Goal: Task Accomplishment & Management: Manage account settings

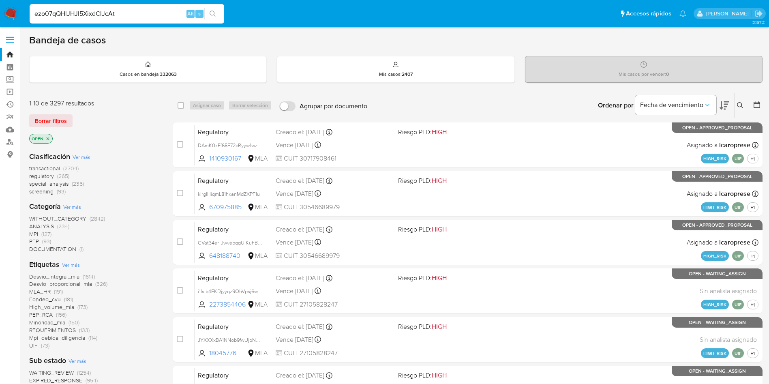
type input "ezo07qQHlJHJI5XixdClJcAt"
click at [215, 15] on icon "search-icon" at bounding box center [213, 14] width 6 height 6
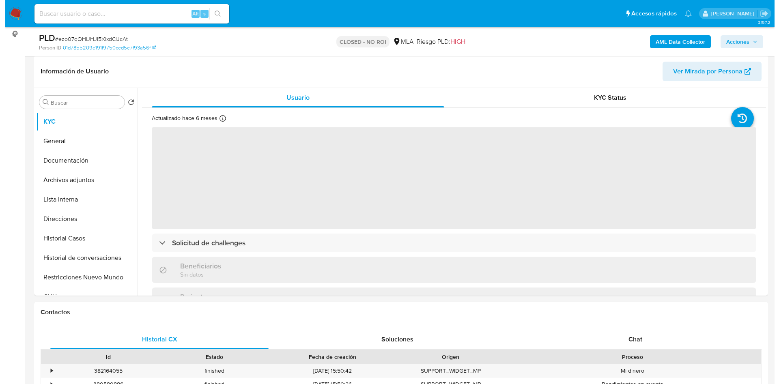
scroll to position [122, 0]
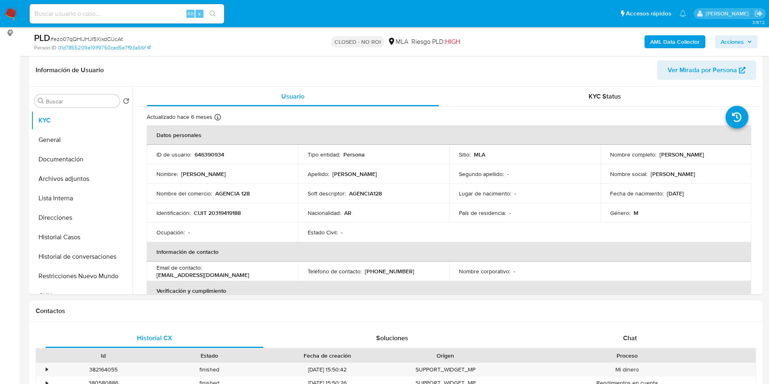
select select "10"
click at [69, 186] on button "Archivos adjuntos" at bounding box center [78, 178] width 95 height 19
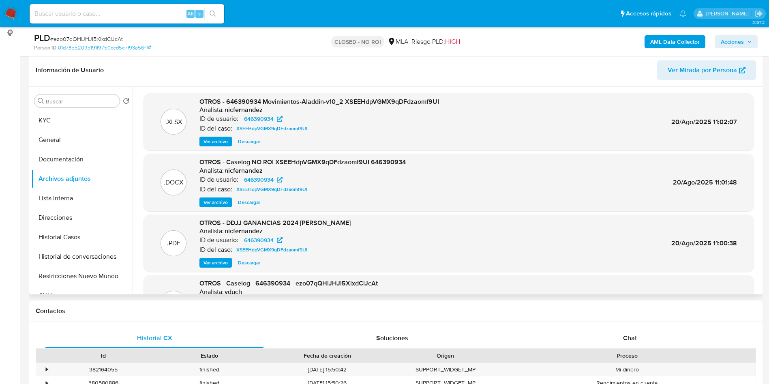
click at [217, 205] on span "Ver archivo" at bounding box center [216, 202] width 24 height 8
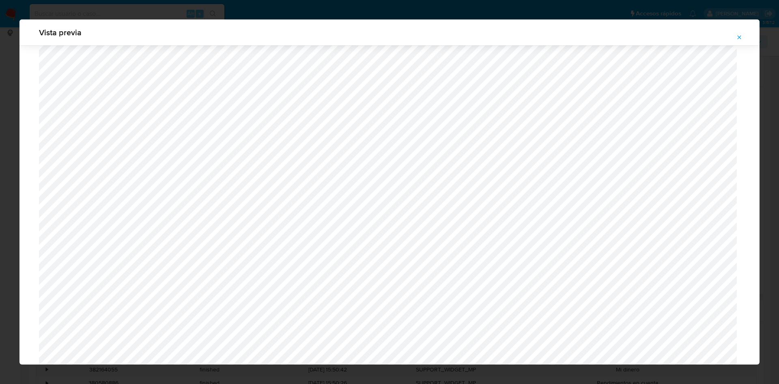
scroll to position [470, 0]
click at [742, 37] on button "Attachment preview" at bounding box center [739, 37] width 18 height 13
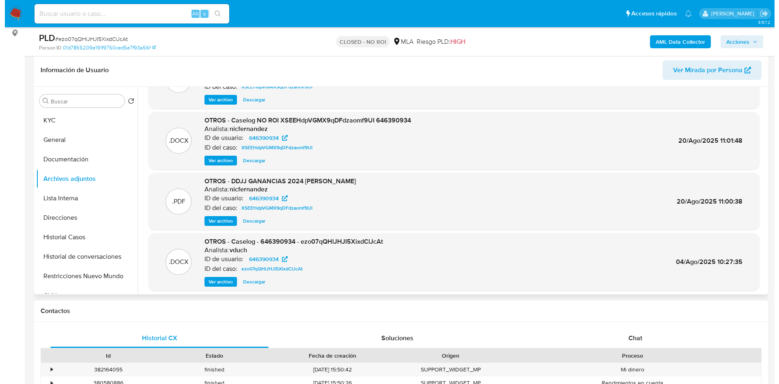
scroll to position [61, 0]
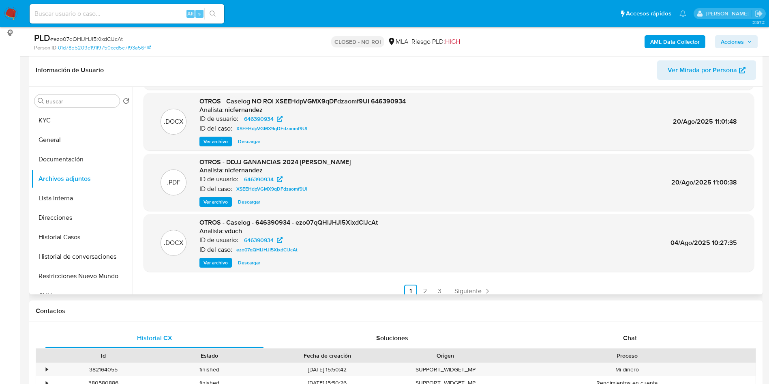
click at [227, 261] on span "Ver archivo" at bounding box center [216, 263] width 24 height 8
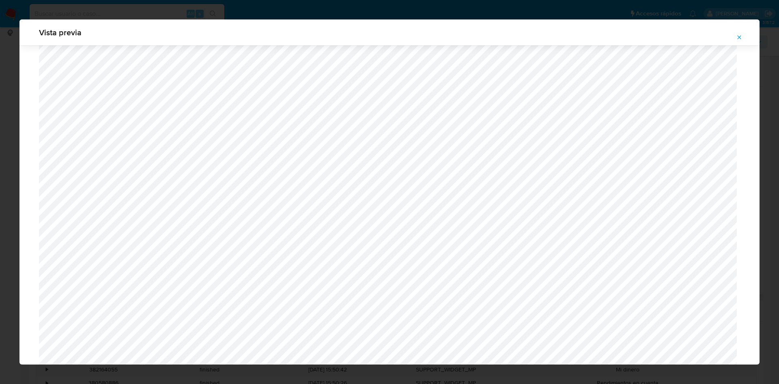
scroll to position [653, 0]
click at [737, 38] on icon "Attachment preview" at bounding box center [739, 37] width 6 height 6
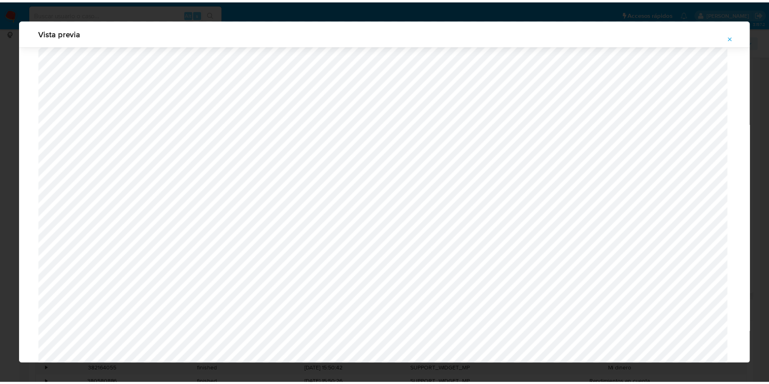
scroll to position [0, 0]
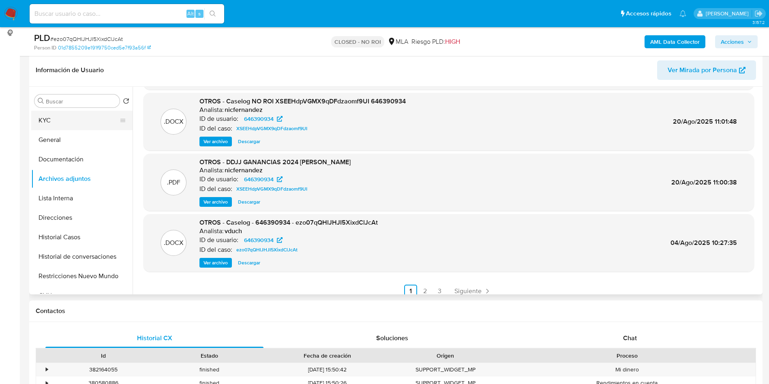
click at [69, 125] on button "KYC" at bounding box center [78, 120] width 95 height 19
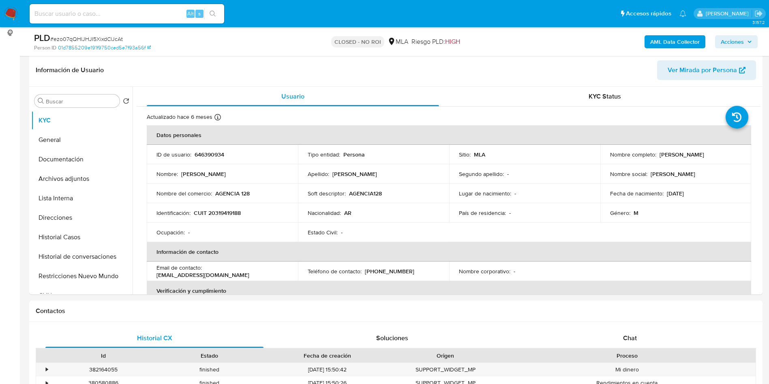
click at [224, 215] on p "CUIT 20319419188" at bounding box center [217, 212] width 47 height 7
click at [225, 215] on p "CUIT 20319419188" at bounding box center [217, 212] width 47 height 7
copy p "20319419188"
click at [95, 261] on button "Historial de conversaciones" at bounding box center [78, 256] width 95 height 19
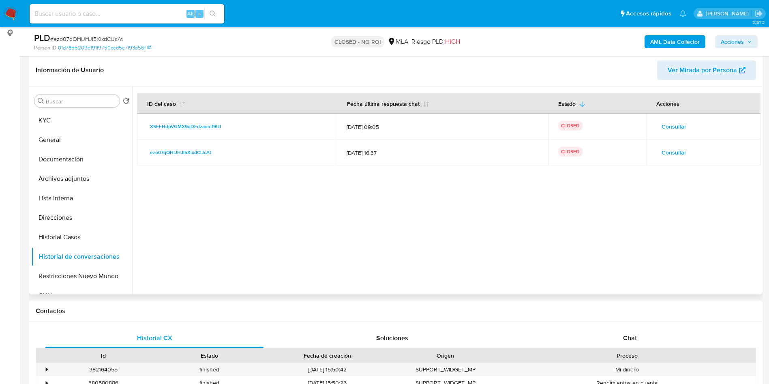
click at [674, 127] on span "Consultar" at bounding box center [674, 126] width 25 height 11
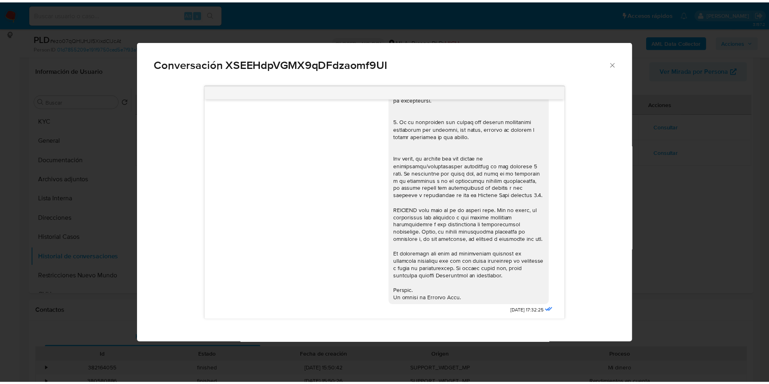
scroll to position [220, 0]
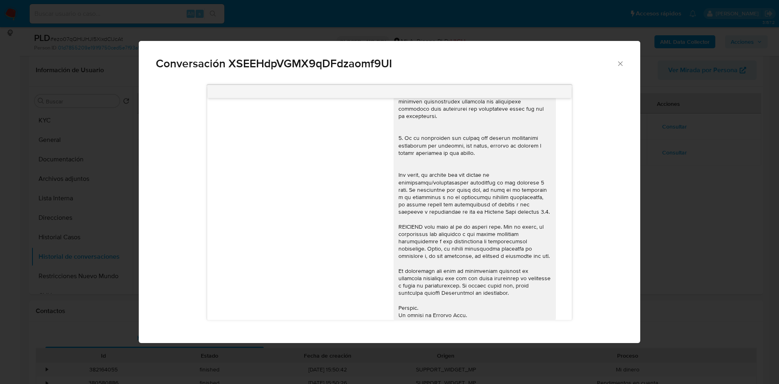
click at [620, 68] on div "Conversación XSEEHdpVGMX9qDFdzaomf9UI" at bounding box center [389, 60] width 501 height 39
drag, startPoint x: 617, startPoint y: 66, endPoint x: 593, endPoint y: 67, distance: 23.6
click at [618, 66] on icon "Cerrar" at bounding box center [620, 64] width 8 height 8
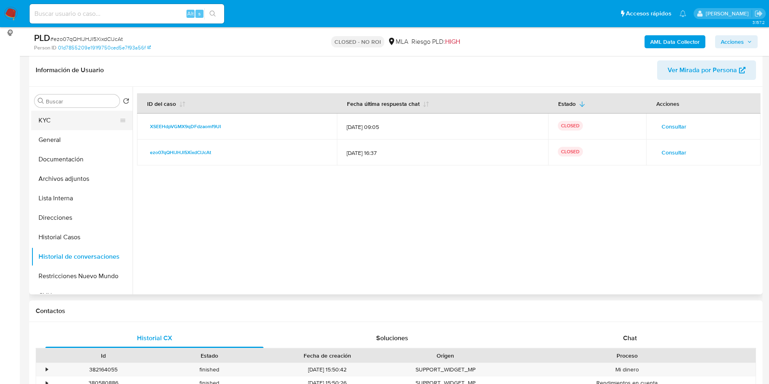
click at [73, 127] on button "KYC" at bounding box center [78, 120] width 95 height 19
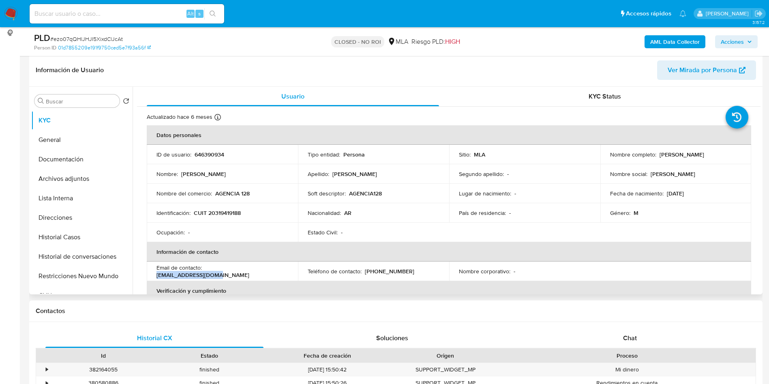
drag, startPoint x: 206, startPoint y: 269, endPoint x: 273, endPoint y: 273, distance: 67.9
click at [273, 273] on div "Email de contacto : oyilapampa@gmail.com" at bounding box center [223, 271] width 132 height 15
copy p "oyilapampa@gmail.com"
click at [73, 181] on button "Archivos adjuntos" at bounding box center [78, 178] width 95 height 19
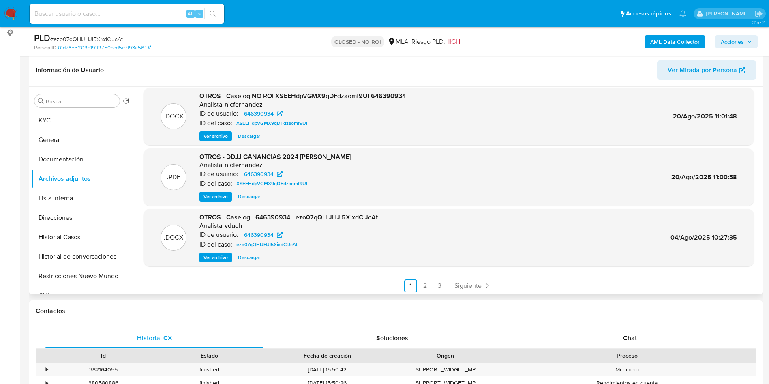
scroll to position [68, 0]
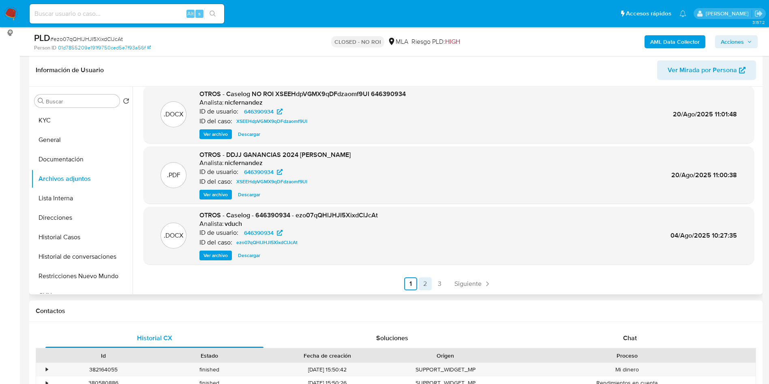
click at [425, 282] on link "2" at bounding box center [425, 283] width 13 height 13
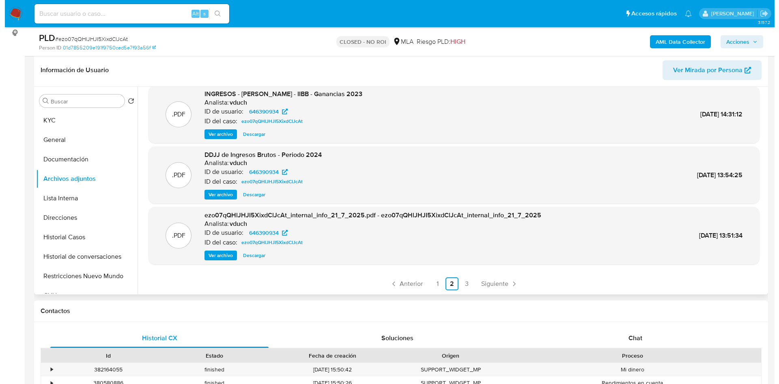
scroll to position [0, 0]
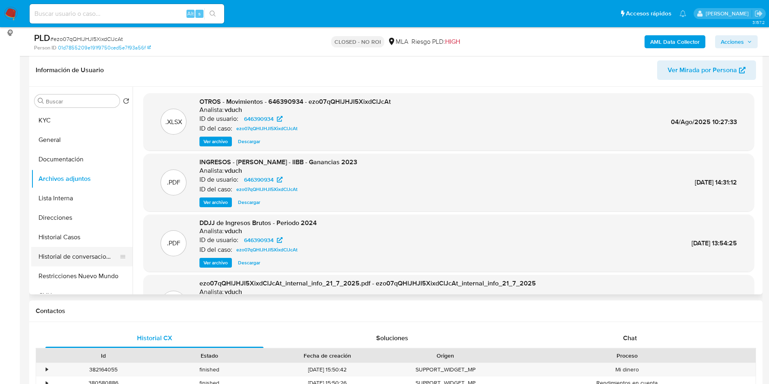
click at [86, 256] on button "Historial de conversaciones" at bounding box center [78, 256] width 95 height 19
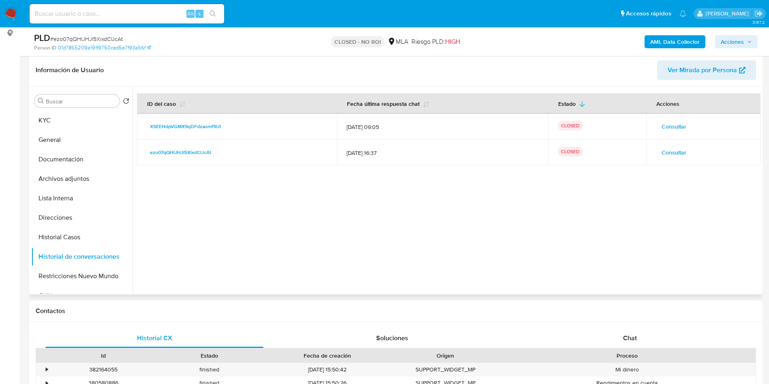
click at [665, 155] on span "Consultar" at bounding box center [674, 152] width 25 height 11
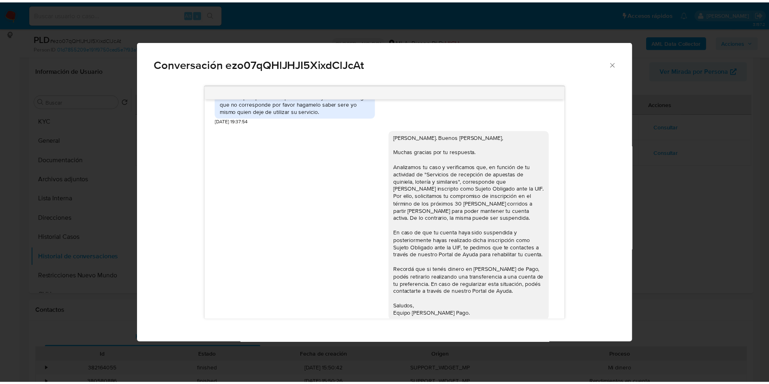
scroll to position [1102, 0]
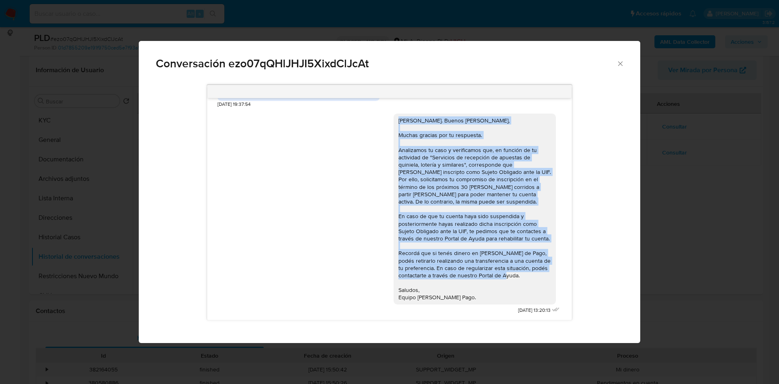
drag, startPoint x: 460, startPoint y: 298, endPoint x: 389, endPoint y: 126, distance: 186.4
click at [398, 126] on div "Hola Rodrigo. Buenos días, Muchas gracias por tu respuesta. Analizamos tu caso …" at bounding box center [474, 209] width 152 height 185
copy div "Hola Rodrigo. Buenos días, Muchas gracias por tu respuesta. Analizamos tu caso …"
click at [703, 146] on div "Conversación ezo07qQHlJHJI5XixdClJcAt 17/07/2025 20:04:25 PDF PDF melifile57337…" at bounding box center [389, 192] width 779 height 384
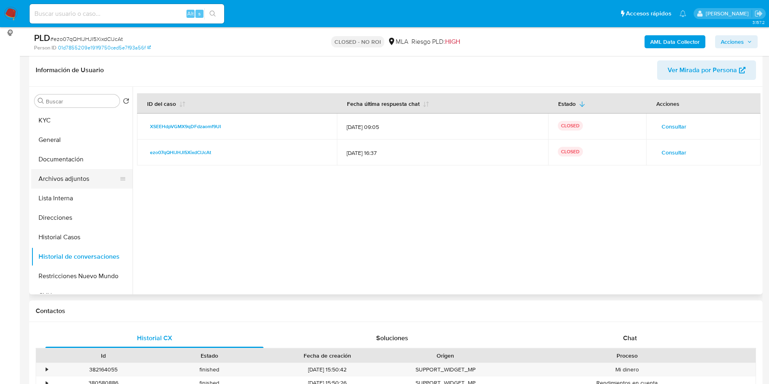
click at [81, 178] on button "Archivos adjuntos" at bounding box center [78, 178] width 95 height 19
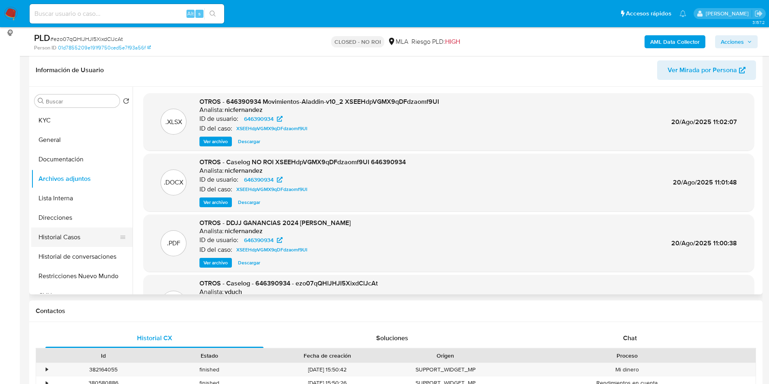
click at [90, 243] on button "Historial Casos" at bounding box center [78, 237] width 95 height 19
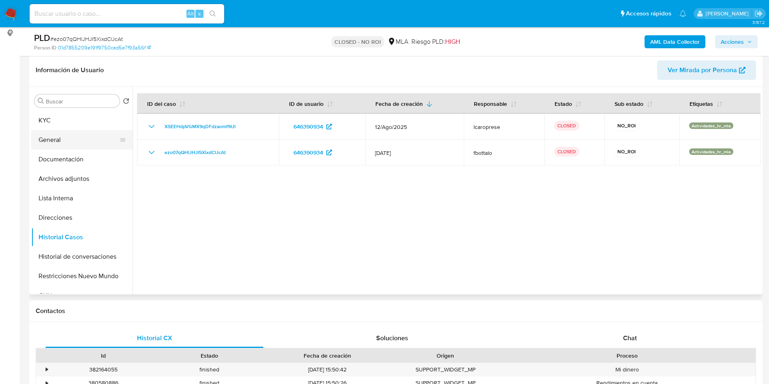
click at [97, 137] on button "General" at bounding box center [78, 139] width 95 height 19
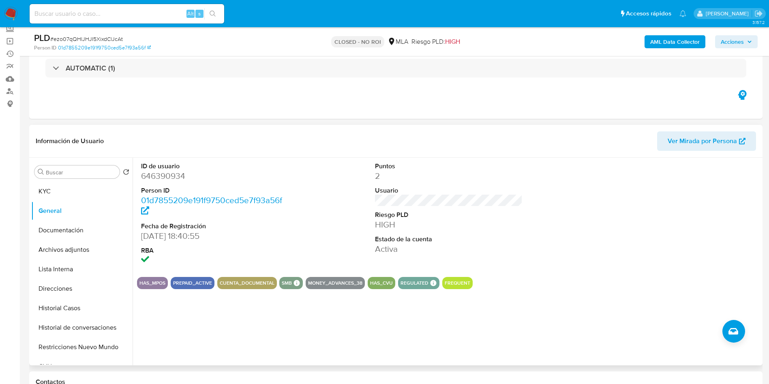
scroll to position [122, 0]
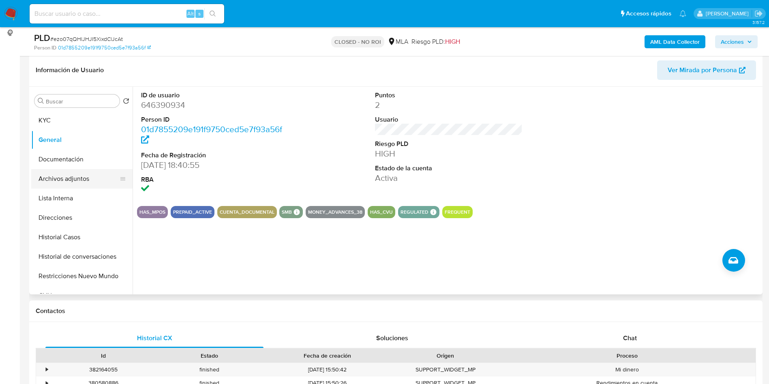
click at [91, 170] on button "Archivos adjuntos" at bounding box center [78, 178] width 95 height 19
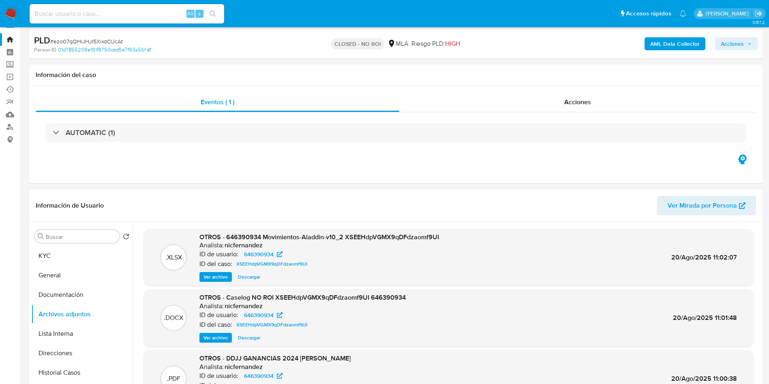
scroll to position [0, 0]
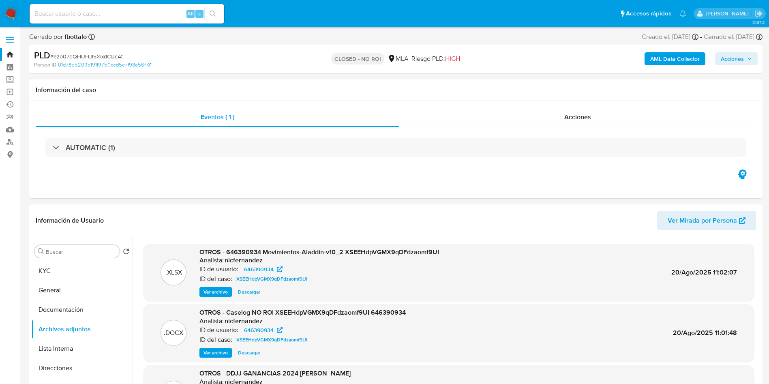
click at [106, 53] on span "# ezo07qQHlJHJI5XixdClJcAt" at bounding box center [86, 56] width 73 height 8
click at [129, 45] on div "PLD # ezo07qQHlJHJI5XixdClJcAt Person ID 01d7855209e191f9750ced5e7f93a56f CLOSE…" at bounding box center [396, 59] width 734 height 29
click at [117, 54] on span "# ezo07qQHlJHJI5XixdClJcAt" at bounding box center [86, 56] width 73 height 8
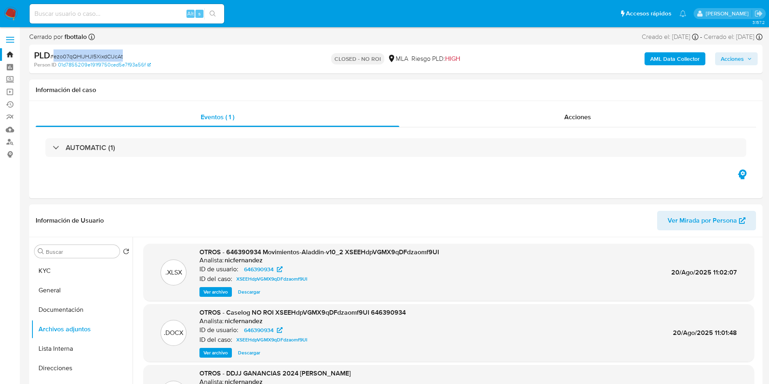
click at [116, 54] on span "# ezo07qQHlJHJI5XixdClJcAt" at bounding box center [86, 56] width 73 height 8
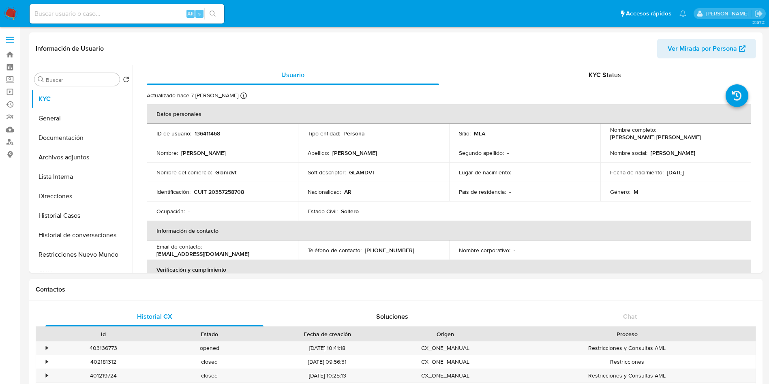
select select "10"
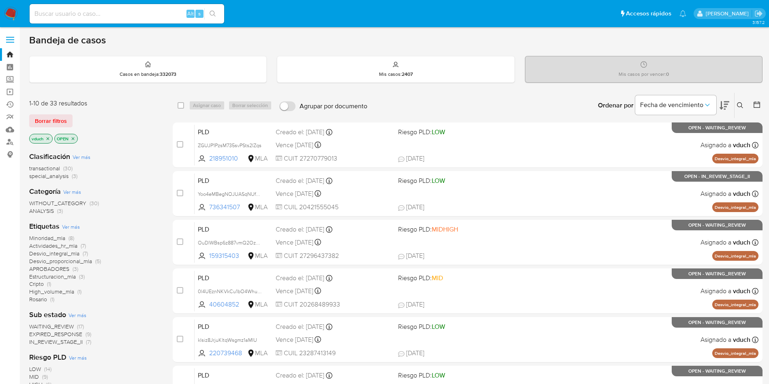
click at [183, 14] on input at bounding box center [127, 14] width 195 height 11
paste input "ESoNl39jSeAENX6madXIl9gw"
type input "ESoNl39jSeAENX6madXIl9gw"
click at [206, 16] on button "search-icon" at bounding box center [212, 13] width 17 height 11
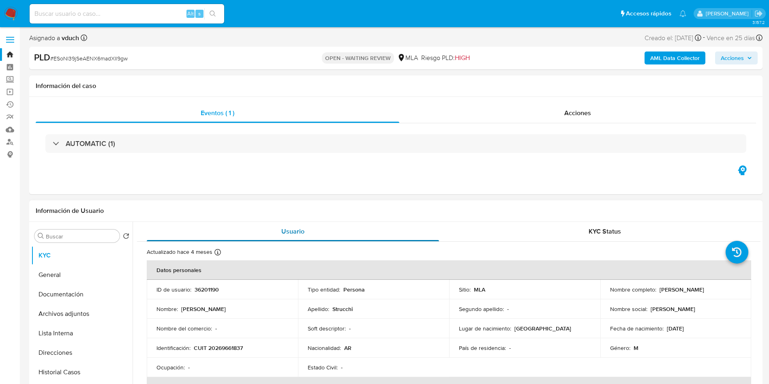
select select "10"
click at [74, 67] on div "PLD # ESoNl39jSeAENX6madXIl9gw OPEN - WAITING REVIEW MLA Riesgo PLD: HIGH AML D…" at bounding box center [396, 58] width 734 height 23
copy span "ESoNl39jSeAENX6madXIl9gw"
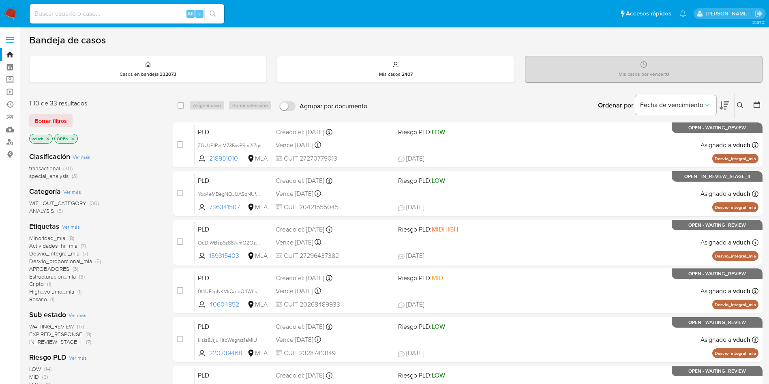
click at [743, 103] on icon at bounding box center [740, 105] width 6 height 6
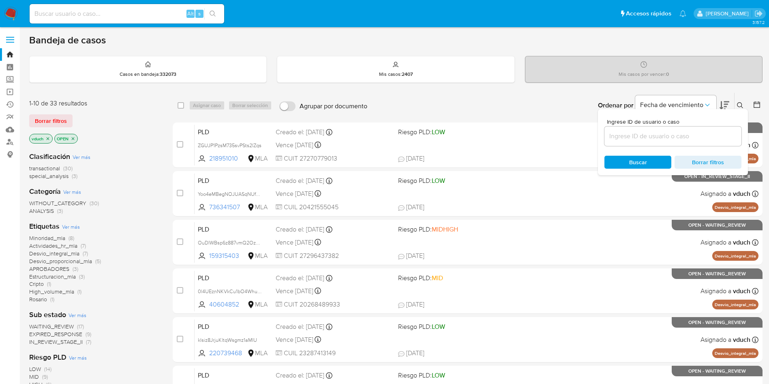
click at [694, 137] on input at bounding box center [673, 136] width 137 height 11
type input "ESoNl39jSeAENX6madXIl9gw"
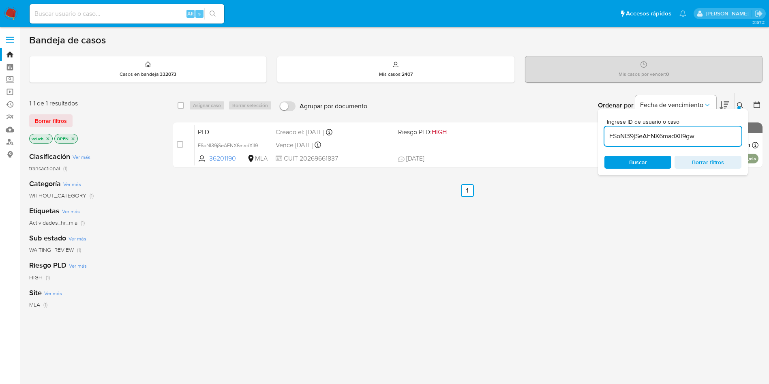
click at [177, 105] on div "select-all-cases-checkbox Asignar caso Borrar selección Agrupar por documento O…" at bounding box center [468, 105] width 590 height 25
click at [188, 106] on div "select-all-cases-checkbox Asignar caso Borrar selección" at bounding box center [227, 106] width 98 height 10
click at [186, 106] on div "select-all-cases-checkbox" at bounding box center [183, 106] width 10 height 10
click at [181, 105] on input "checkbox" at bounding box center [181, 105] width 6 height 6
checkbox input "true"
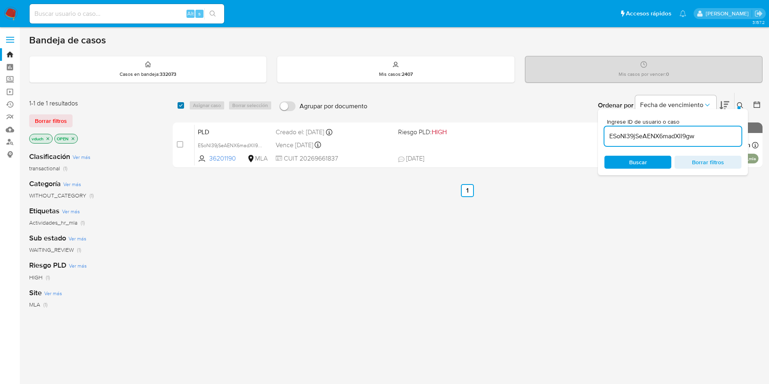
checkbox input "true"
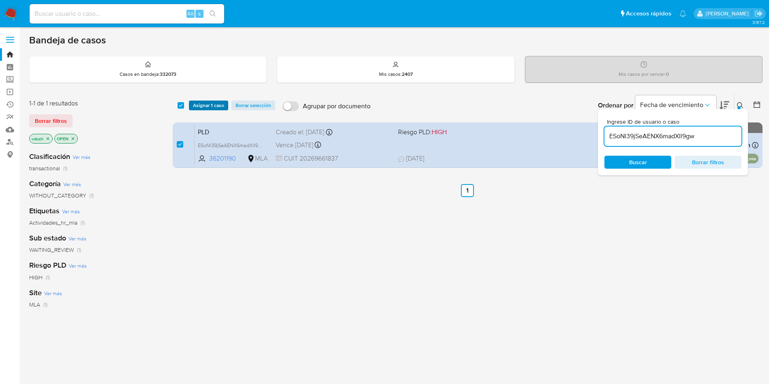
click at [201, 106] on span "Asignar 1 caso" at bounding box center [208, 105] width 31 height 8
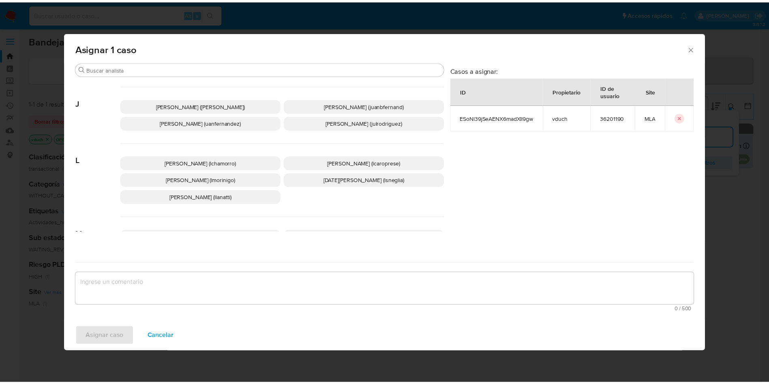
scroll to position [685, 0]
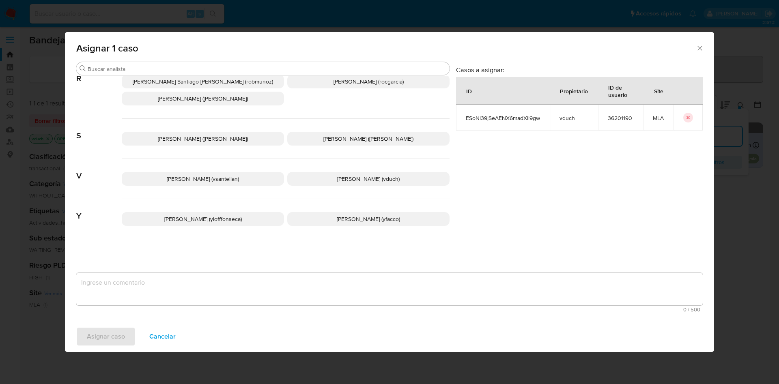
click at [385, 175] on span "[PERSON_NAME] (vduch)" at bounding box center [368, 179] width 62 height 8
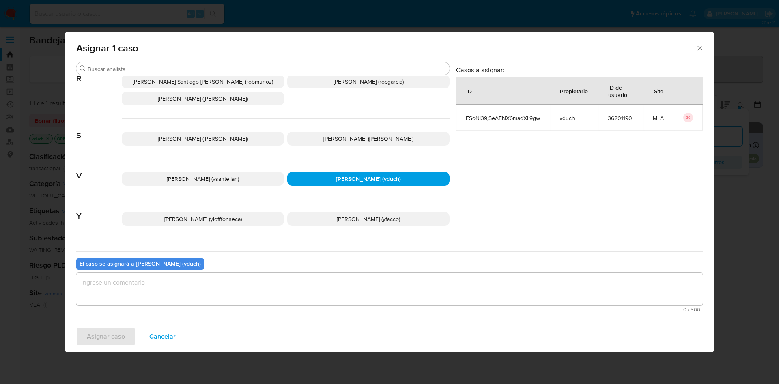
click at [323, 297] on textarea "assign-modal" at bounding box center [389, 289] width 626 height 32
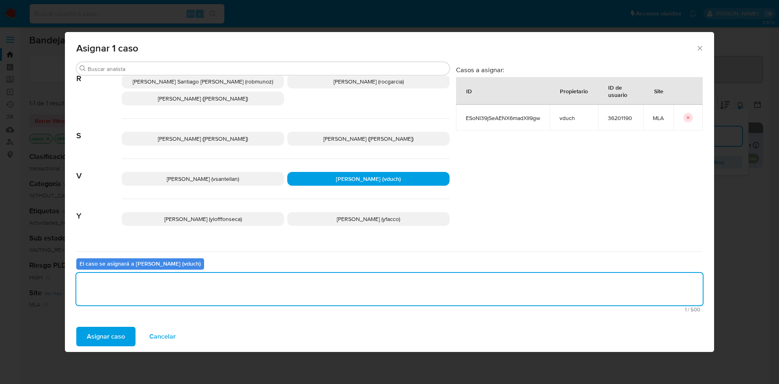
click at [105, 337] on span "Asignar caso" at bounding box center [106, 337] width 38 height 18
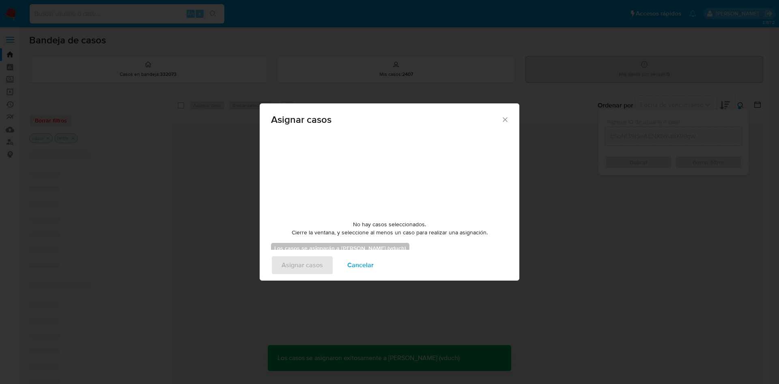
checkbox input "false"
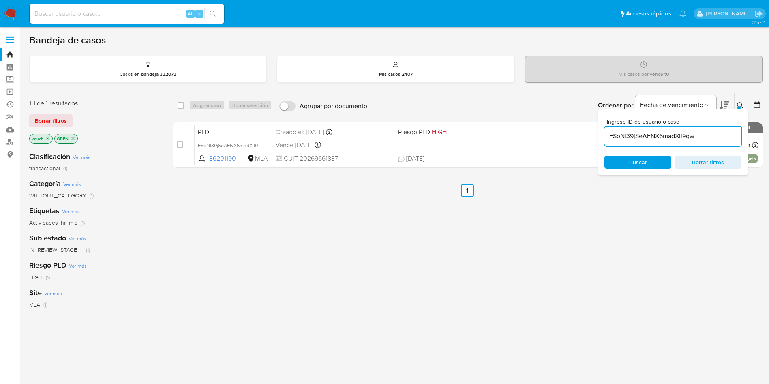
click at [150, 20] on div "Alt s" at bounding box center [127, 13] width 195 height 19
click at [169, 13] on input at bounding box center [127, 14] width 195 height 11
paste input "ezo07qQHlJHJI5XixdClJcAt"
type input "ezo07qQHlJHJI5XixdClJcAt"
click at [217, 14] on button "search-icon" at bounding box center [212, 13] width 17 height 11
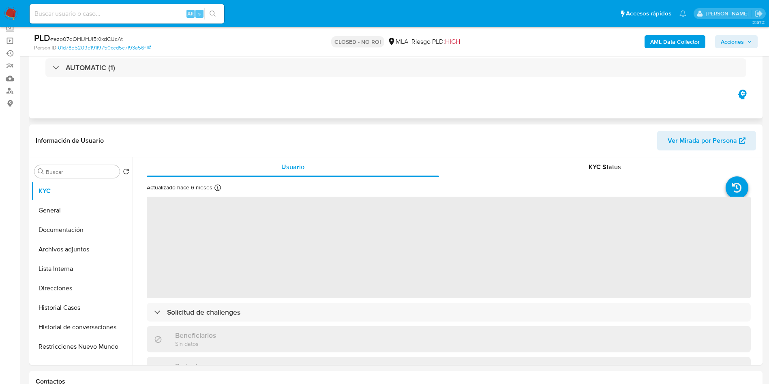
scroll to position [122, 0]
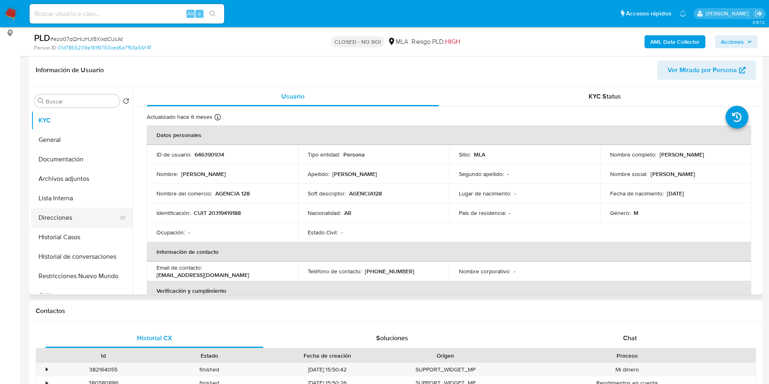
select select "10"
click at [101, 185] on button "Archivos adjuntos" at bounding box center [78, 178] width 95 height 19
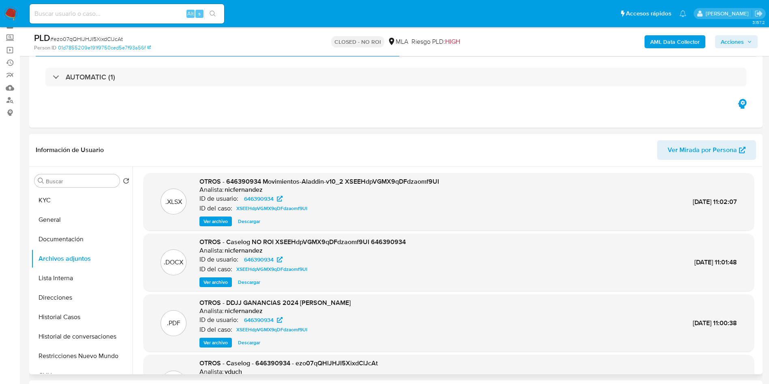
scroll to position [61, 0]
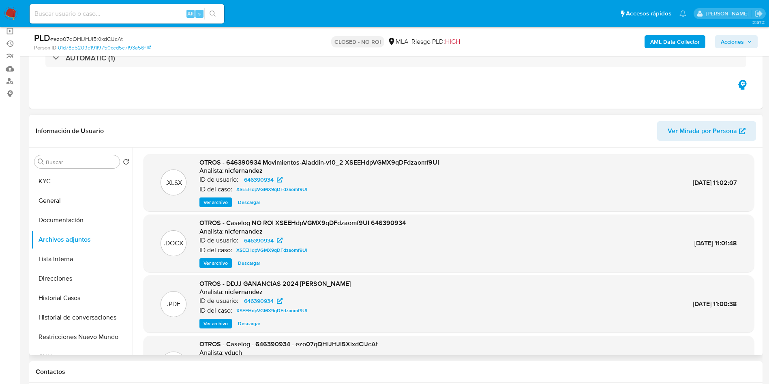
click at [369, 163] on span "OTROS - 646390934 Movimientos-Aladdin-v10_2 XSEEHdpVGMX9qDFdzaomf9UI" at bounding box center [320, 162] width 240 height 9
copy span "XSEEHdpVGMX9qDFdzaomf9UI"
click at [45, 180] on button "KYC" at bounding box center [78, 181] width 95 height 19
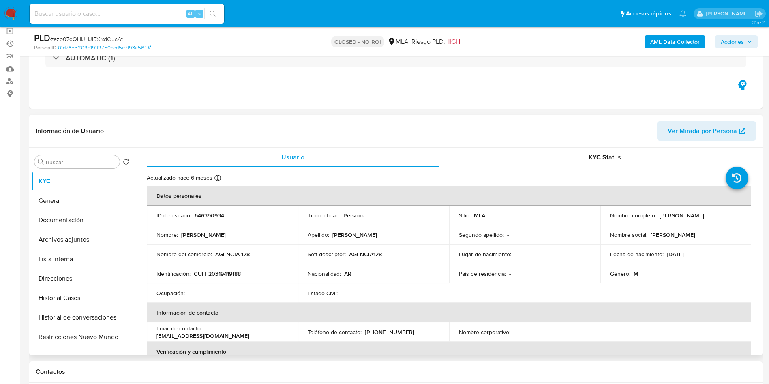
click at [209, 208] on td "ID de usuario : 646390934" at bounding box center [222, 215] width 151 height 19
copy p "646390934"
drag, startPoint x: 658, startPoint y: 215, endPoint x: 725, endPoint y: 217, distance: 66.9
click at [725, 217] on div "Nombre completo : Rodrigo Martin Baudino" at bounding box center [676, 215] width 132 height 7
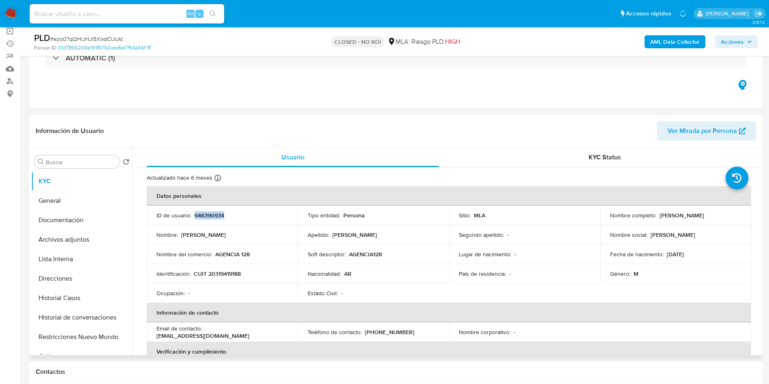
copy p "Rodrigo Martin Baudino"
drag, startPoint x: 205, startPoint y: 329, endPoint x: 274, endPoint y: 335, distance: 69.2
click at [274, 335] on div "Email de contacto : oyilapampa@gmail.com" at bounding box center [223, 332] width 132 height 15
copy p "oyilapampa@gmail.com"
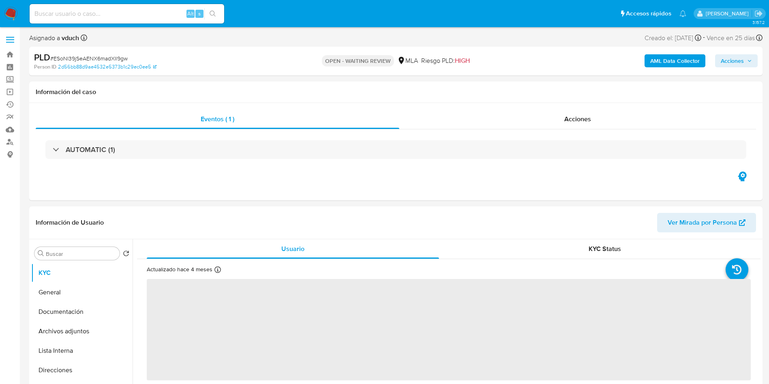
click at [82, 56] on span "# ESoNl39jSeAENX6madXIl9gw" at bounding box center [88, 58] width 77 height 8
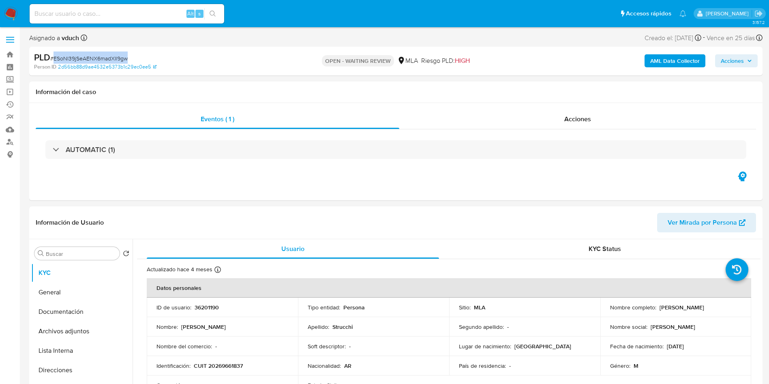
select select "10"
copy span "ESoNl39jSeAENX6madXIl9gw"
click at [86, 52] on div "PLD # ESoNl39jSeAENX6madXIl9gw" at bounding box center [153, 58] width 238 height 12
click at [79, 57] on span "# ESoNl39jSeAENX6madXIl9gw" at bounding box center [88, 58] width 77 height 8
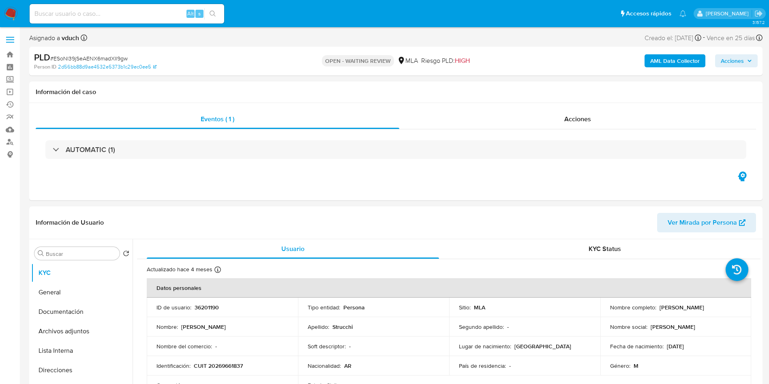
click at [85, 56] on span "# ESoNl39jSeAENX6madXIl9gw" at bounding box center [88, 58] width 77 height 8
copy span "ESoNl39jSeAENX6madXIl9gw"
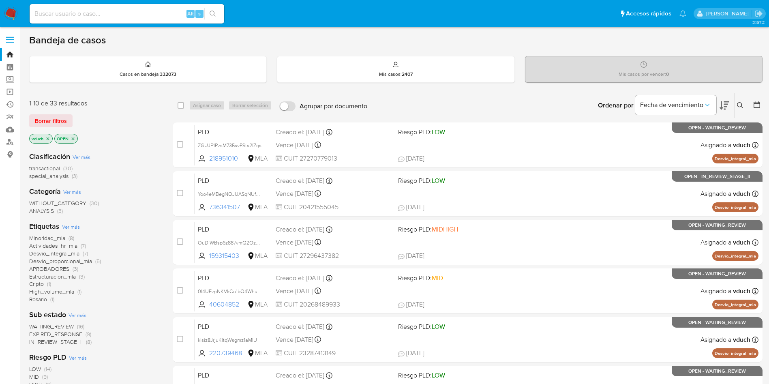
click at [743, 106] on icon at bounding box center [740, 105] width 6 height 6
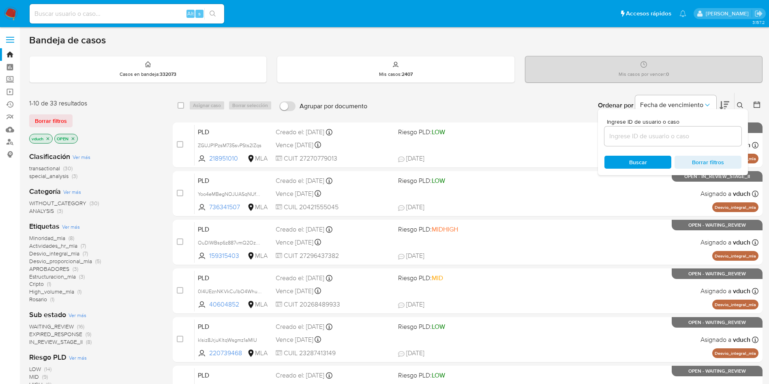
click at [653, 134] on input at bounding box center [673, 136] width 137 height 11
type input "ESoNl39jSeAENX6madXIl9gw"
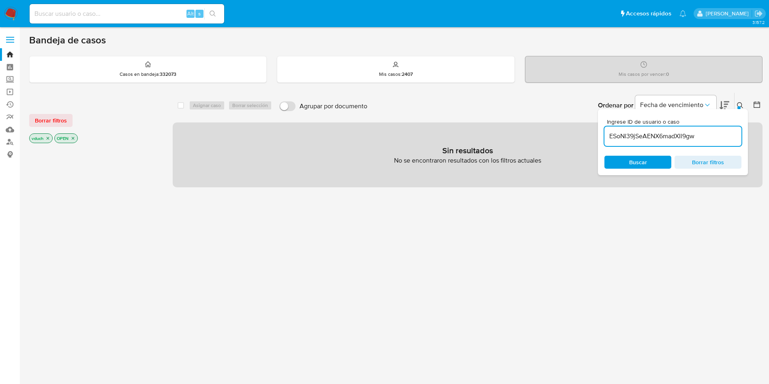
click at [47, 137] on icon "close-filter" at bounding box center [48, 138] width 3 height 3
click at [48, 137] on icon "close-filter" at bounding box center [47, 138] width 5 height 5
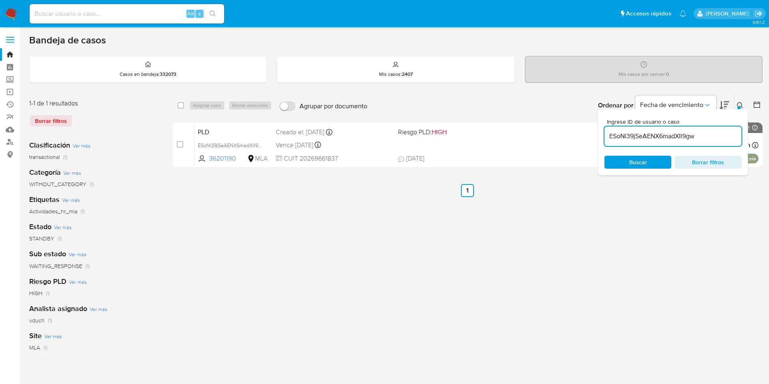
click at [185, 106] on div "select-all-cases-checkbox" at bounding box center [183, 106] width 10 height 10
click at [177, 107] on div "select-all-cases-checkbox Asignar caso Borrar selección Agrupar por documento O…" at bounding box center [468, 105] width 590 height 25
click at [182, 105] on input "checkbox" at bounding box center [181, 105] width 6 height 6
checkbox input "true"
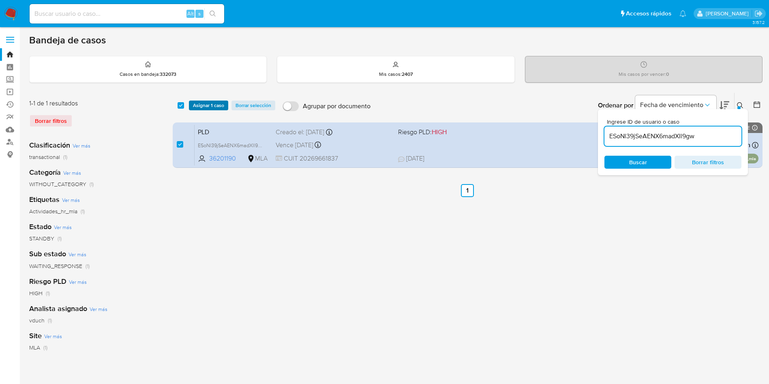
click at [223, 102] on span "Asignar 1 caso" at bounding box center [208, 105] width 31 height 8
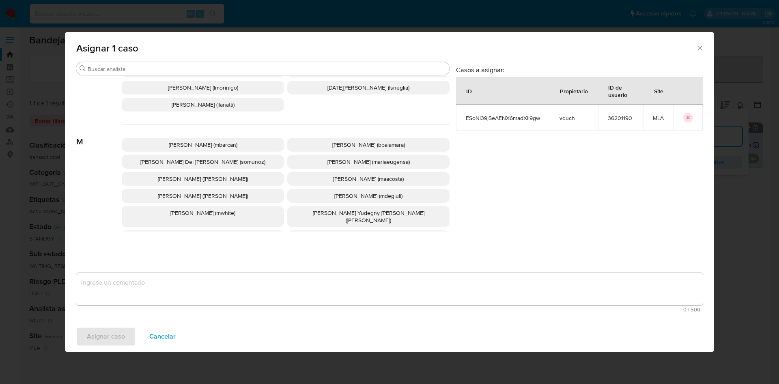
scroll to position [685, 0]
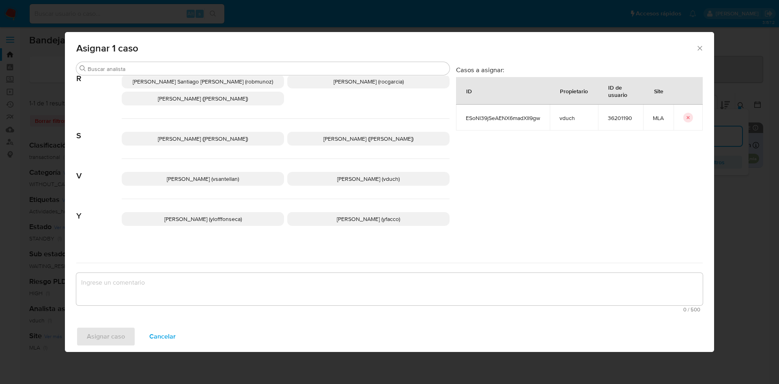
click at [376, 172] on p "[PERSON_NAME] (vduch)" at bounding box center [368, 179] width 162 height 14
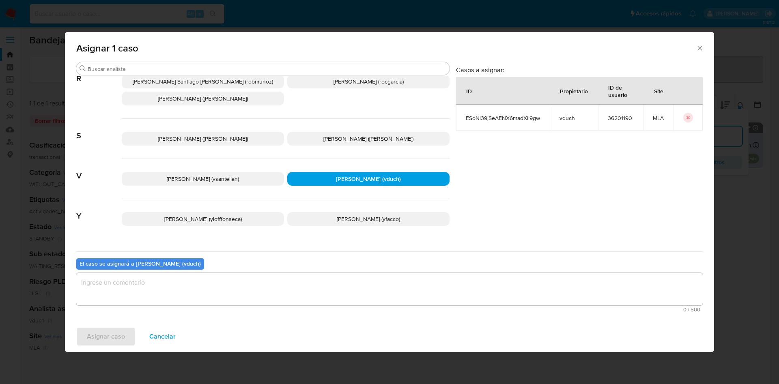
click at [370, 290] on textarea "assign-modal" at bounding box center [389, 289] width 626 height 32
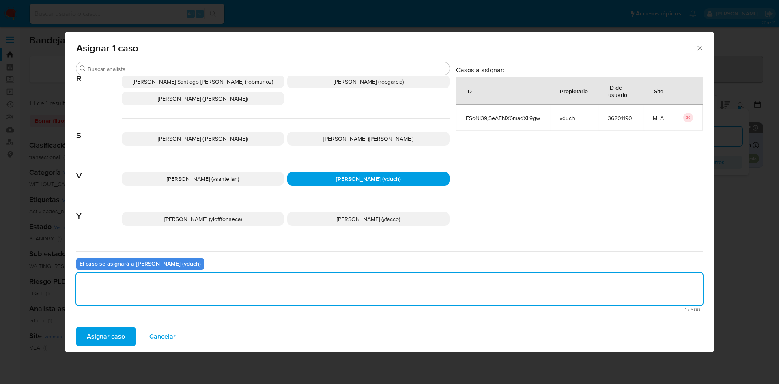
click at [89, 341] on span "Asignar caso" at bounding box center [106, 337] width 38 height 18
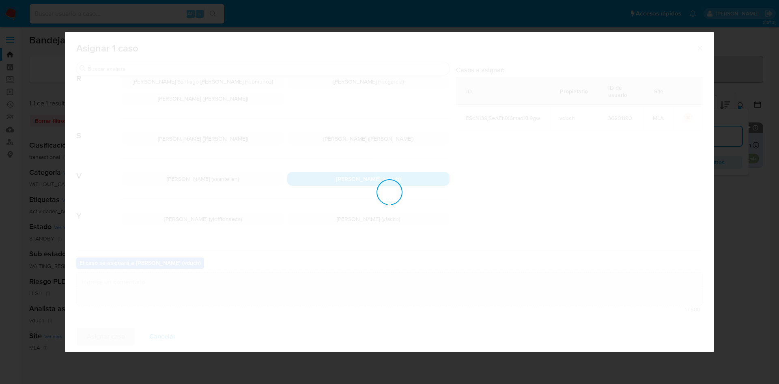
checkbox input "false"
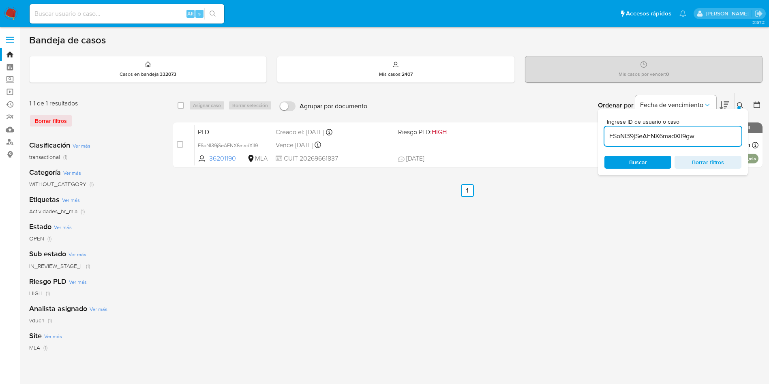
click at [666, 135] on input "ESoNl39jSeAENX6madXIl9gw" at bounding box center [673, 136] width 137 height 11
paste input "cOfci3rmZpHs4HSEXofzgYm5"
type input "cOfci3rmZpHs4HSEXofzgYm5"
click at [182, 106] on input "checkbox" at bounding box center [181, 105] width 6 height 6
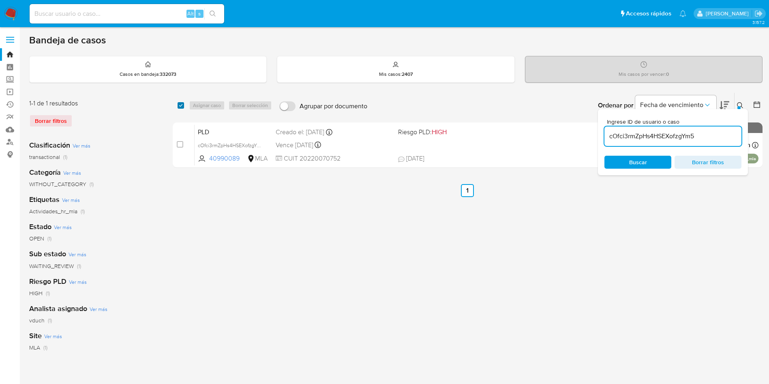
checkbox input "true"
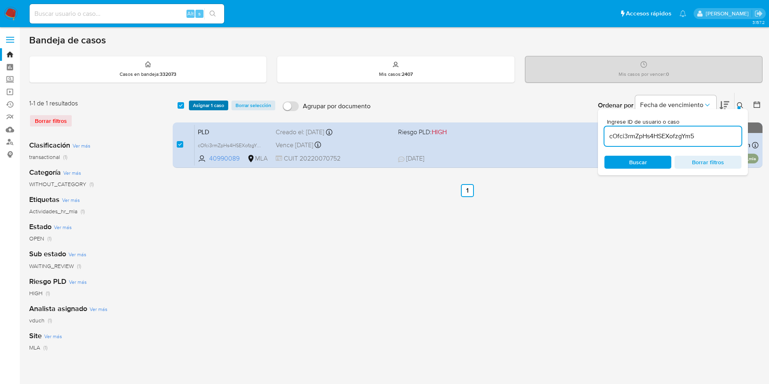
click at [199, 105] on span "Asignar 1 caso" at bounding box center [208, 105] width 31 height 8
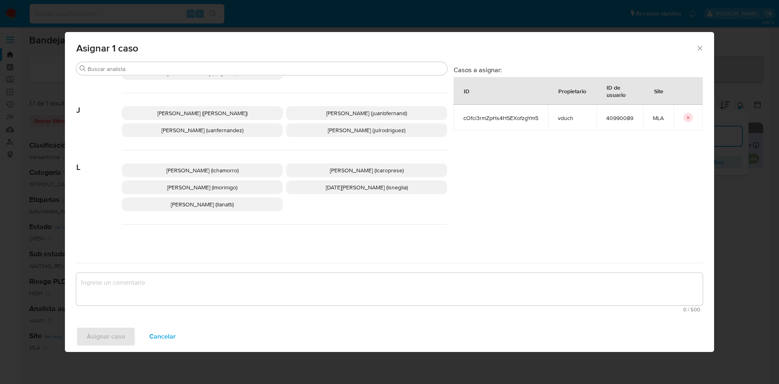
scroll to position [685, 0]
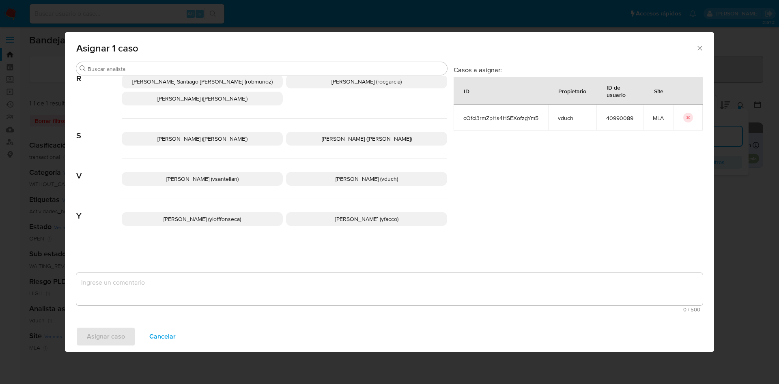
click at [339, 175] on span "[PERSON_NAME] (vduch)" at bounding box center [366, 179] width 62 height 8
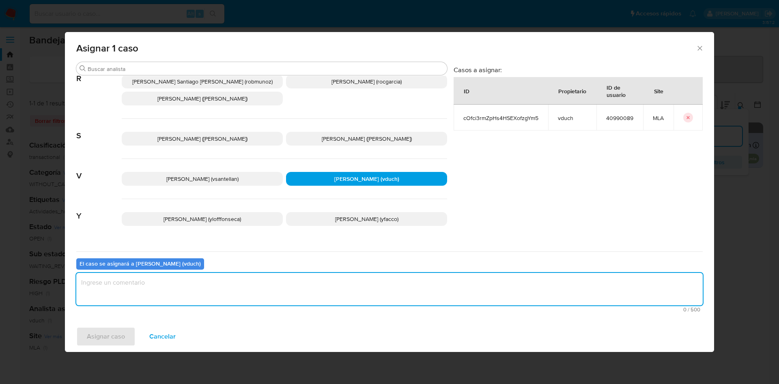
click at [348, 284] on textarea "assign-modal" at bounding box center [389, 289] width 626 height 32
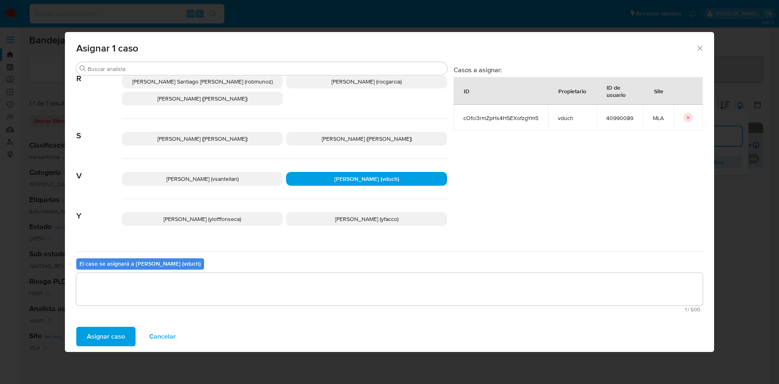
click at [120, 332] on span "Asignar caso" at bounding box center [106, 337] width 38 height 18
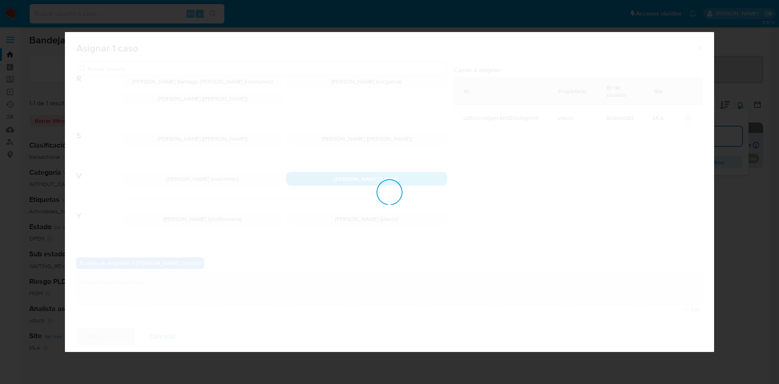
checkbox input "false"
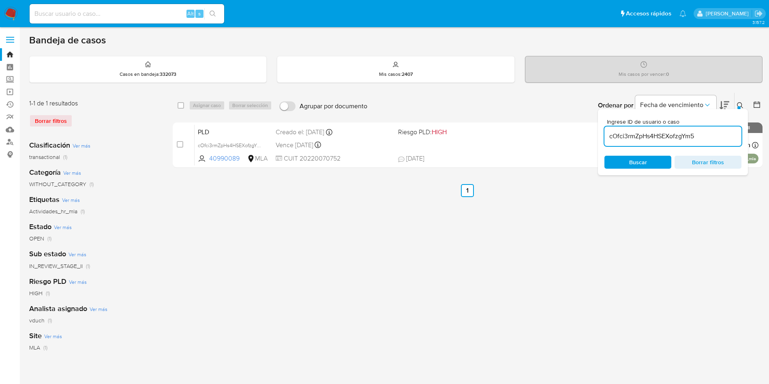
click at [672, 133] on input "cOfci3rmZpHs4HSEXofzgYm5" at bounding box center [673, 136] width 137 height 11
paste input "ESoNl39jSeAENX6madXIl9gw"
type input "ESoNl39jSeAENX6madXIl9gw"
click at [182, 103] on input "checkbox" at bounding box center [181, 105] width 6 height 6
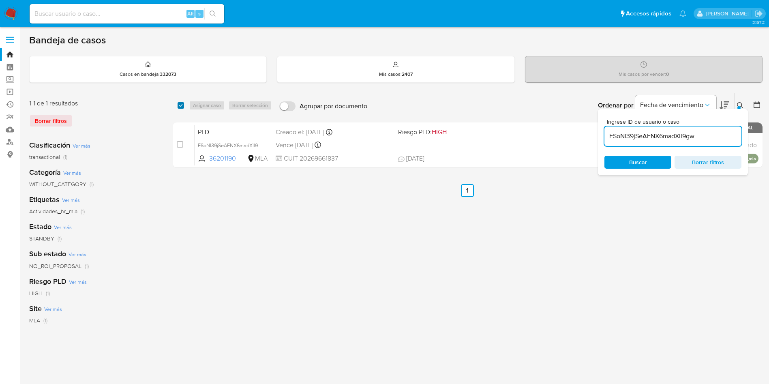
checkbox input "true"
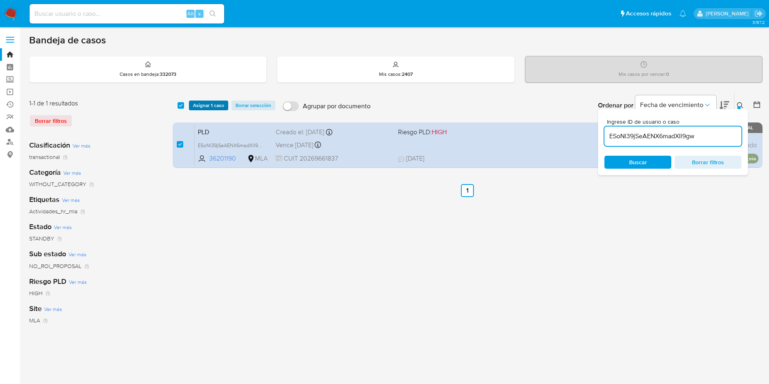
click at [224, 103] on button "Asignar 1 caso" at bounding box center [208, 106] width 39 height 10
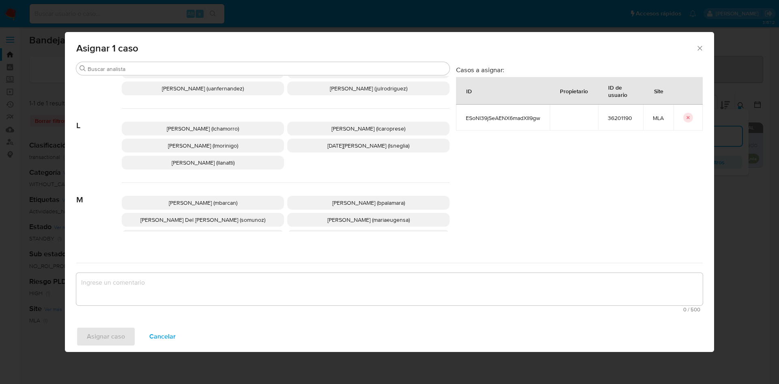
scroll to position [685, 0]
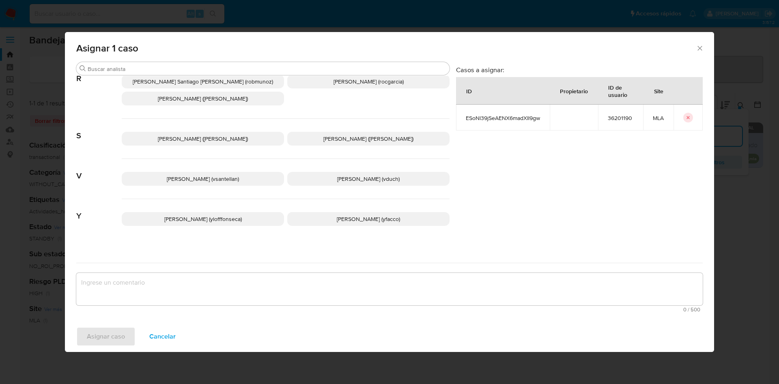
click at [349, 176] on p "Valeria Duch (vduch)" at bounding box center [368, 179] width 162 height 14
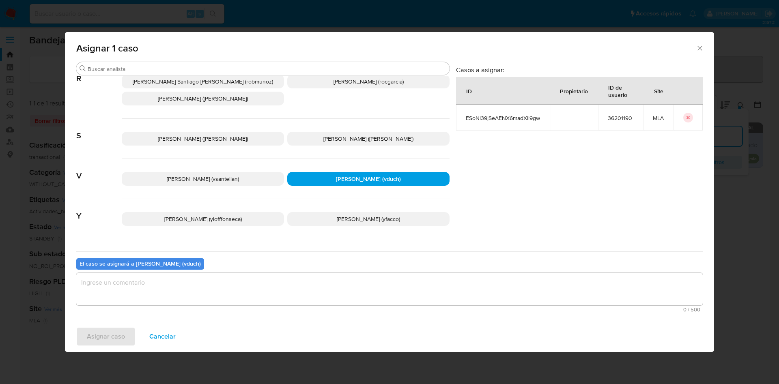
click at [376, 263] on div "El caso se asignará a Valeria Duch (vduch) 0 / 500 500 caracteres restantes" at bounding box center [389, 283] width 626 height 64
click at [374, 281] on textarea "assign-modal" at bounding box center [389, 289] width 626 height 32
click at [122, 338] on span "Asignar caso" at bounding box center [106, 337] width 38 height 18
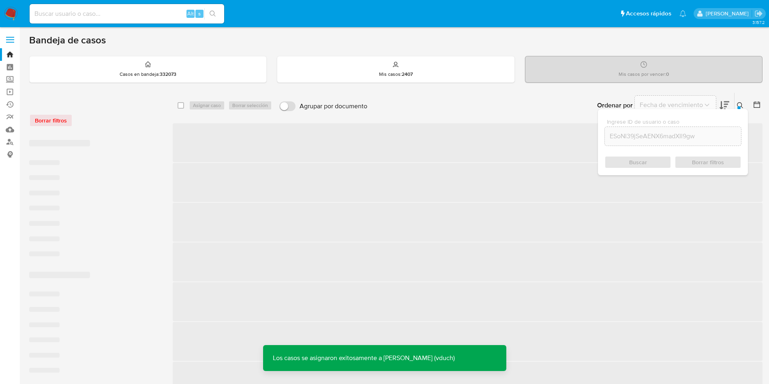
click at [185, 105] on div "select-all-cases-checkbox" at bounding box center [183, 106] width 10 height 10
click at [181, 103] on input "checkbox" at bounding box center [181, 105] width 6 height 6
checkbox input "true"
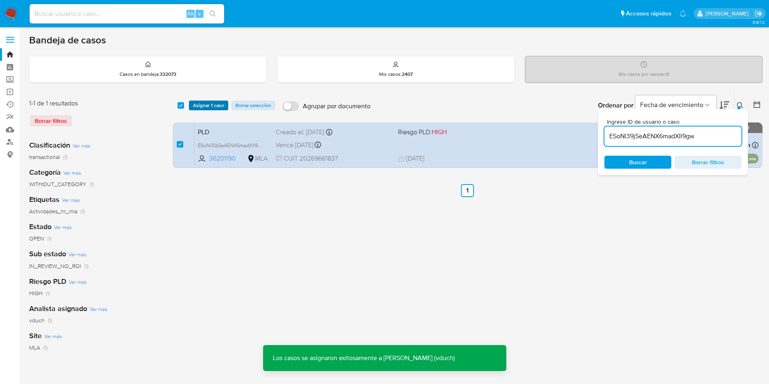
click at [207, 106] on span "Asignar 1 caso" at bounding box center [208, 105] width 31 height 8
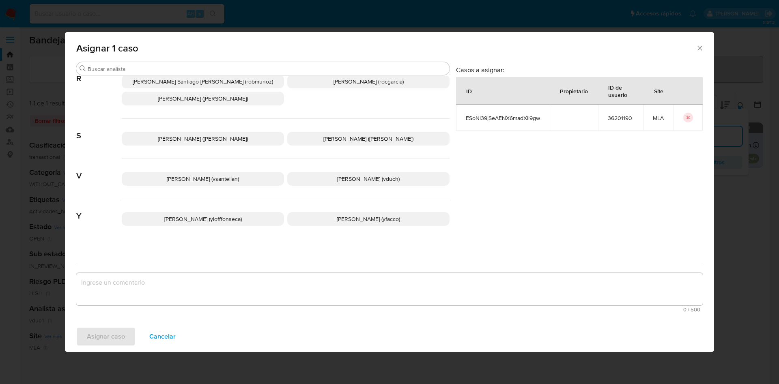
click at [348, 175] on span "Valeria Duch (vduch)" at bounding box center [368, 179] width 62 height 8
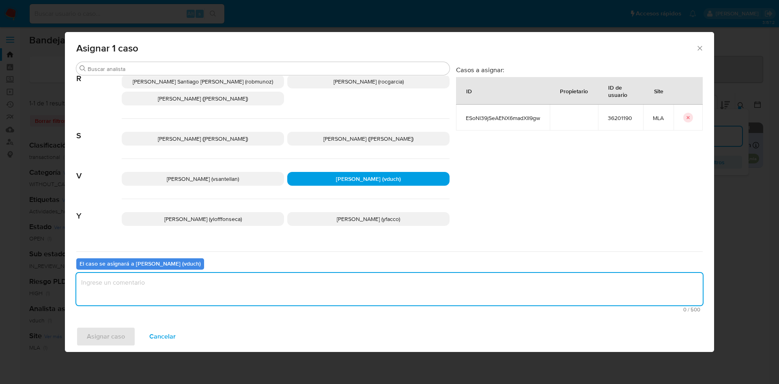
click at [343, 293] on textarea "assign-modal" at bounding box center [389, 289] width 626 height 32
click at [94, 341] on span "Asignar caso" at bounding box center [106, 337] width 38 height 18
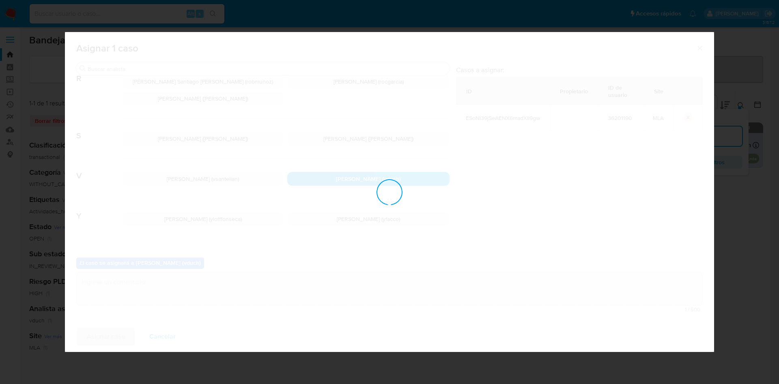
checkbox input "false"
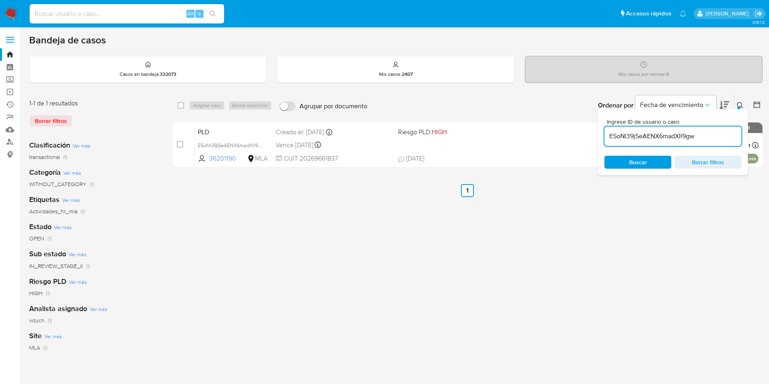
click at [683, 142] on div "ESoNl39jSeAENX6madXIl9gw" at bounding box center [673, 136] width 137 height 19
click at [683, 133] on input "ESoNl39jSeAENX6madXIl9gw" at bounding box center [673, 136] width 137 height 11
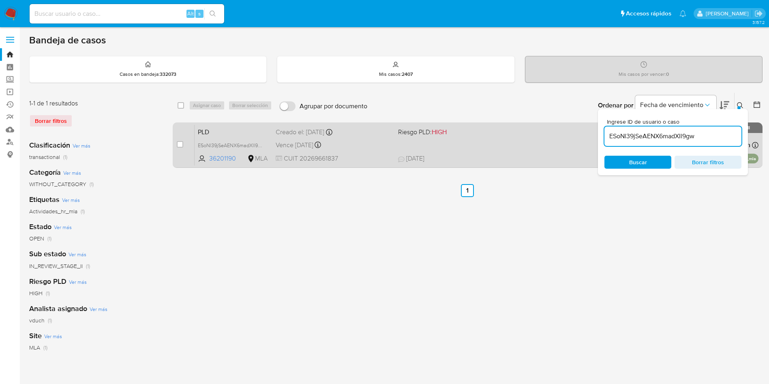
paste input "cOfci3rmZpHs4HSEXofzgYm5"
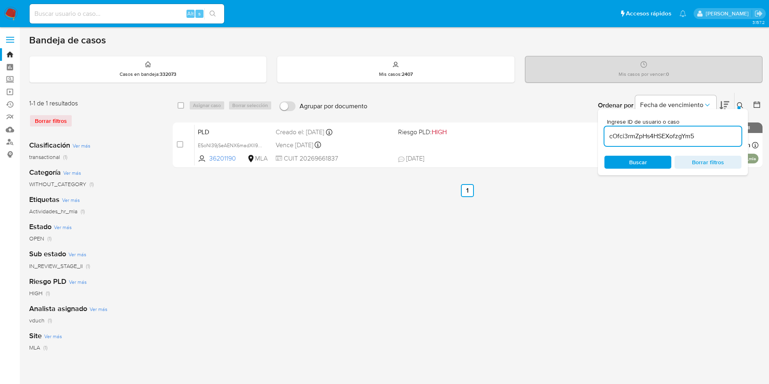
type input "cOfci3rmZpHs4HSEXofzgYm5"
drag, startPoint x: 179, startPoint y: 105, endPoint x: 197, endPoint y: 102, distance: 18.1
click at [179, 105] on input "checkbox" at bounding box center [181, 105] width 6 height 6
checkbox input "true"
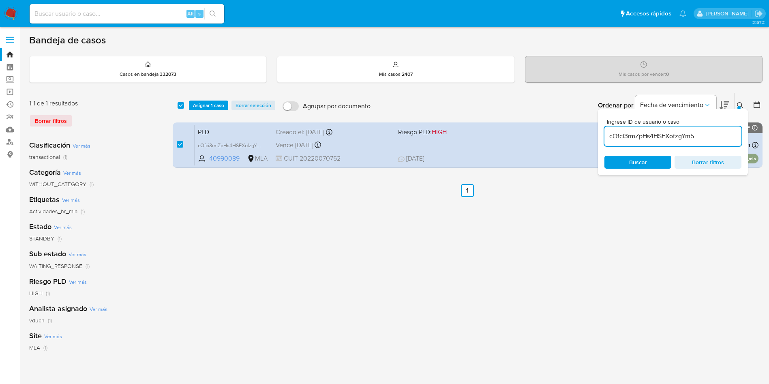
click at [211, 100] on div "select-all-cases-checkbox Asignar 1 caso Borrar selección Agrupar por documento…" at bounding box center [468, 105] width 590 height 25
click at [198, 107] on span "Asignar 1 caso" at bounding box center [208, 105] width 31 height 8
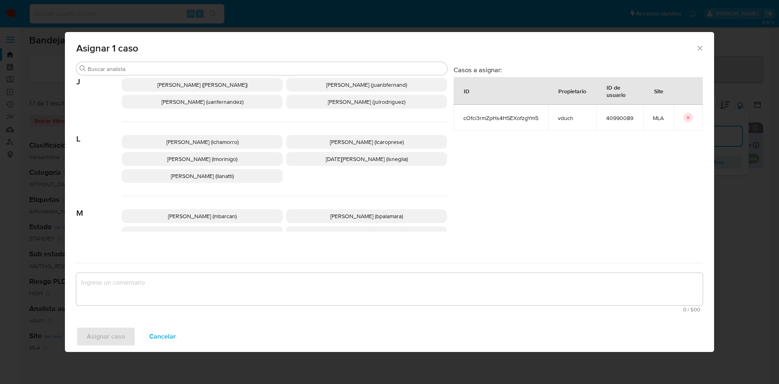
scroll to position [685, 0]
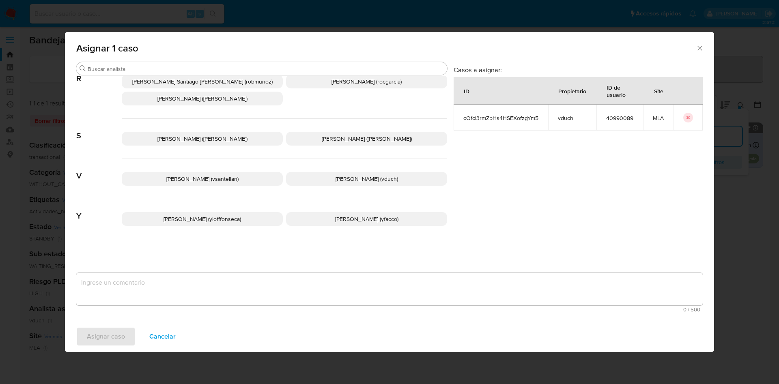
click at [364, 175] on span "Valeria Duch (vduch)" at bounding box center [366, 179] width 62 height 8
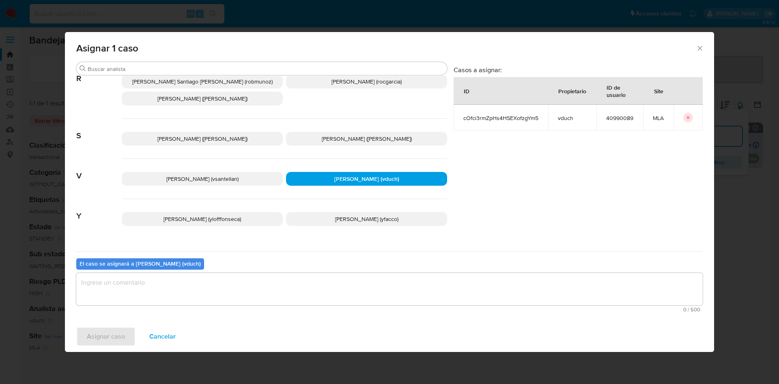
click at [336, 290] on textarea "assign-modal" at bounding box center [389, 289] width 626 height 32
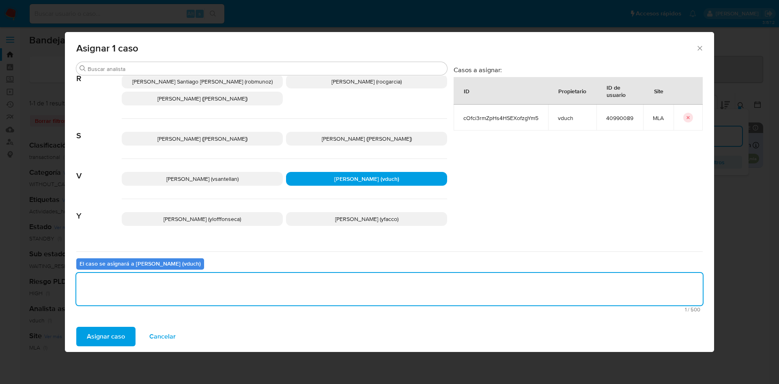
click at [129, 333] on button "Asignar caso" at bounding box center [105, 336] width 59 height 19
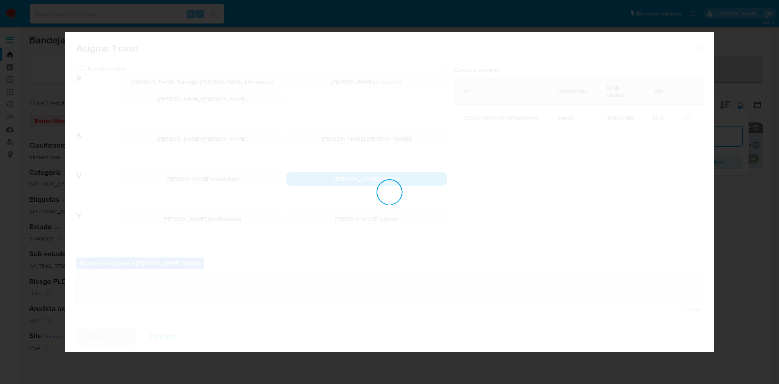
checkbox input "false"
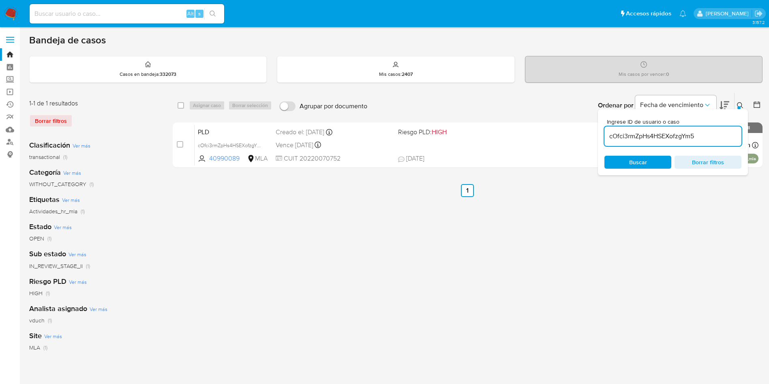
click at [707, 141] on input "cOfci3rmZpHs4HSEXofzgYm5" at bounding box center [673, 136] width 137 height 11
paste input "Sm8GcItAvgvRC3Xu6rv4Ados"
type input "Sm8GcItAvgvRC3Xu6rv4Ados"
click at [185, 104] on div "select-all-cases-checkbox" at bounding box center [183, 106] width 10 height 10
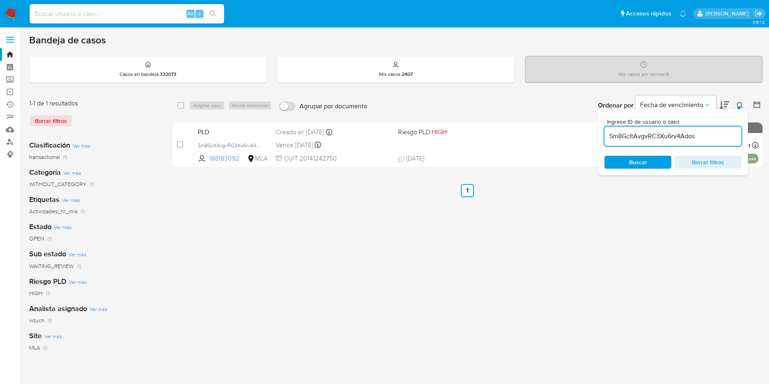
click at [184, 103] on div "select-all-cases-checkbox" at bounding box center [183, 106] width 10 height 10
click at [184, 104] on div "select-all-cases-checkbox" at bounding box center [183, 106] width 10 height 10
click at [178, 105] on input "checkbox" at bounding box center [181, 105] width 6 height 6
checkbox input "true"
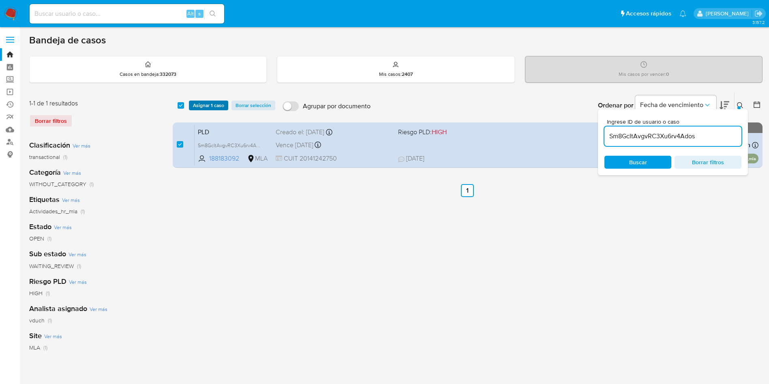
click at [192, 105] on button "Asignar 1 caso" at bounding box center [208, 106] width 39 height 10
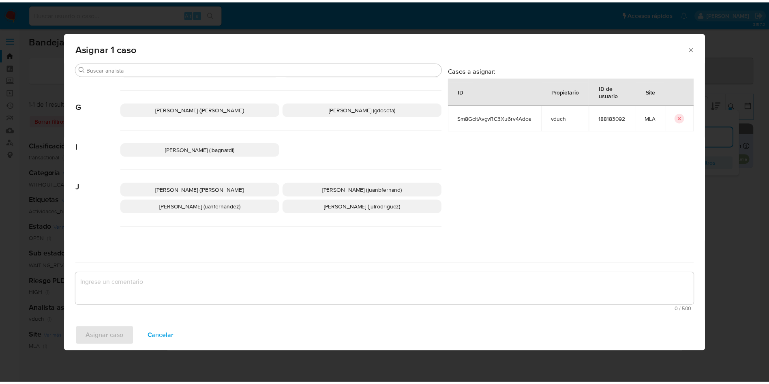
scroll to position [685, 0]
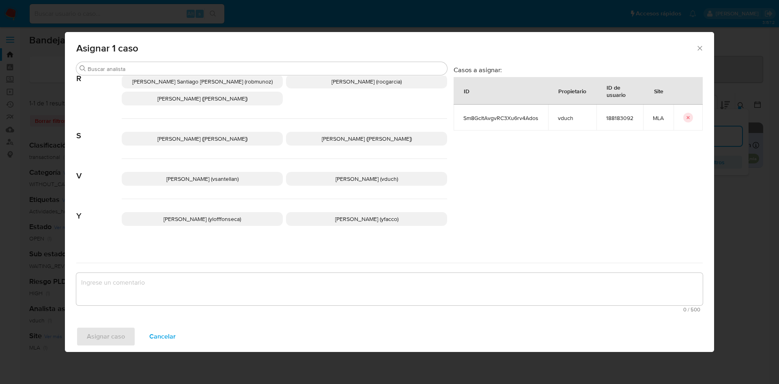
click at [349, 175] on span "Valeria Duch (vduch)" at bounding box center [366, 179] width 62 height 8
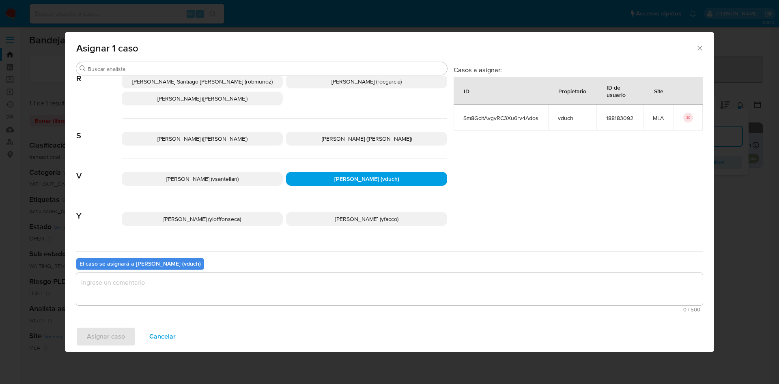
click at [367, 317] on div "Buscar A Abril Karina Medzovich (amedzovich) Agustina Belen Viggiano (aviggiano…" at bounding box center [389, 192] width 649 height 260
click at [359, 272] on div "El caso se asignará a Valeria Duch (vduch) 0 / 500 500 caracteres restantes" at bounding box center [389, 283] width 626 height 64
drag, startPoint x: 219, startPoint y: 275, endPoint x: 203, endPoint y: 282, distance: 17.8
click at [220, 275] on textarea "assign-modal" at bounding box center [389, 289] width 626 height 32
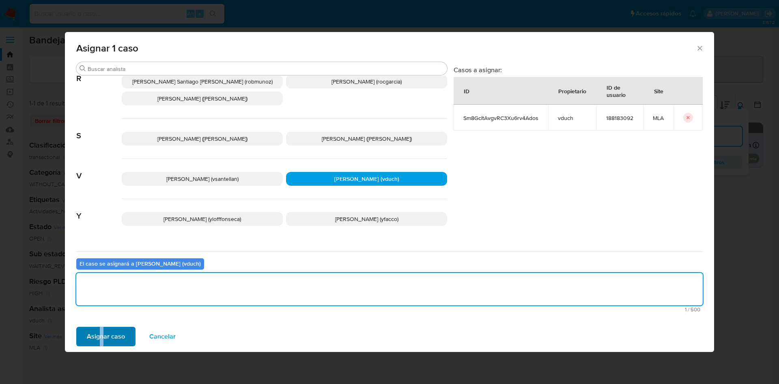
drag, startPoint x: 101, startPoint y: 348, endPoint x: 105, endPoint y: 341, distance: 7.4
click at [101, 348] on div "Asignar caso Cancelar" at bounding box center [389, 336] width 649 height 31
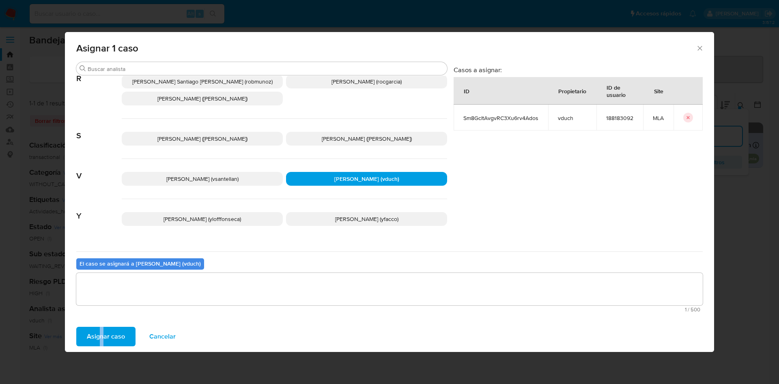
click at [106, 341] on span "Asignar caso" at bounding box center [106, 337] width 38 height 18
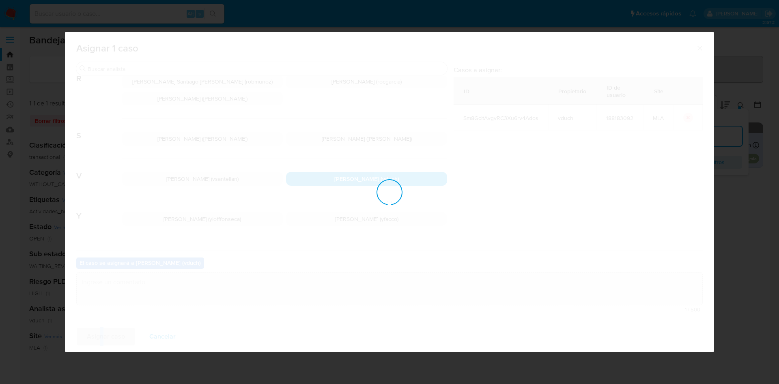
checkbox input "false"
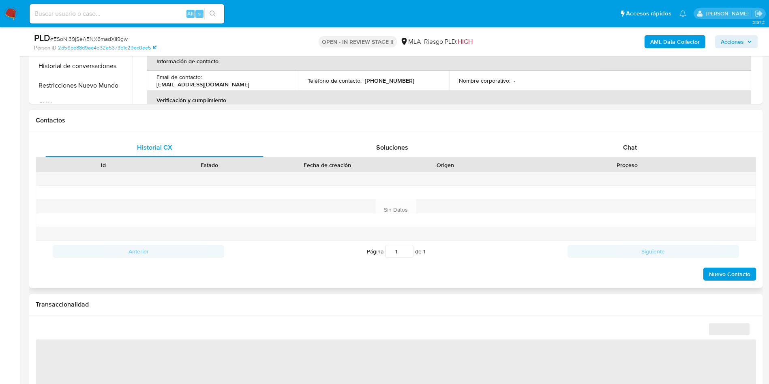
select select "10"
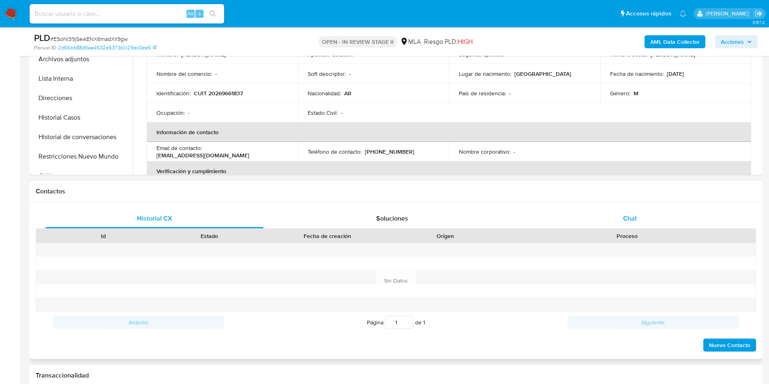
click at [657, 223] on div "Chat" at bounding box center [630, 218] width 218 height 19
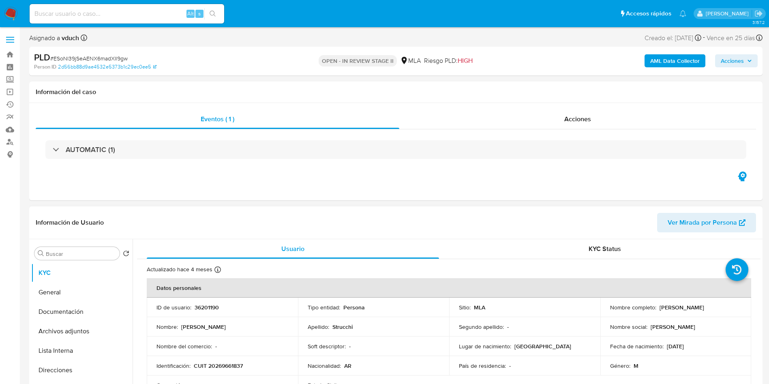
click at [204, 304] on p "36201190" at bounding box center [207, 307] width 24 height 7
copy p "36201190"
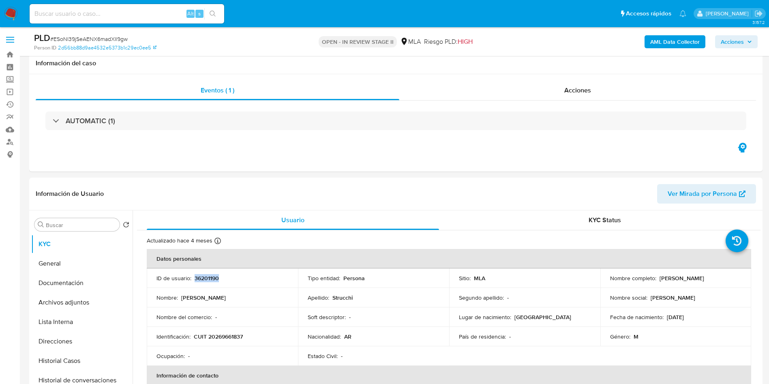
scroll to position [122, 0]
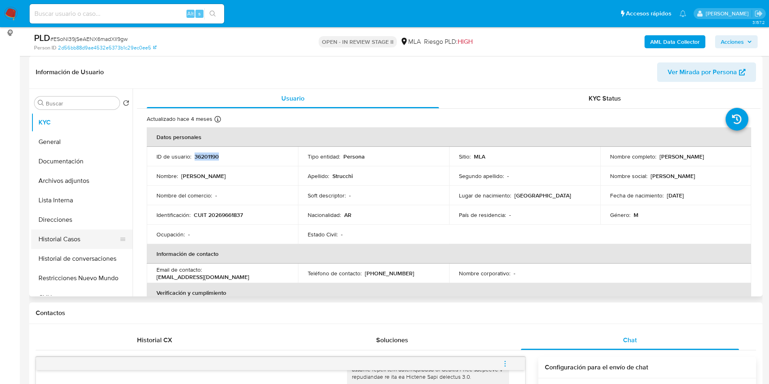
click at [63, 239] on button "Historial Casos" at bounding box center [78, 239] width 95 height 19
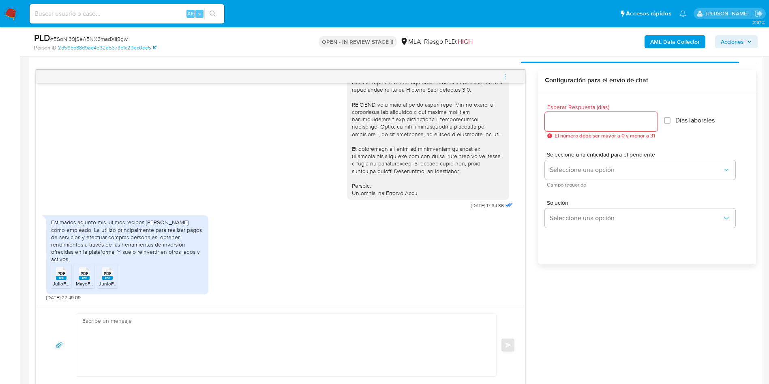
scroll to position [426, 0]
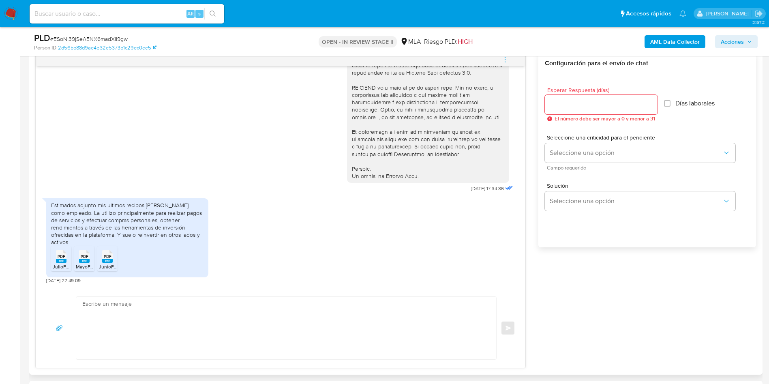
click at [54, 260] on div "PDF PDF" at bounding box center [61, 256] width 17 height 16
click at [83, 258] on span "PDF" at bounding box center [85, 256] width 8 height 5
click at [108, 257] on span "PDF" at bounding box center [108, 256] width 8 height 5
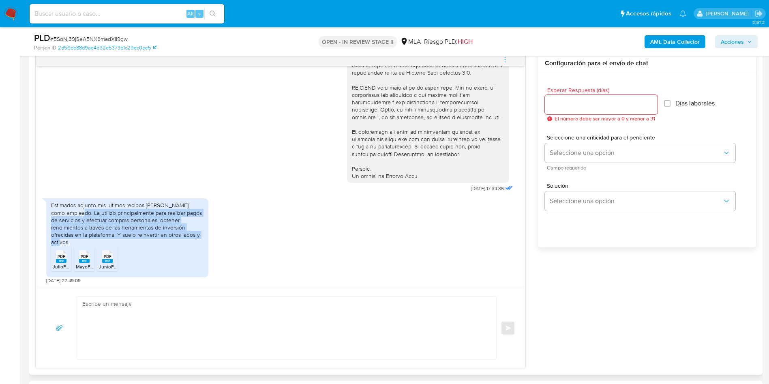
drag, startPoint x: 73, startPoint y: 241, endPoint x: 79, endPoint y: 213, distance: 29.0
click at [79, 213] on div "Estimados adjunto mis ultimos recibos de sueldo como empleado. La utilizo princ…" at bounding box center [127, 224] width 152 height 44
copy div "La utilizo principalmente para realizar pagos de servicios y efectuar compras p…"
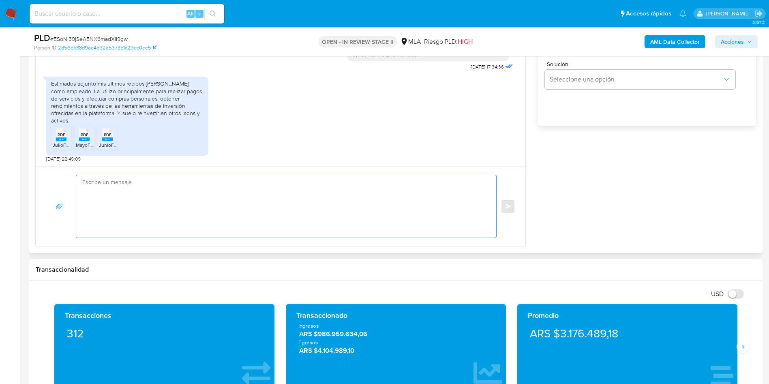
click at [109, 175] on textarea at bounding box center [284, 206] width 404 height 62
paste textarea "Hola, ¡Muchas gracias por tu respuesta! Confirmamos la recepción de la document…"
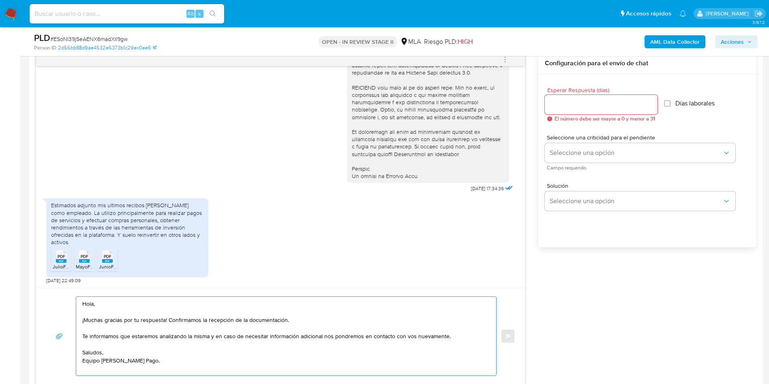
type textarea "Hola, ¡Muchas gracias por tu respuesta! Confirmamos la recepción de la document…"
click at [569, 104] on input "Esperar Respuesta (días)" at bounding box center [601, 104] width 113 height 11
type input "0"
click at [511, 338] on span "Enviar" at bounding box center [509, 336] width 6 height 5
click at [104, 41] on span "# ESoNl39jSeAENX6madXIl9gw" at bounding box center [88, 39] width 77 height 8
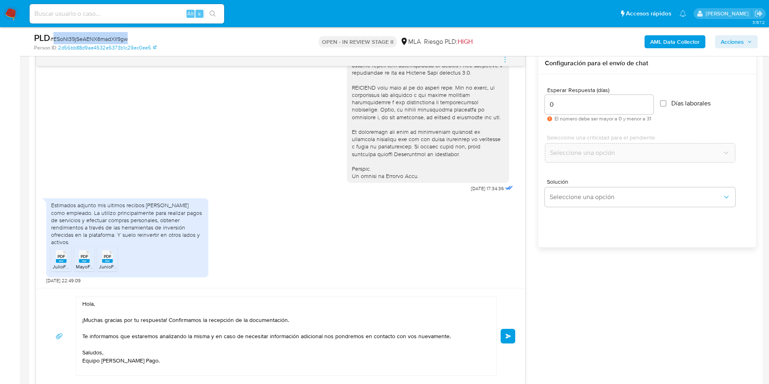
click at [104, 41] on span "# ESoNl39jSeAENX6madXIl9gw" at bounding box center [88, 39] width 77 height 8
copy span "ESoNl39jSeAENX6madXIl9gw"
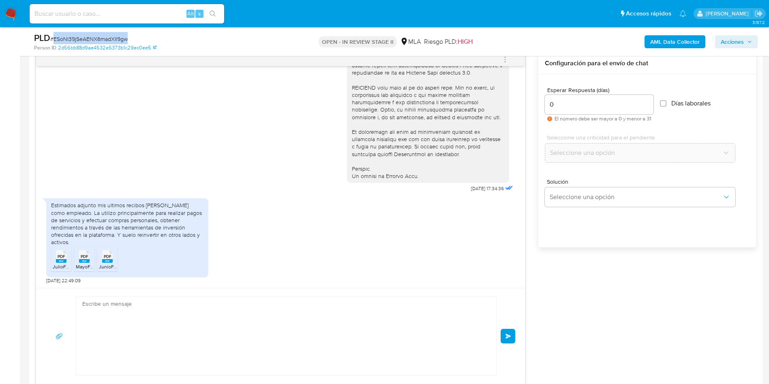
scroll to position [439, 0]
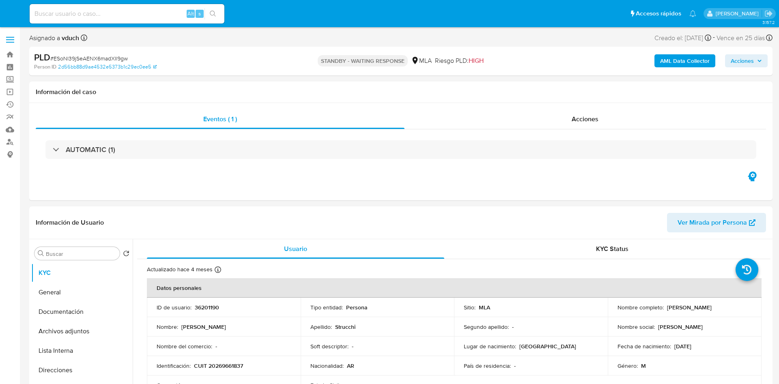
select select "10"
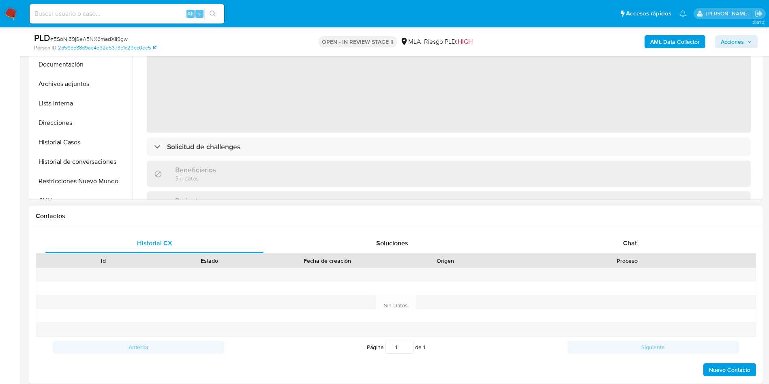
scroll to position [243, 0]
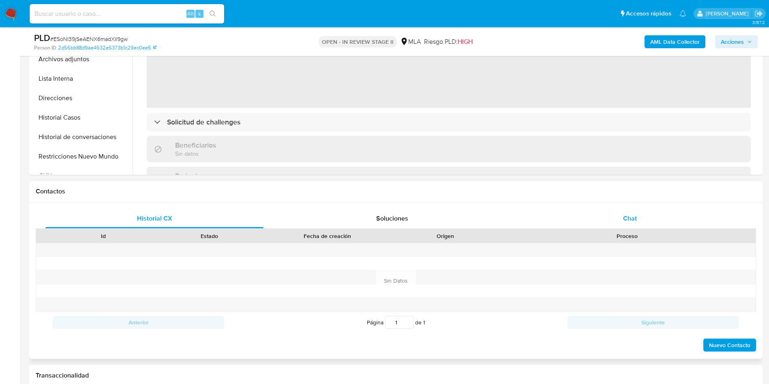
click at [612, 218] on div "Chat" at bounding box center [630, 218] width 218 height 19
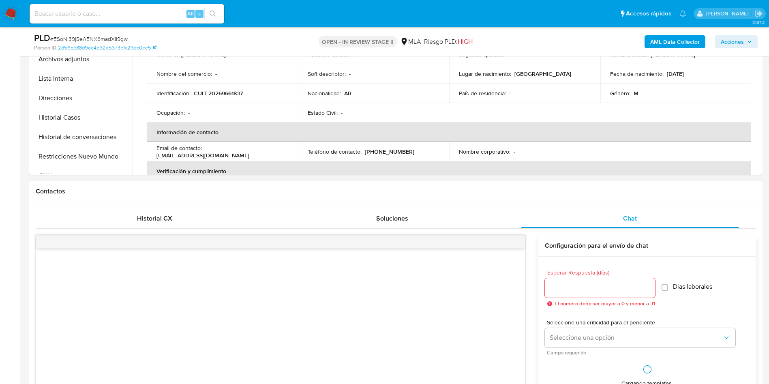
select select "10"
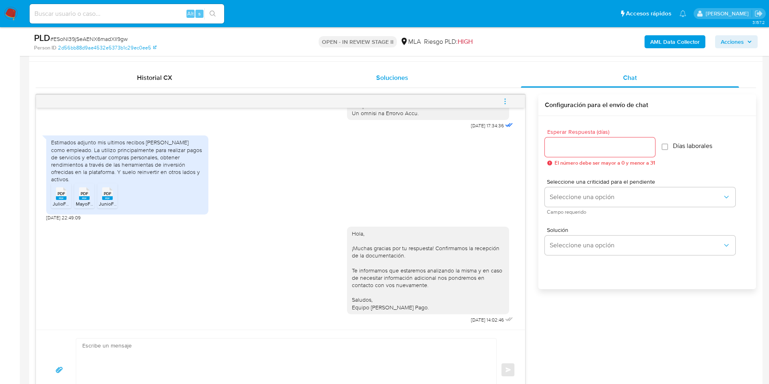
scroll to position [365, 0]
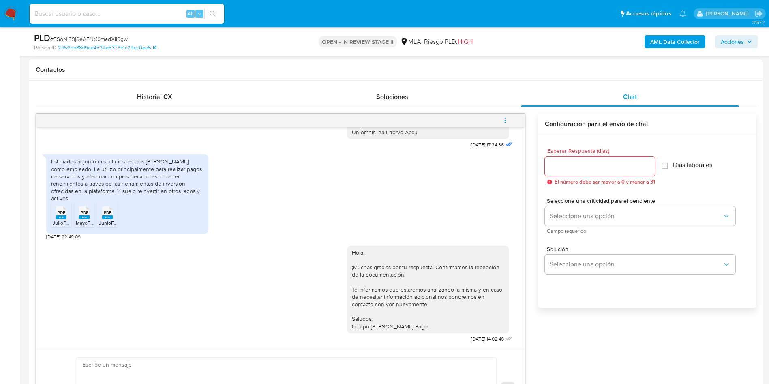
click at [510, 119] on button "menu-action" at bounding box center [505, 120] width 27 height 19
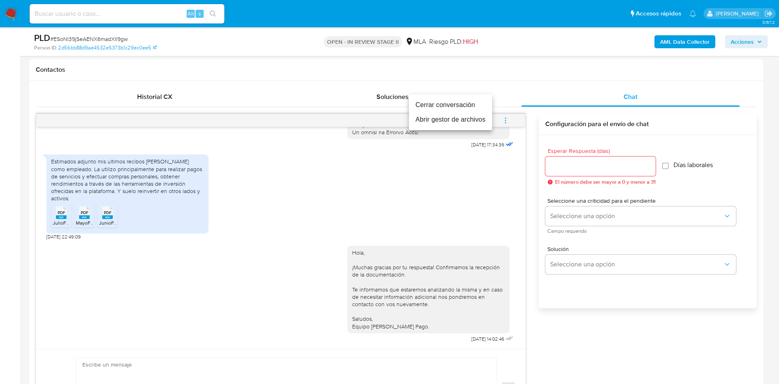
click at [456, 103] on li "Cerrar conversación" at bounding box center [450, 105] width 83 height 15
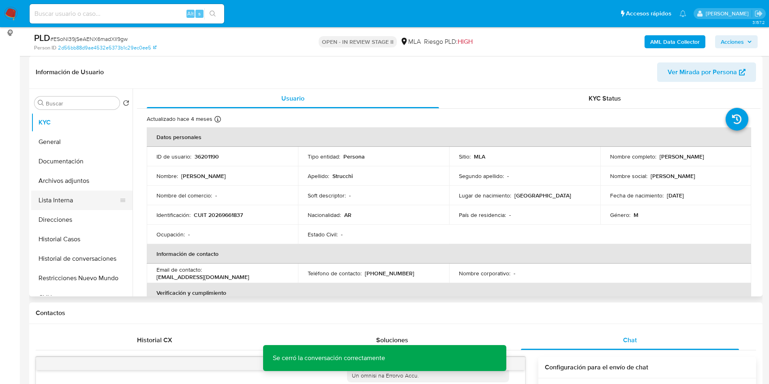
click at [92, 200] on button "Lista Interna" at bounding box center [78, 200] width 95 height 19
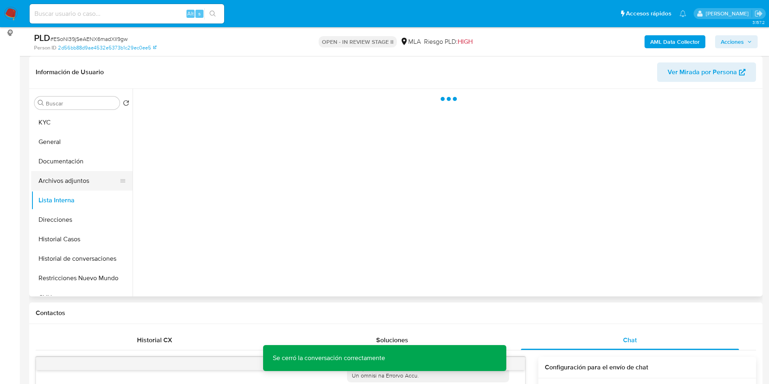
click at [82, 179] on button "Archivos adjuntos" at bounding box center [78, 180] width 95 height 19
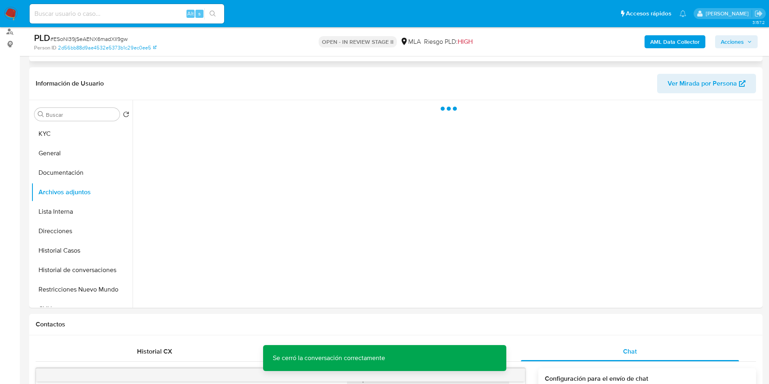
scroll to position [122, 0]
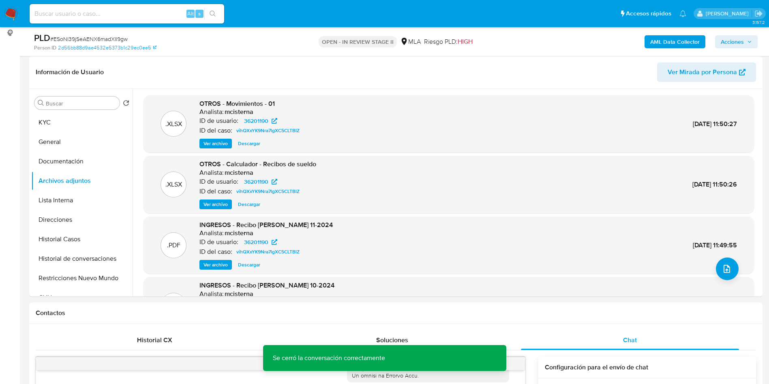
click at [672, 43] on b "AML Data Collector" at bounding box center [675, 41] width 49 height 13
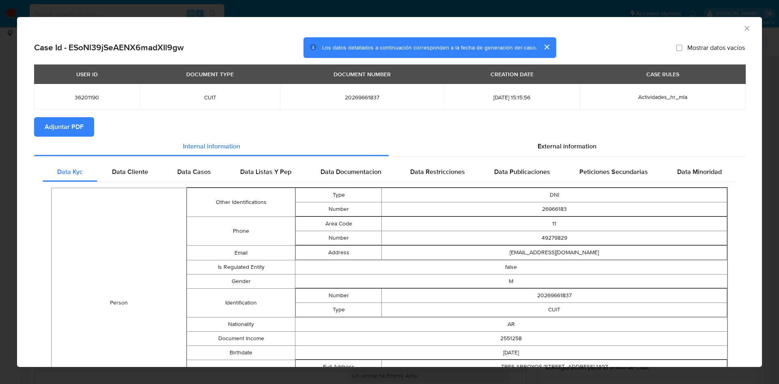
click at [58, 128] on span "Adjuntar PDF" at bounding box center [64, 127] width 39 height 18
click at [743, 24] on div "AML Data Collector" at bounding box center [389, 27] width 745 height 20
click at [743, 30] on icon "Cerrar ventana" at bounding box center [747, 28] width 8 height 8
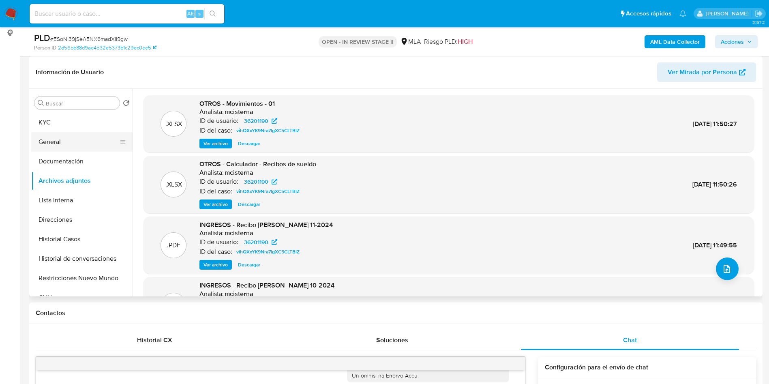
click at [102, 137] on button "General" at bounding box center [78, 141] width 95 height 19
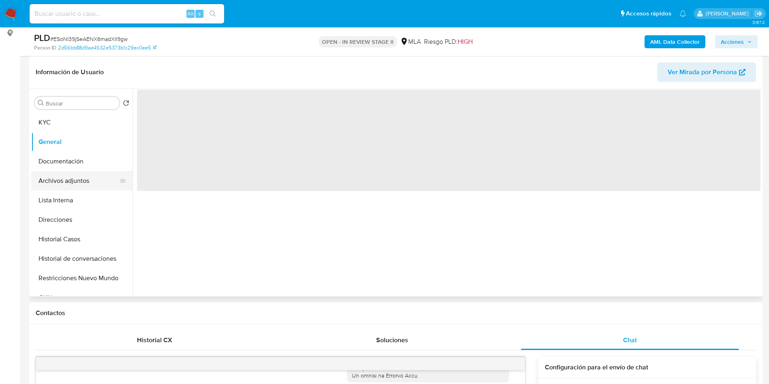
click at [96, 185] on button "Archivos adjuntos" at bounding box center [78, 180] width 95 height 19
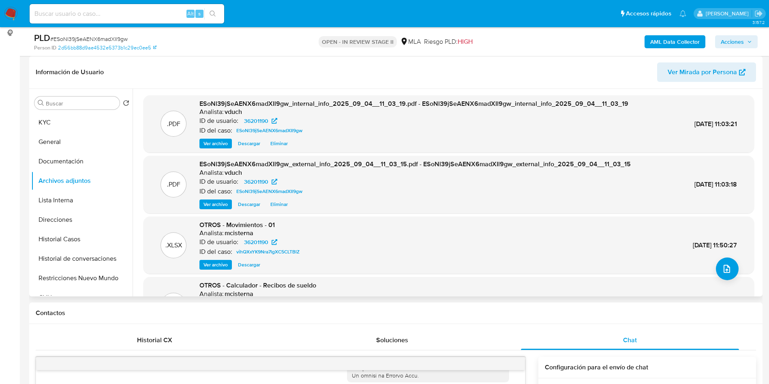
click at [740, 267] on div ".XLSX OTROS - Movimientos - 01 Analista: mcisterna ID de usuario: 36201190 ID d…" at bounding box center [449, 245] width 603 height 49
click at [732, 271] on button "upload-file" at bounding box center [727, 269] width 23 height 23
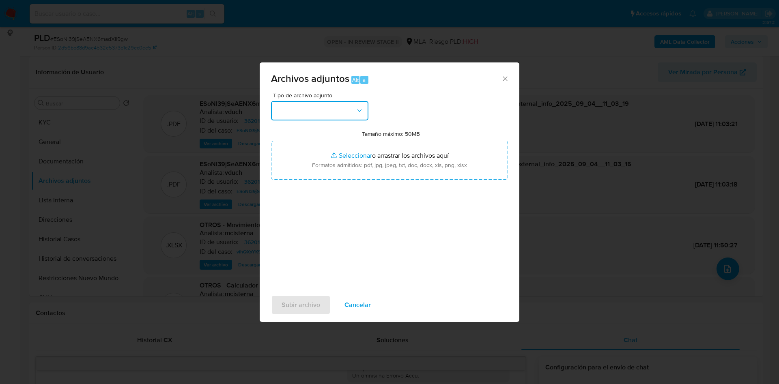
click at [318, 102] on button "button" at bounding box center [319, 110] width 97 height 19
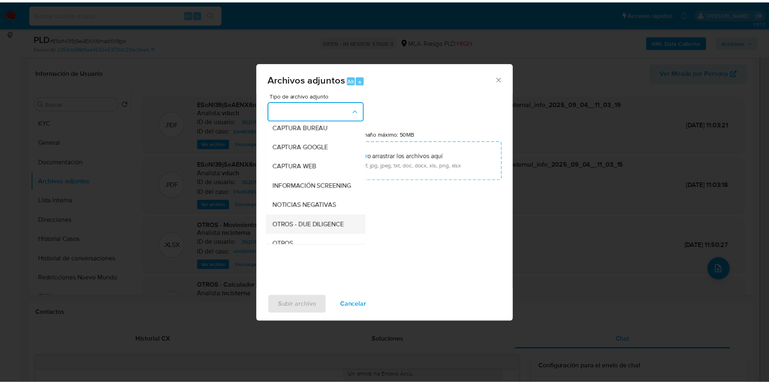
scroll to position [61, 0]
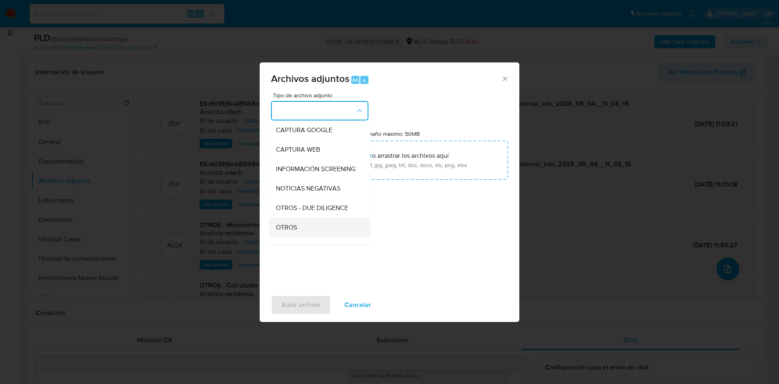
click at [303, 230] on div "OTROS" at bounding box center [317, 227] width 83 height 19
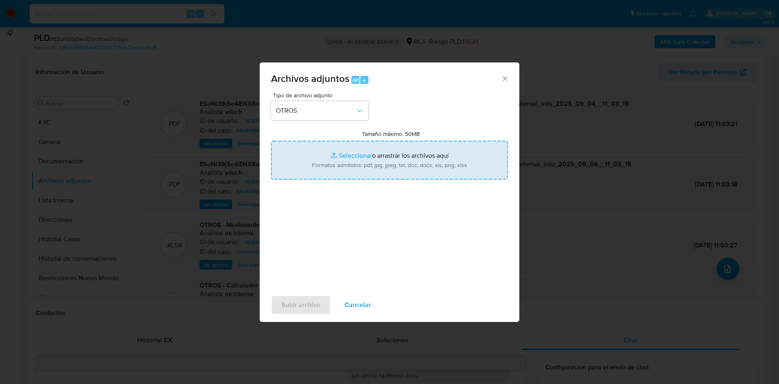
type input "C:\fakepath\Caselog ESoNl39jSeAENX6madXIl9gw_2025_08_19_06_41_16.docx"
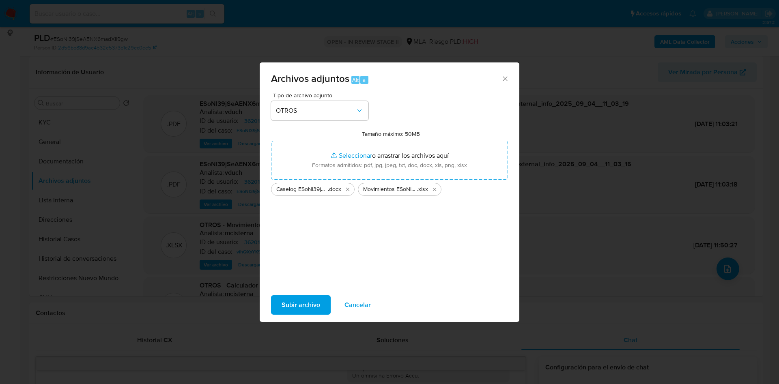
click at [314, 301] on span "Subir archivo" at bounding box center [300, 305] width 39 height 18
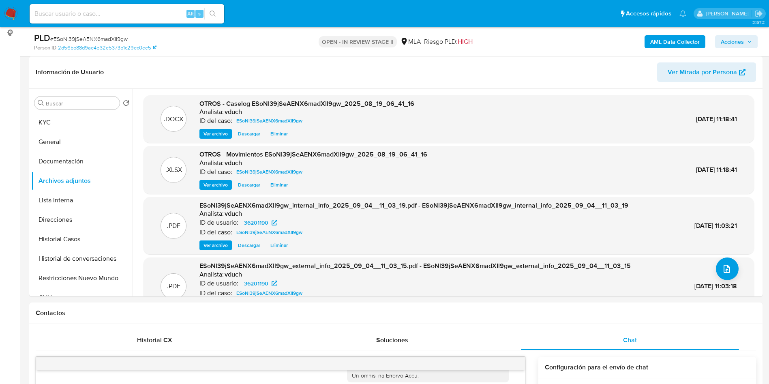
click at [737, 40] on span "Acciones" at bounding box center [732, 41] width 23 height 13
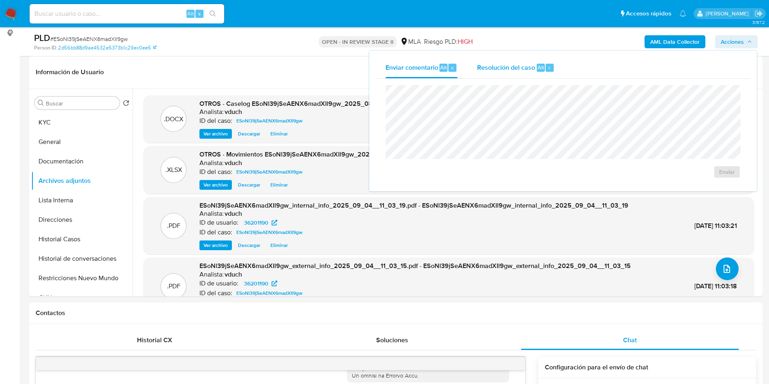
click at [524, 77] on div "Resolución del caso Alt r" at bounding box center [515, 67] width 77 height 21
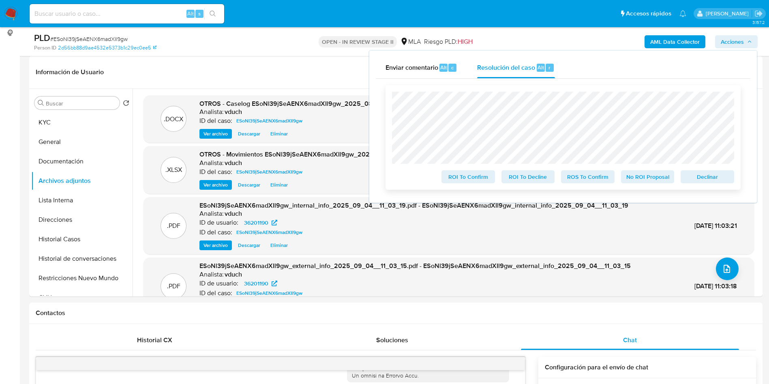
click at [638, 181] on span "No ROI Proposal" at bounding box center [648, 176] width 42 height 11
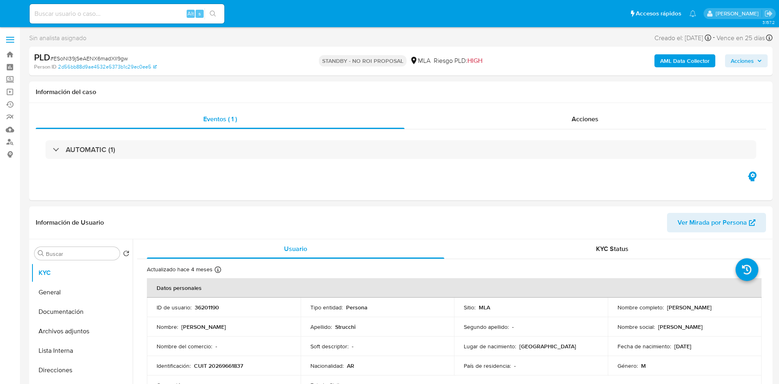
select select "10"
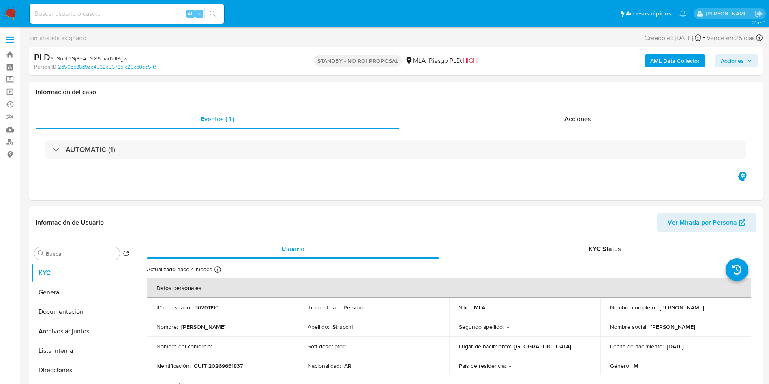
scroll to position [61, 0]
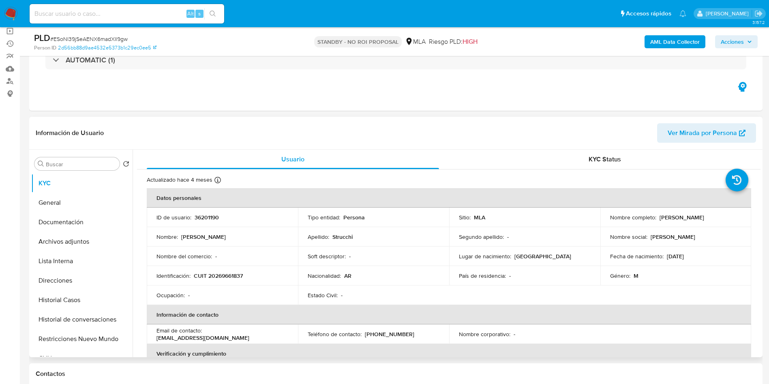
click at [223, 274] on p "CUIT 20269661837" at bounding box center [218, 275] width 49 height 7
copy p "20269661837"
click at [422, 94] on div "Eventos ( 1 ) Acciones AUTOMATIC (1)" at bounding box center [396, 61] width 734 height 97
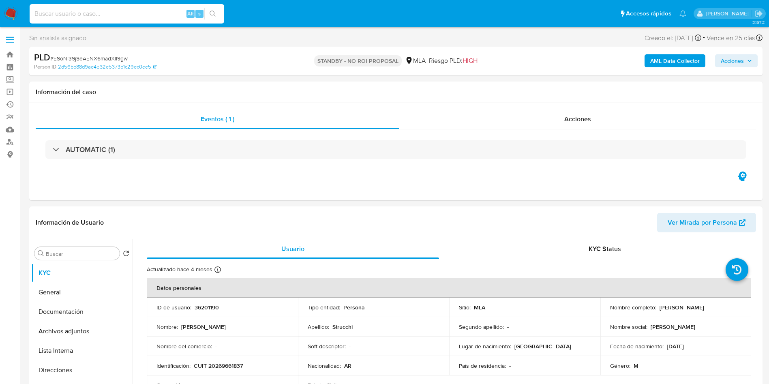
click at [160, 9] on input at bounding box center [127, 14] width 195 height 11
paste input "cOfci3rmZpHs4HSEXofzgYm5"
type input "cOfci3rmZpHs4HSEXofzgYm5"
click at [211, 13] on icon "search-icon" at bounding box center [213, 14] width 6 height 6
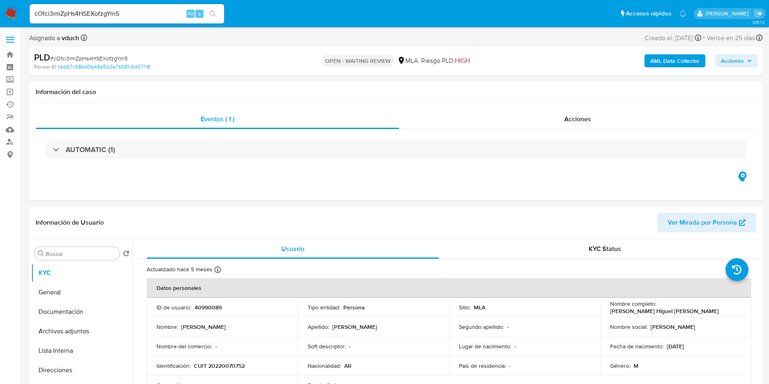
select select "10"
click at [158, 66] on div "Person ID bbb67c984d0fa48af5b3a7b081c6457f" at bounding box center [153, 66] width 239 height 7
click at [203, 309] on p "40990089" at bounding box center [208, 307] width 27 height 7
copy p "40990089"
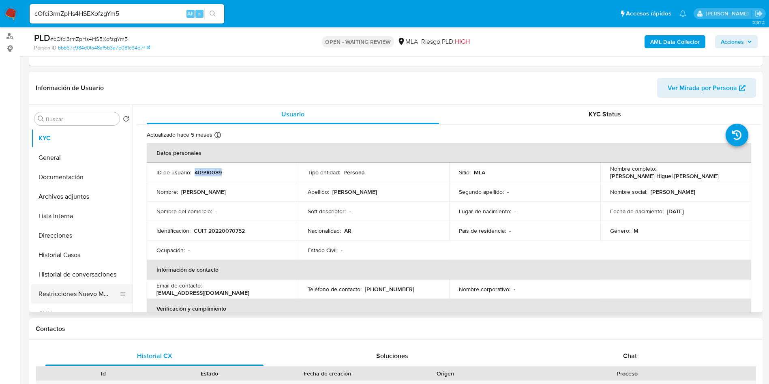
scroll to position [122, 0]
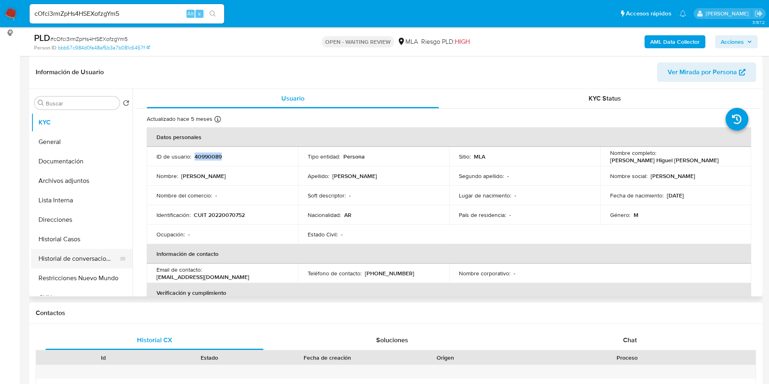
click at [80, 251] on button "Historial de conversaciones" at bounding box center [78, 258] width 95 height 19
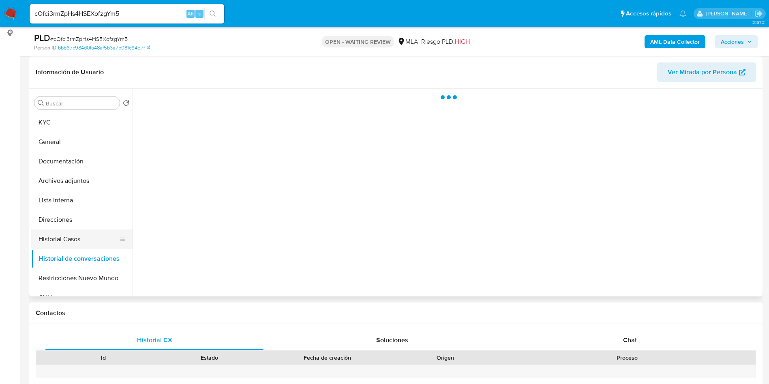
click at [83, 234] on button "Historial Casos" at bounding box center [78, 239] width 95 height 19
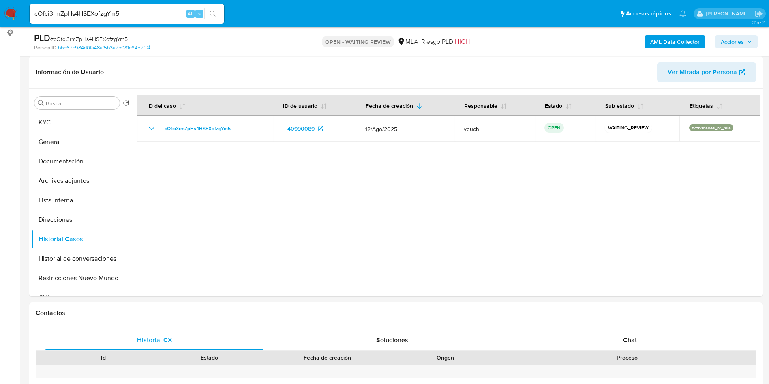
click at [81, 36] on span "# cOfci3rmZpHs4HSEXofzgYm5" at bounding box center [88, 39] width 77 height 8
copy span "cOfci3rmZpHs4HSEXofzgYm5"
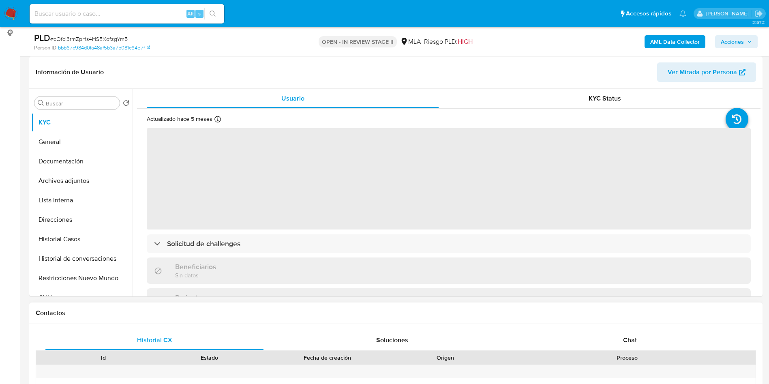
scroll to position [183, 0]
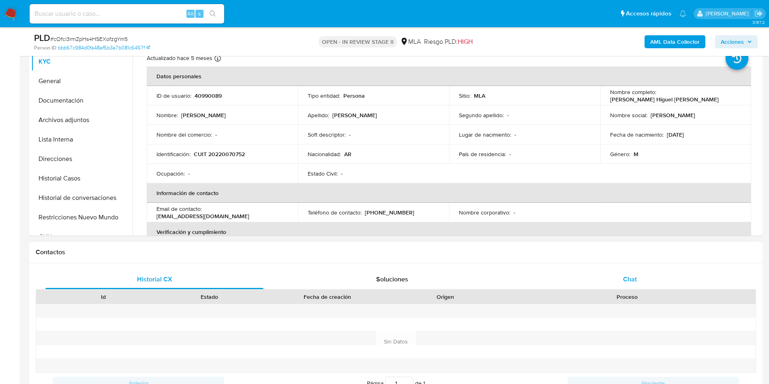
click at [647, 280] on div "Chat" at bounding box center [630, 279] width 218 height 19
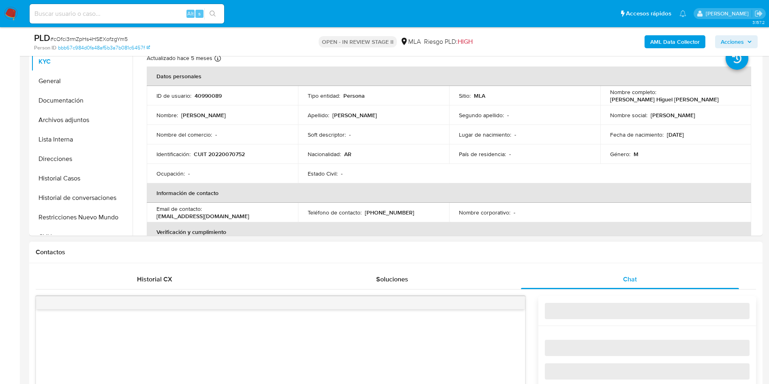
select select "10"
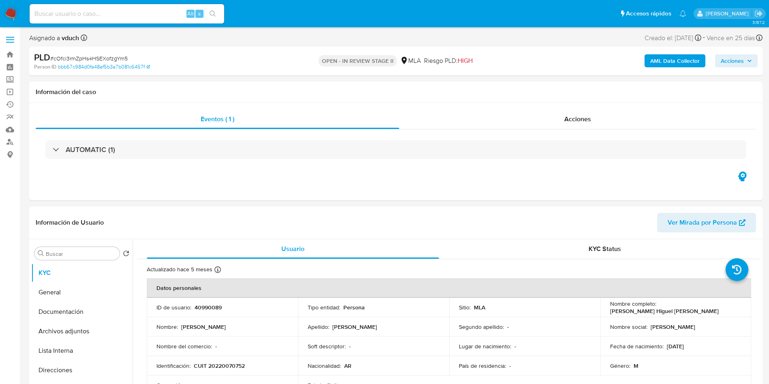
scroll to position [61, 0]
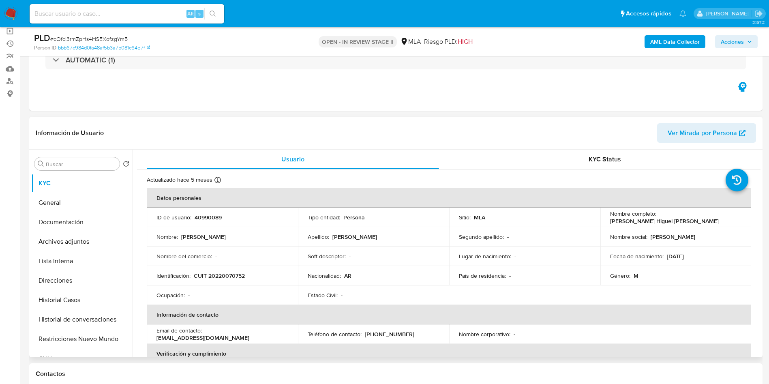
click at [204, 214] on p "40990089" at bounding box center [208, 217] width 27 height 7
copy p "40990089"
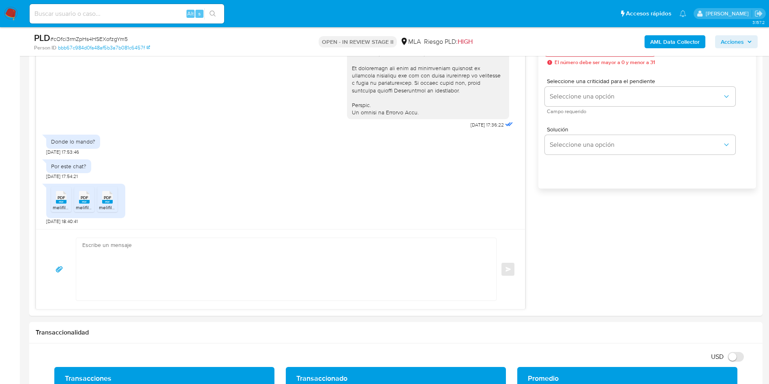
scroll to position [487, 0]
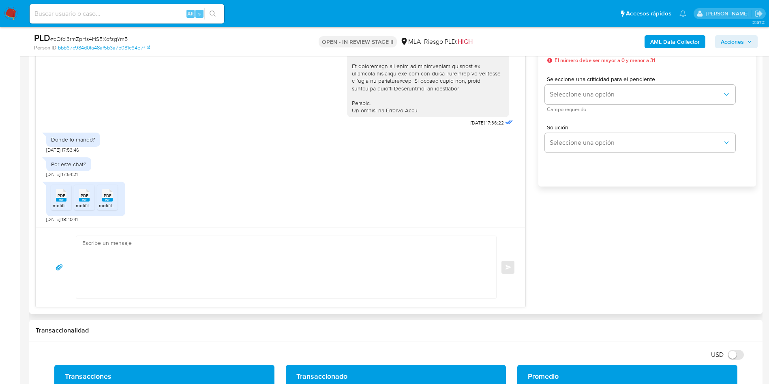
click at [60, 207] on span "melifile6850704739137372057.pdf" at bounding box center [90, 205] width 74 height 7
click at [82, 200] on rect at bounding box center [84, 200] width 11 height 4
click at [107, 199] on rect at bounding box center [107, 200] width 11 height 4
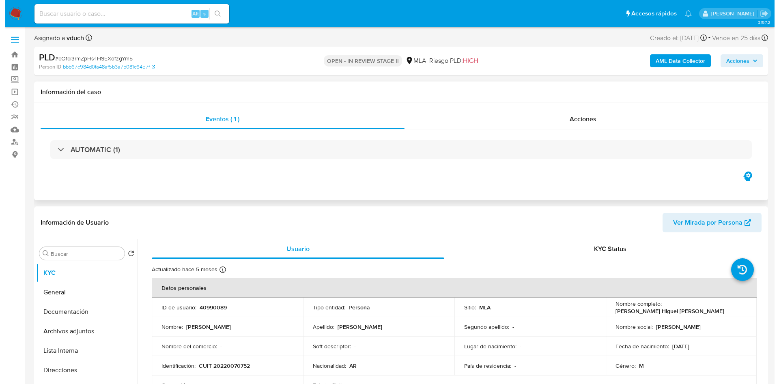
scroll to position [61, 0]
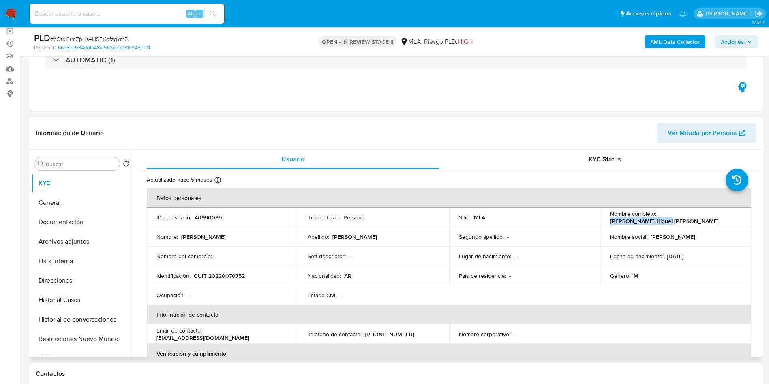
drag, startPoint x: 657, startPoint y: 216, endPoint x: 716, endPoint y: 225, distance: 59.9
click at [716, 225] on td "Nombre completo : Dario Higuel Ferraro" at bounding box center [676, 217] width 151 height 19
copy p "Dario Higuel Ferraro"
click at [93, 255] on button "Lista Interna" at bounding box center [78, 260] width 95 height 19
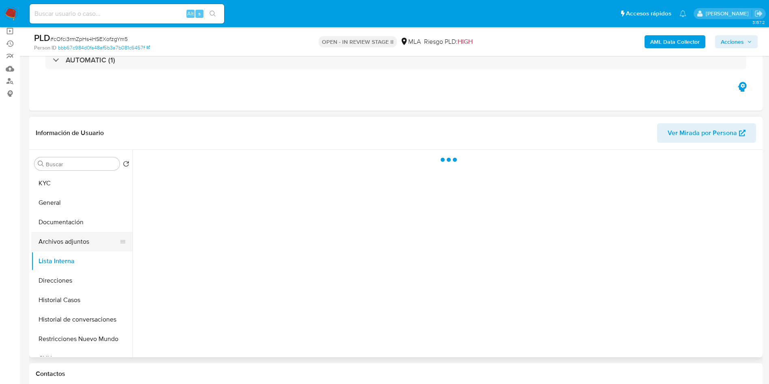
click at [98, 245] on button "Archivos adjuntos" at bounding box center [78, 241] width 95 height 19
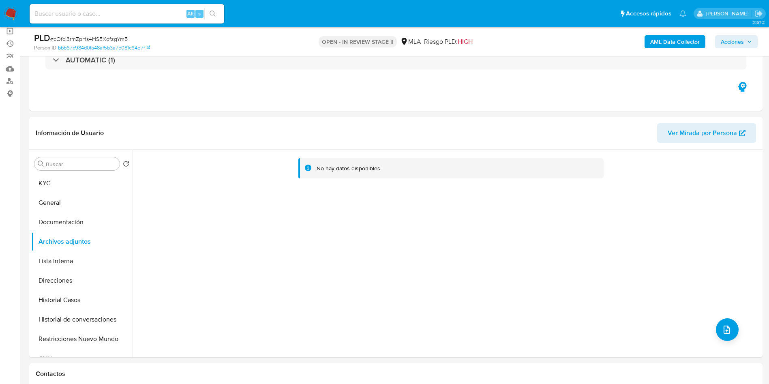
click at [687, 40] on b "AML Data Collector" at bounding box center [675, 41] width 49 height 13
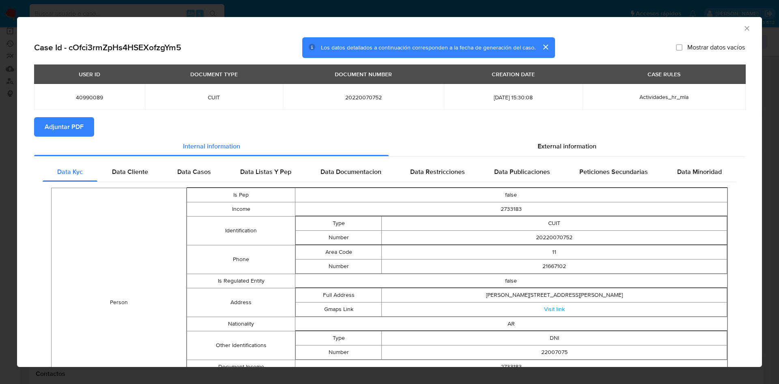
click at [89, 129] on button "Adjuntar PDF" at bounding box center [64, 126] width 60 height 19
drag, startPoint x: 734, startPoint y: 30, endPoint x: 739, endPoint y: 27, distance: 5.2
click at [743, 29] on icon "Cerrar ventana" at bounding box center [747, 28] width 8 height 8
click at [739, 27] on div "AML Data Collector Case Id - cOfci3rmZpHs4HSEXofzgYm5 Los datos detallados a co…" at bounding box center [389, 192] width 779 height 384
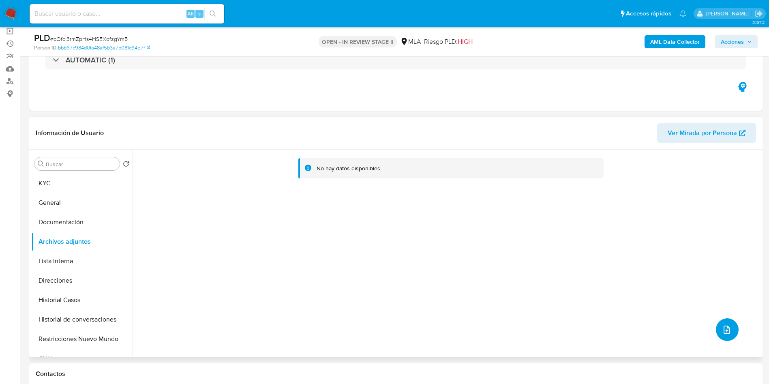
click at [726, 333] on icon "upload-file" at bounding box center [727, 330] width 10 height 10
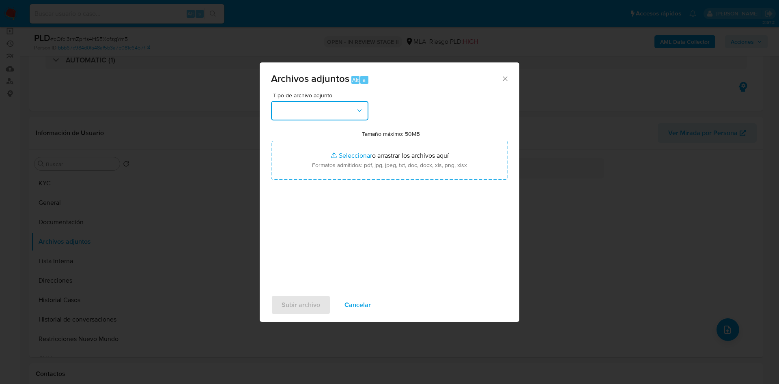
click at [361, 106] on button "button" at bounding box center [319, 110] width 97 height 19
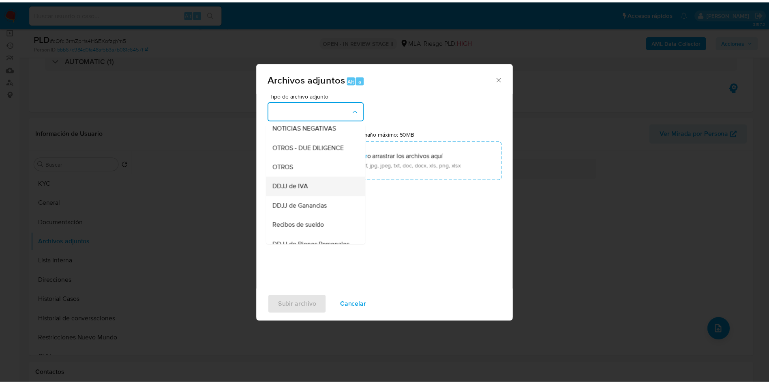
scroll to position [183, 0]
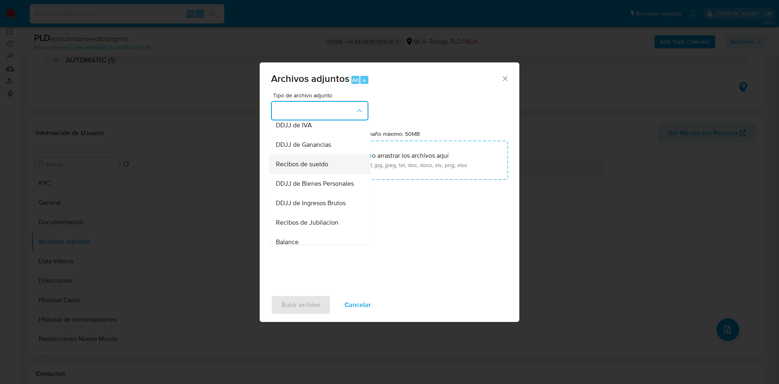
click at [324, 174] on div "Recibos de sueldo" at bounding box center [317, 164] width 83 height 19
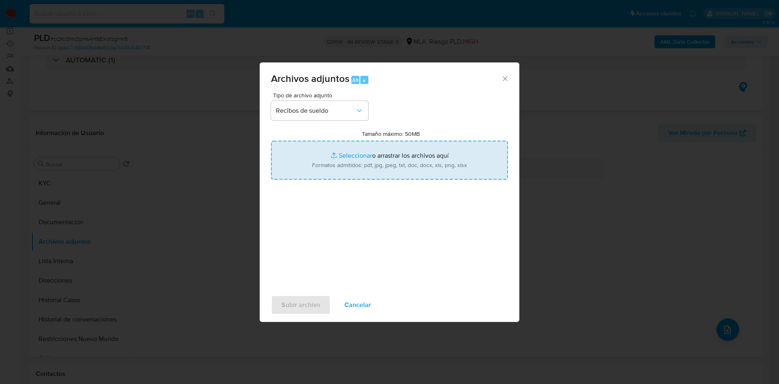
type input "C:\fakepath\Dario Higuel Ferraro - Recibos May a Jul 25.pdf"
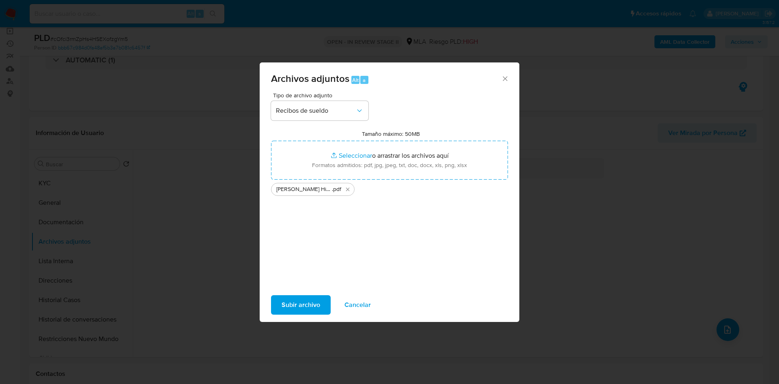
click at [302, 306] on span "Subir archivo" at bounding box center [300, 305] width 39 height 18
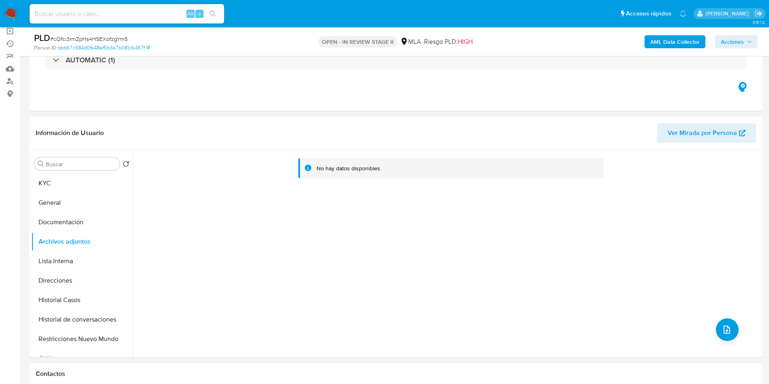
click at [114, 5] on div "Alt s" at bounding box center [127, 13] width 195 height 19
click at [112, 14] on input at bounding box center [127, 14] width 195 height 11
paste input "ESoNl39jSeAENX6madXIl9gw"
type input "ESoNl39jSeAENX6madXIl9gw"
drag, startPoint x: 211, startPoint y: 13, endPoint x: 216, endPoint y: 22, distance: 10.2
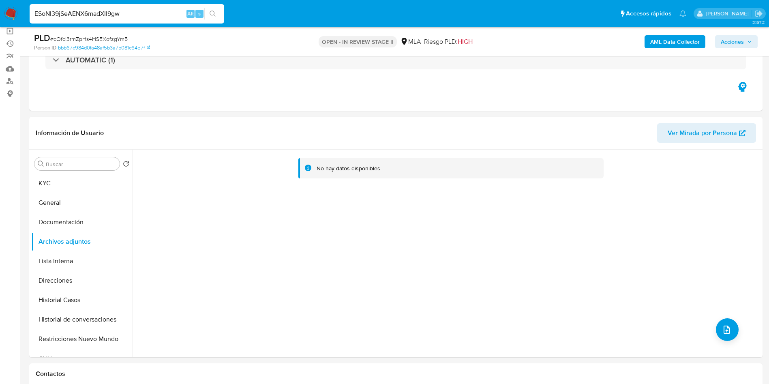
click at [211, 14] on icon "search-icon" at bounding box center [213, 14] width 6 height 6
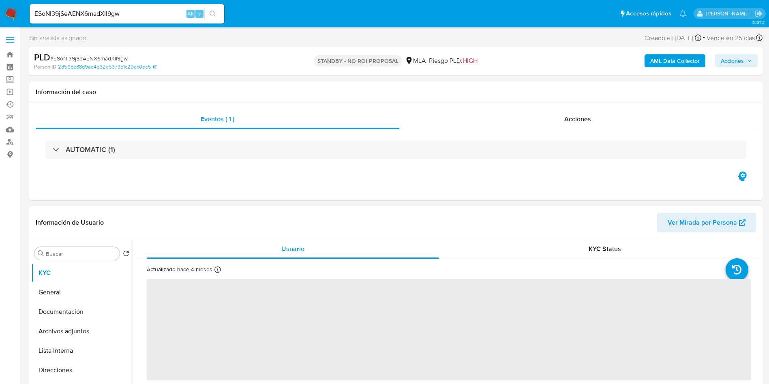
select select "10"
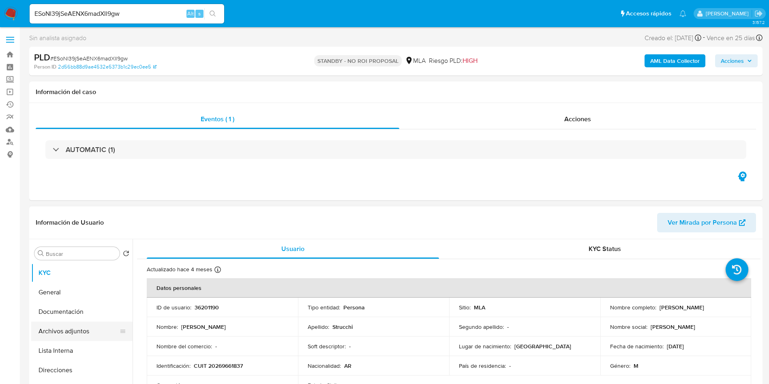
click at [71, 329] on button "Archivos adjuntos" at bounding box center [78, 331] width 95 height 19
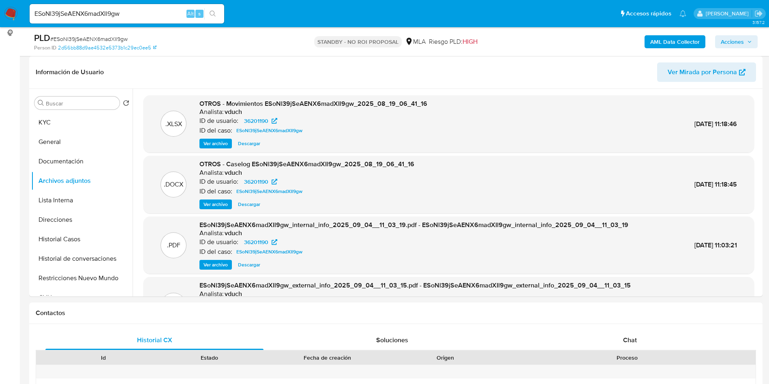
click at [99, 39] on span "# ESoNl39jSeAENX6madXIl9gw" at bounding box center [88, 39] width 77 height 8
copy span "ESoNl39jSeAENX6madXIl9gw"
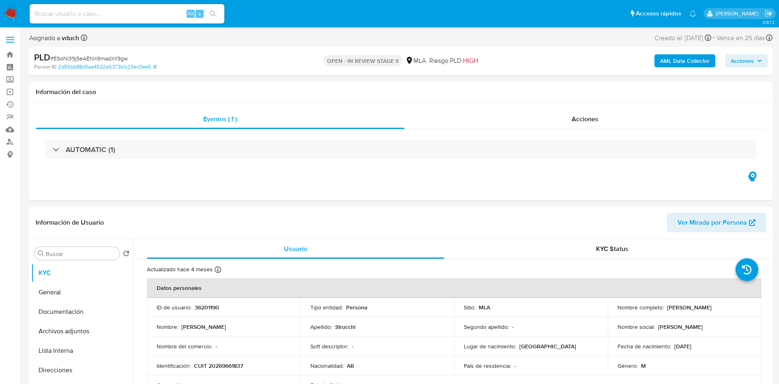
select select "10"
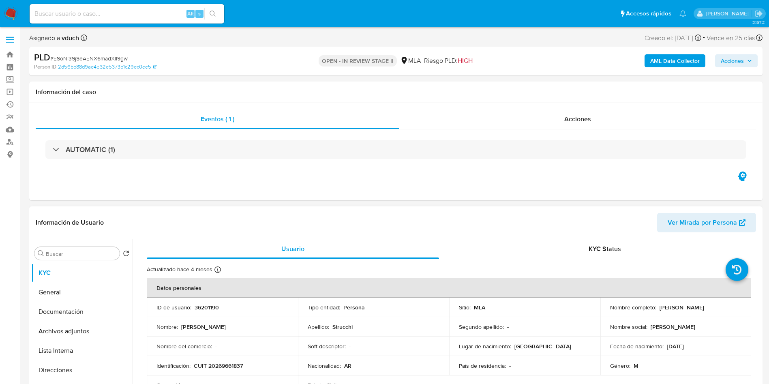
drag, startPoint x: 658, startPoint y: 306, endPoint x: 724, endPoint y: 308, distance: 65.7
click at [724, 308] on div "Nombre completo : [PERSON_NAME]" at bounding box center [676, 307] width 132 height 7
copy p "[PERSON_NAME]"
click at [112, 336] on button "Archivos adjuntos" at bounding box center [81, 331] width 101 height 19
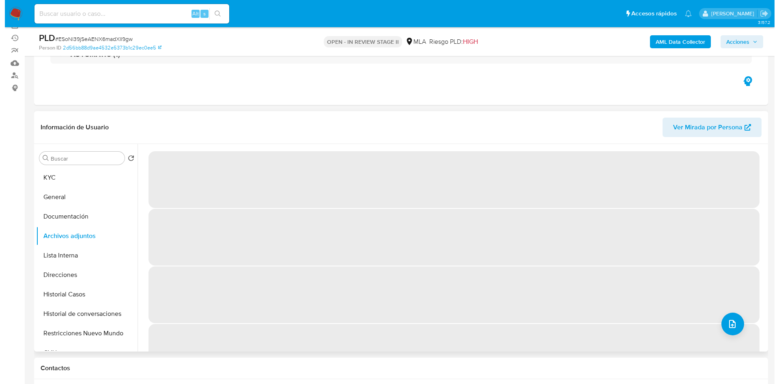
scroll to position [61, 0]
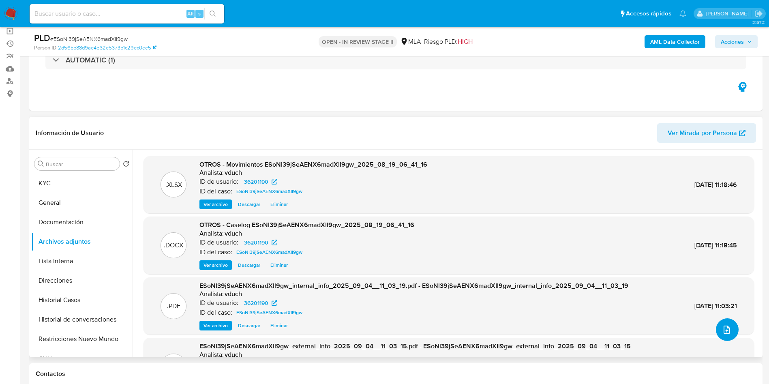
click at [728, 334] on span "upload-file" at bounding box center [727, 330] width 10 height 10
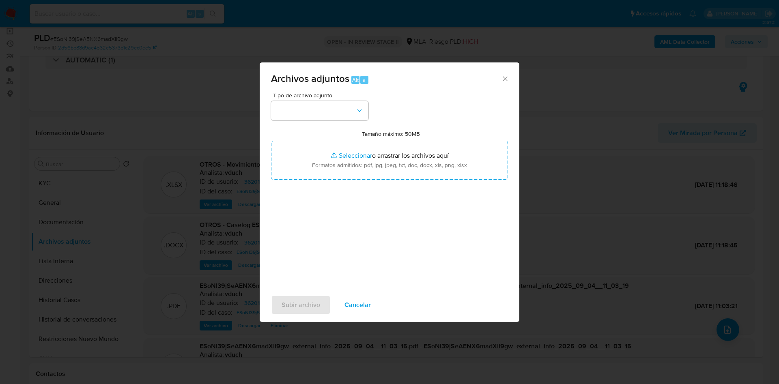
click at [341, 120] on div "Tipo de archivo adjunto Tamaño máximo: 50MB Seleccionar archivos Seleccionar o …" at bounding box center [389, 187] width 237 height 191
click at [347, 113] on button "button" at bounding box center [319, 110] width 97 height 19
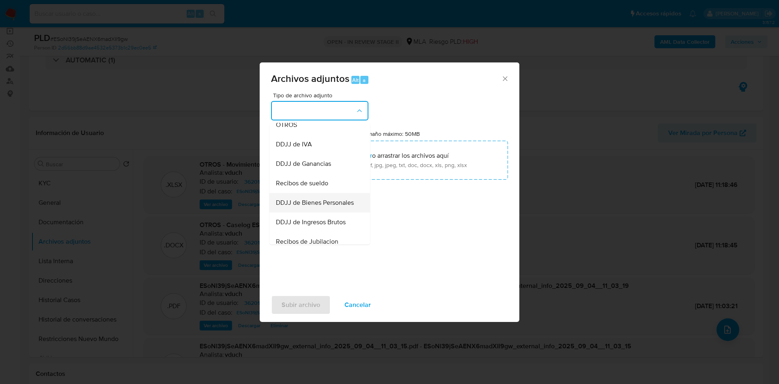
click at [312, 229] on ul "IDENTIFICACIÓN INGRESOS CAPTURA BUREAU CAPTURA GOOGLE CAPTURA WEB INFORMACIÓN S…" at bounding box center [319, 187] width 101 height 456
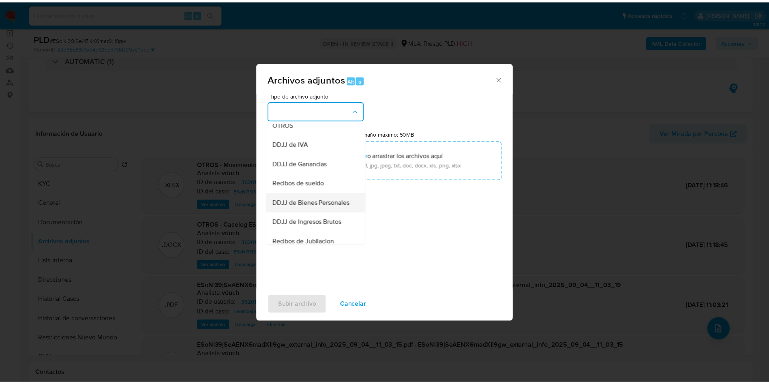
scroll to position [183, 0]
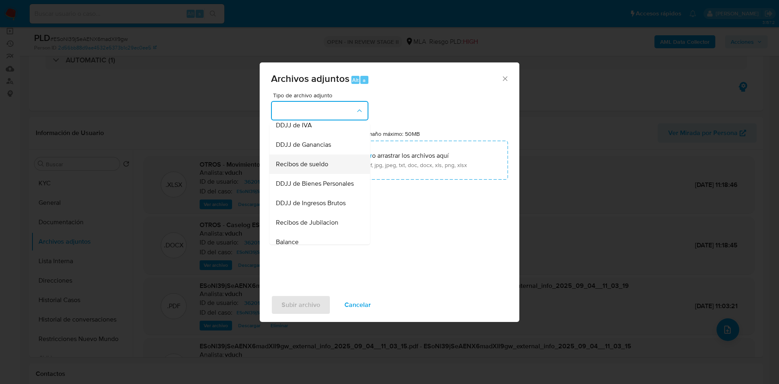
click at [323, 168] on span "Recibos de sueldo" at bounding box center [302, 164] width 52 height 8
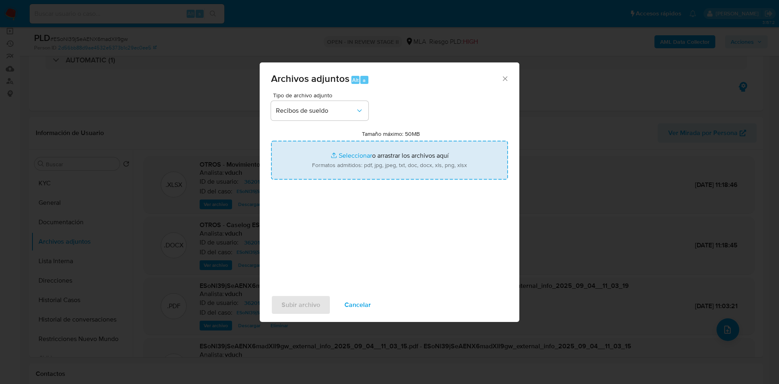
type input "C:\fakepath\Aldo Hernan Strucchi - Mayo a Julio 25.pdf"
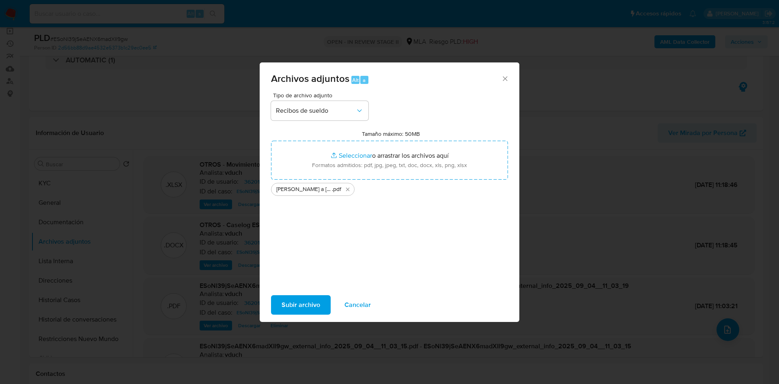
click at [296, 304] on span "Subir archivo" at bounding box center [300, 305] width 39 height 18
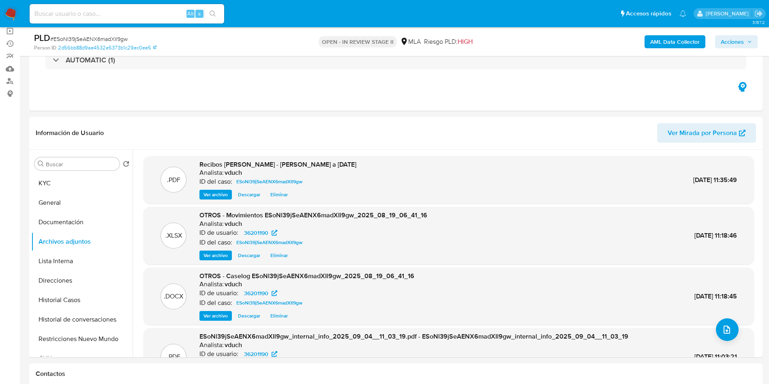
click at [736, 43] on span "Acciones" at bounding box center [732, 41] width 23 height 13
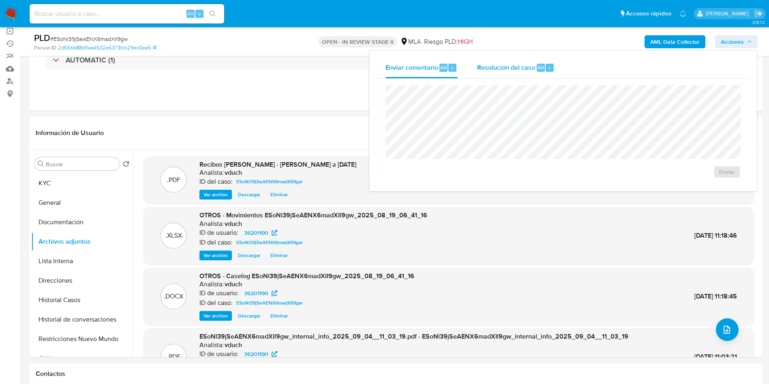
click at [491, 67] on span "Resolución del caso" at bounding box center [506, 66] width 58 height 9
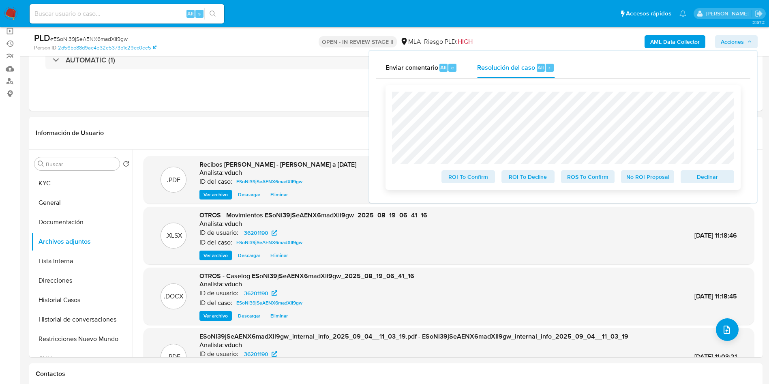
click at [662, 182] on span "No ROI Proposal" at bounding box center [648, 176] width 42 height 11
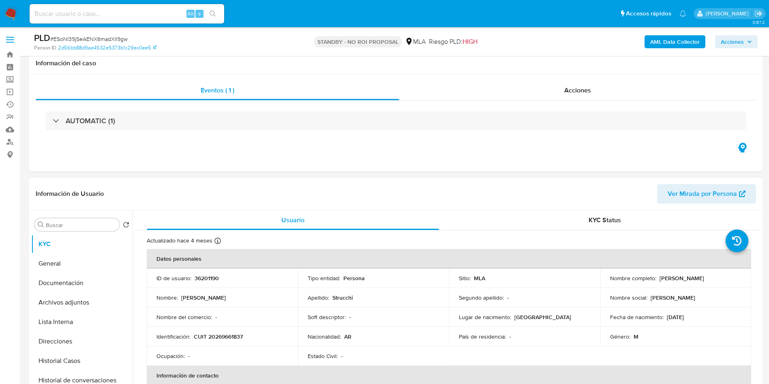
scroll to position [183, 0]
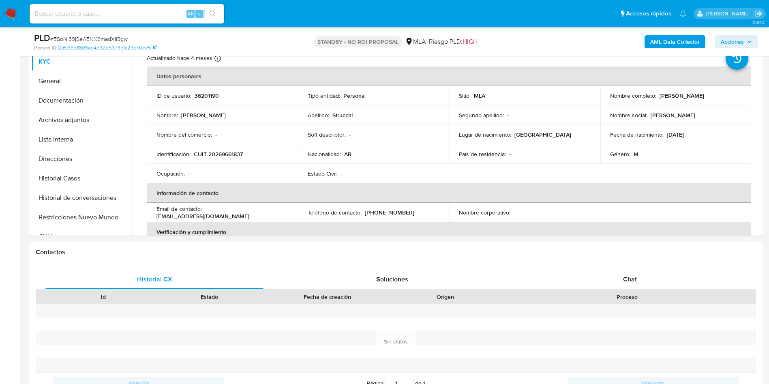
select select "10"
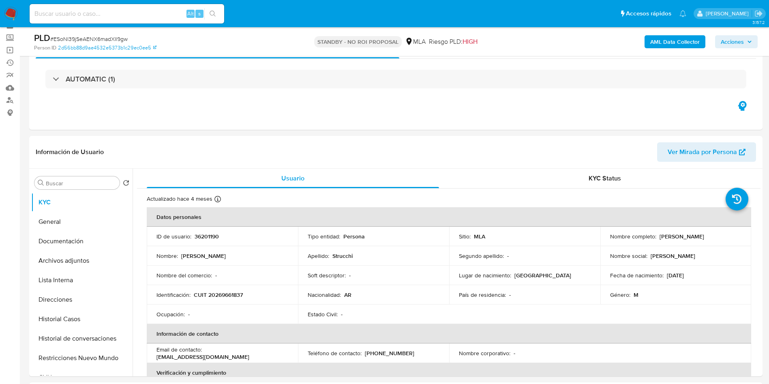
scroll to position [61, 0]
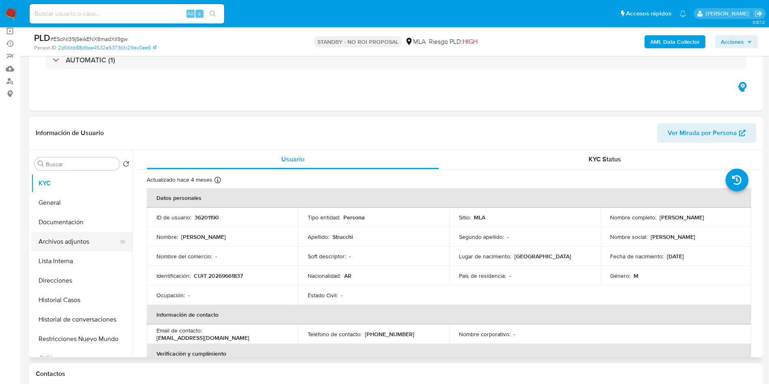
click at [38, 240] on button "Archivos adjuntos" at bounding box center [78, 241] width 95 height 19
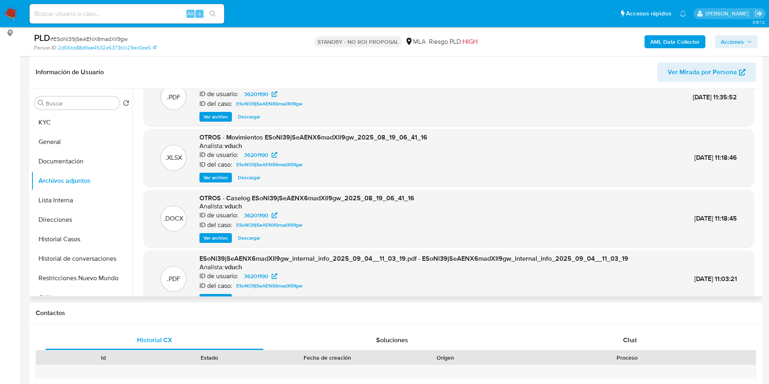
scroll to position [0, 0]
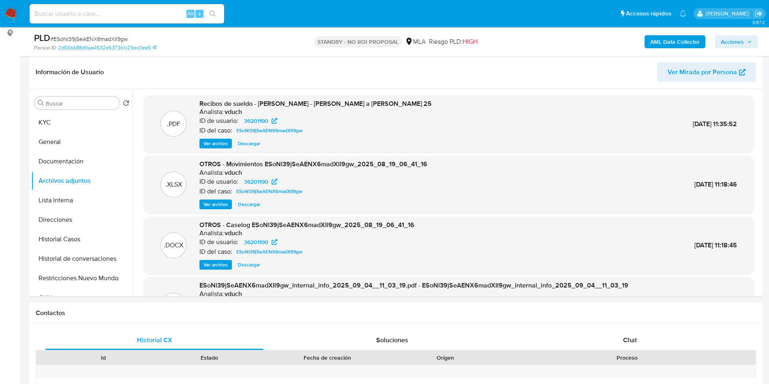
click at [118, 26] on nav "Pausado Ver notificaciones Alt s Accesos rápidos Presiona las siguientes teclas…" at bounding box center [384, 13] width 769 height 27
click at [125, 20] on div "Alt s" at bounding box center [127, 13] width 195 height 19
click at [127, 18] on input at bounding box center [127, 14] width 195 height 11
paste input "cOfci3rmZpHs4HSEXofzgYm5"
type input "cOfci3rmZpHs4HSEXofzgYm5"
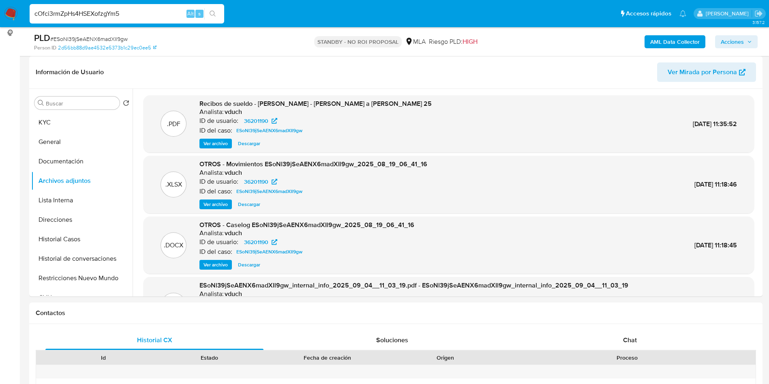
click at [214, 13] on icon "search-icon" at bounding box center [213, 14] width 6 height 6
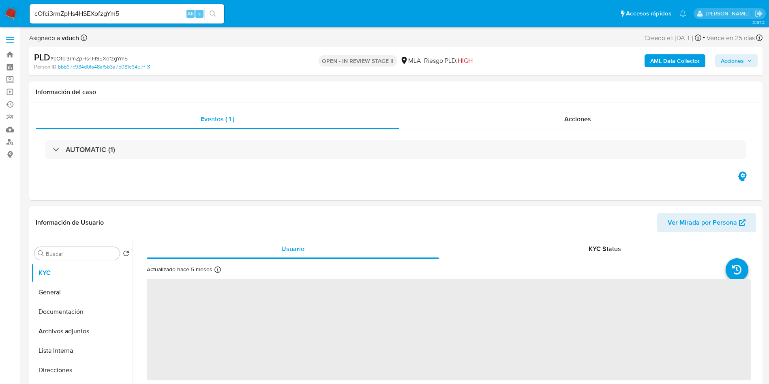
select select "10"
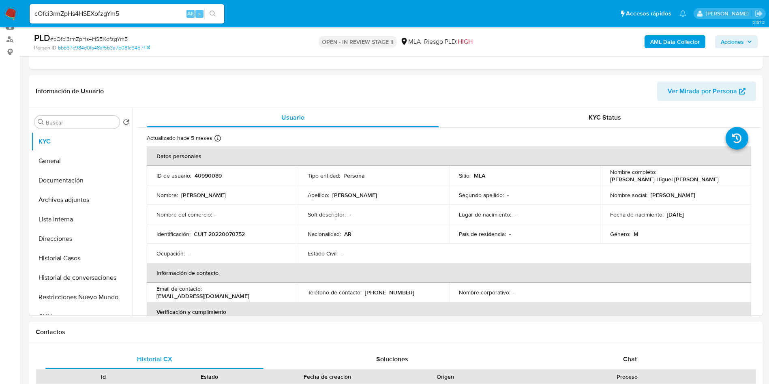
scroll to position [122, 0]
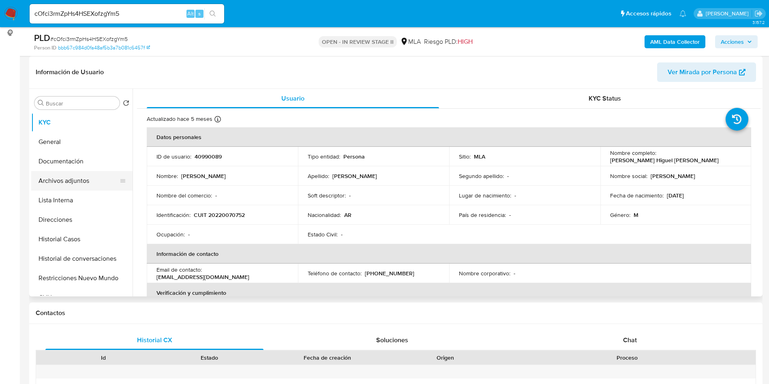
click at [78, 175] on button "Archivos adjuntos" at bounding box center [78, 180] width 95 height 19
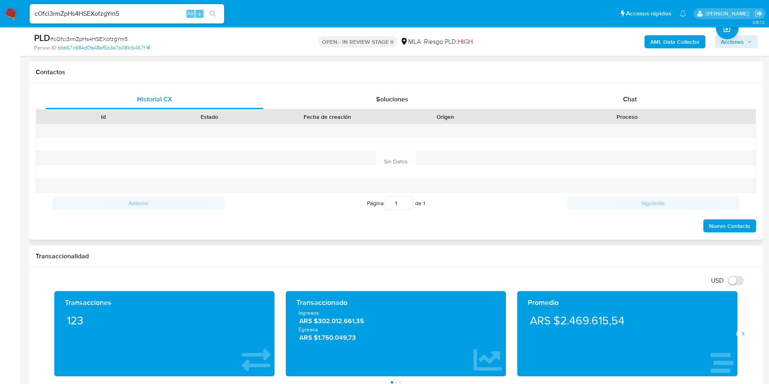
scroll to position [365, 0]
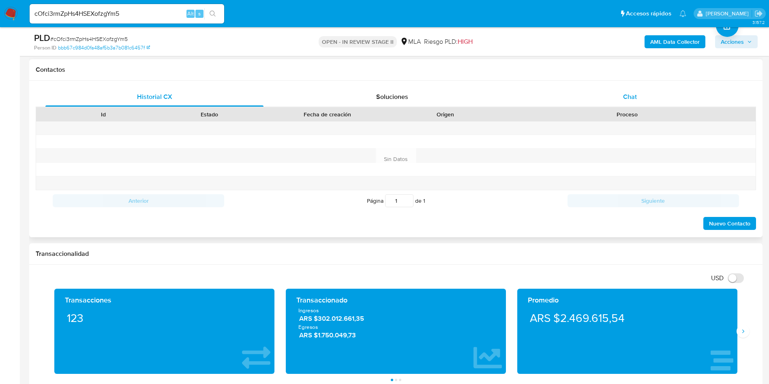
click at [649, 90] on div "Chat" at bounding box center [630, 96] width 218 height 19
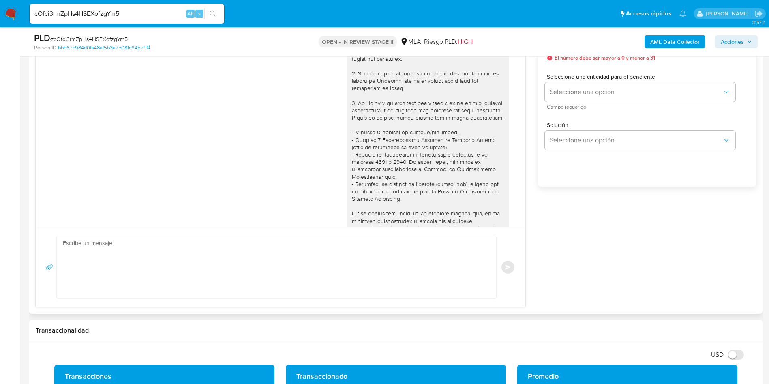
scroll to position [339, 0]
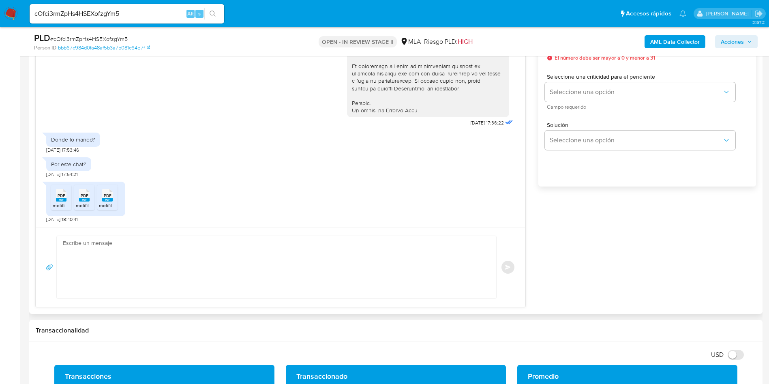
click at [193, 258] on textarea at bounding box center [274, 267] width 423 height 62
paste textarea "Hola, ¡Muchas gracias por tu respuesta! Confirmamos la recepción de la document…"
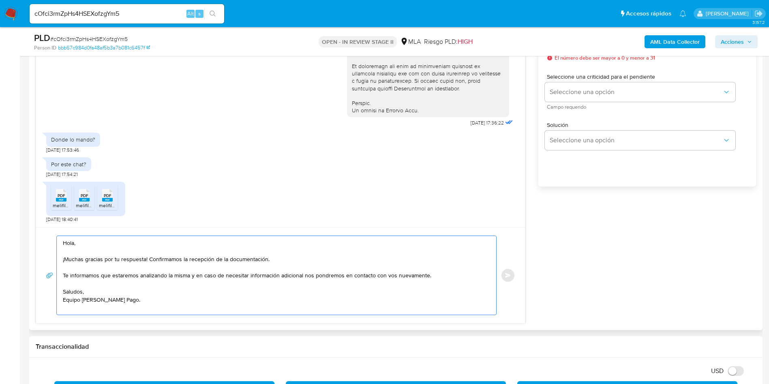
scroll to position [426, 0]
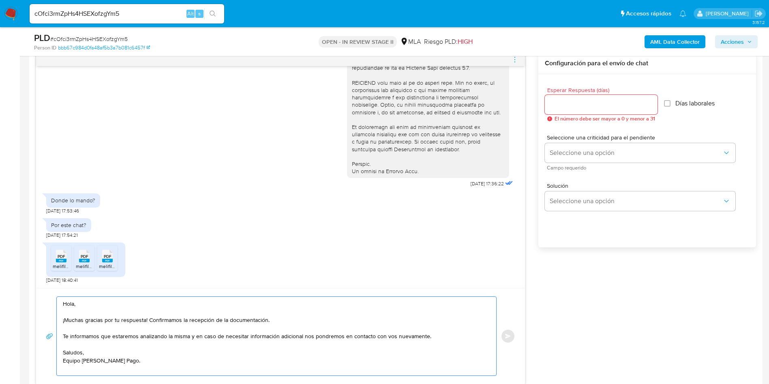
type textarea "Hola, ¡Muchas gracias por tu respuesta! Confirmamos la recepción de la document…"
click at [577, 111] on div at bounding box center [601, 104] width 113 height 19
click at [578, 104] on input "Esperar Respuesta (días)" at bounding box center [601, 104] width 113 height 11
type input "0"
click at [505, 335] on button "Enviar" at bounding box center [508, 336] width 15 height 15
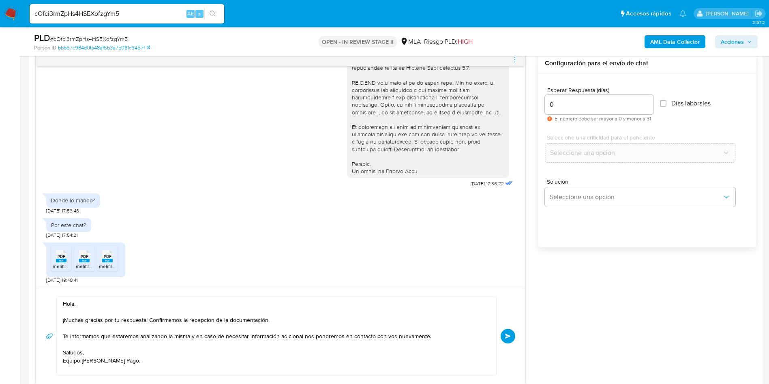
click at [101, 11] on input "cOfci3rmZpHs4HSEXofzgYm5" at bounding box center [127, 14] width 195 height 11
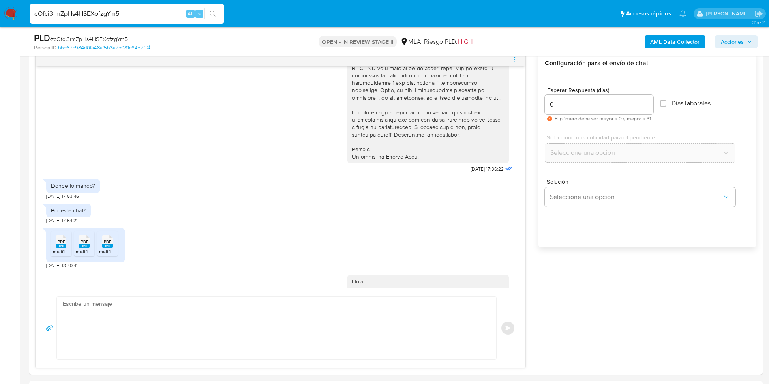
scroll to position [444, 0]
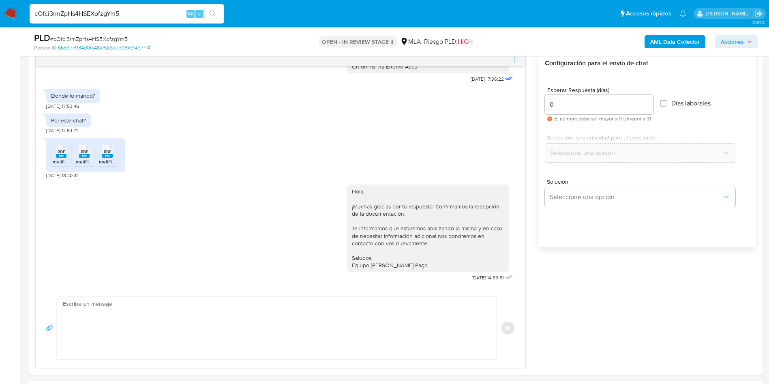
click at [101, 11] on input "cOfci3rmZpHs4HSEXofzgYm5" at bounding box center [127, 14] width 195 height 11
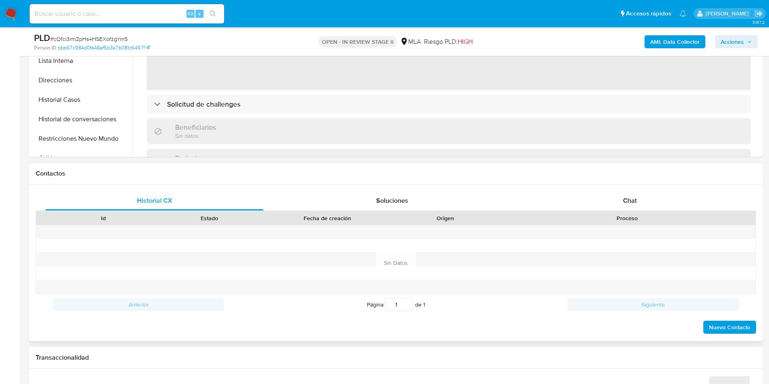
scroll to position [243, 0]
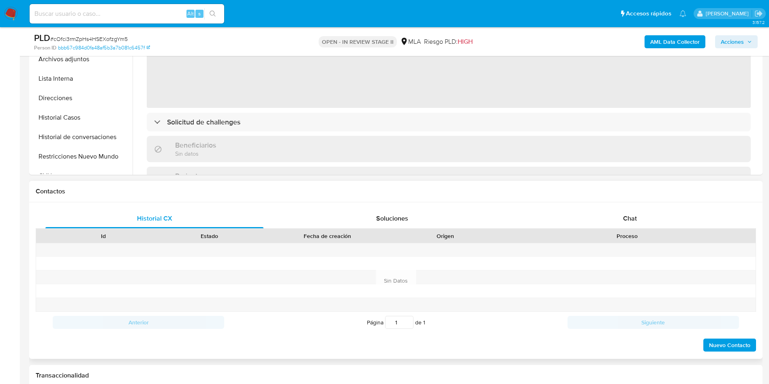
click at [624, 232] on div "Proceso" at bounding box center [627, 236] width 257 height 14
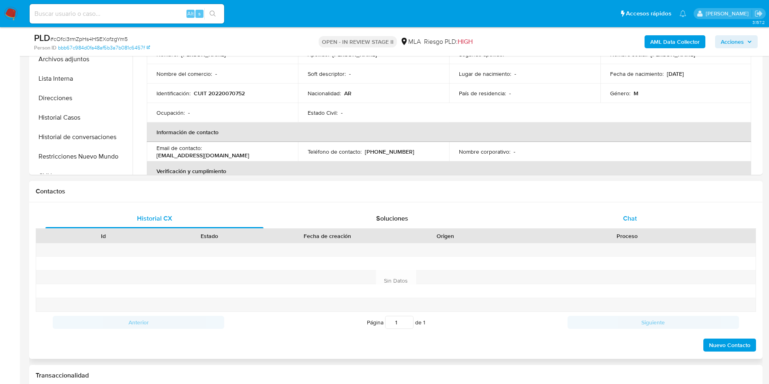
click at [632, 218] on span "Chat" at bounding box center [630, 218] width 14 height 9
select select "10"
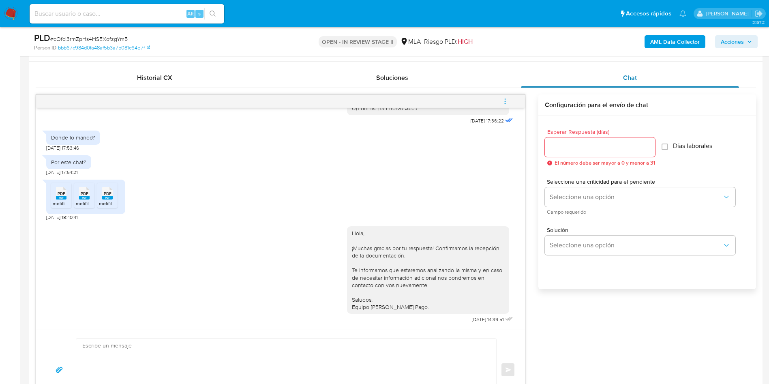
scroll to position [365, 0]
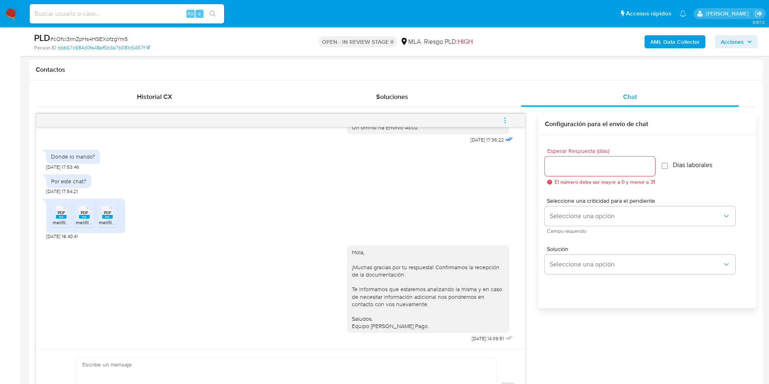
click at [511, 121] on button "menu-action" at bounding box center [505, 120] width 27 height 19
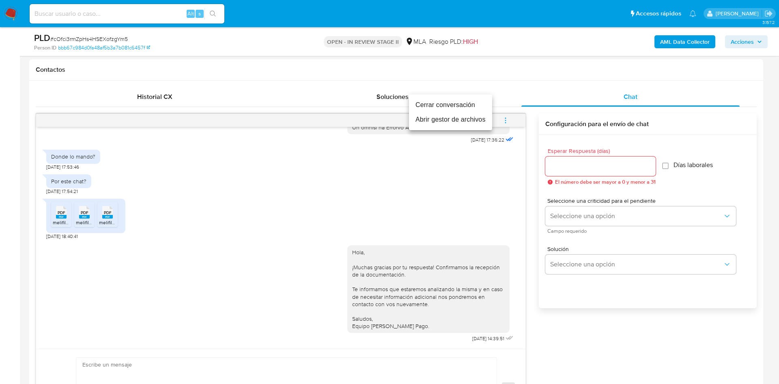
click at [478, 111] on li "Cerrar conversación" at bounding box center [450, 105] width 83 height 15
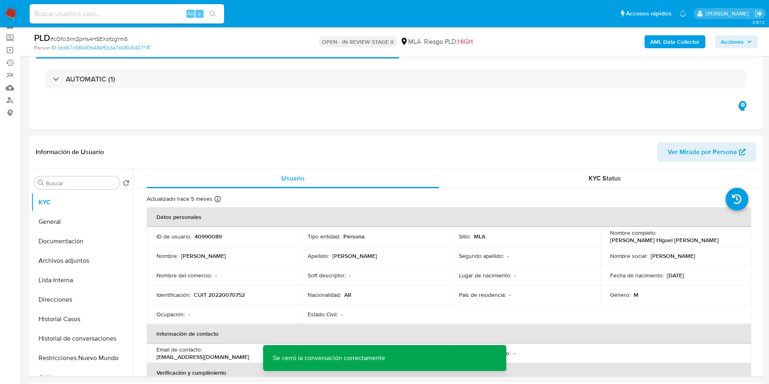
scroll to position [61, 0]
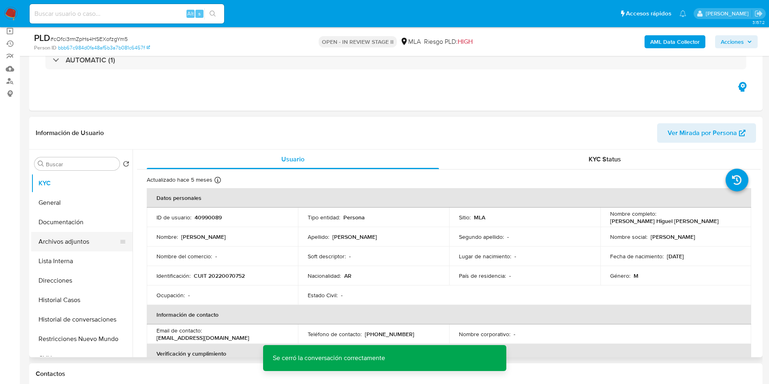
click at [104, 249] on button "Archivos adjuntos" at bounding box center [78, 241] width 95 height 19
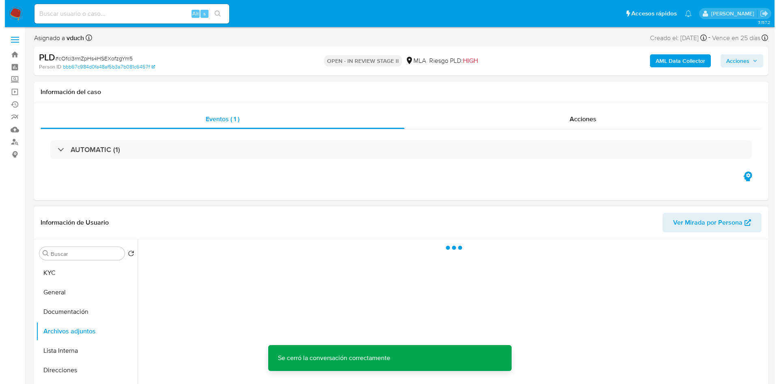
scroll to position [122, 0]
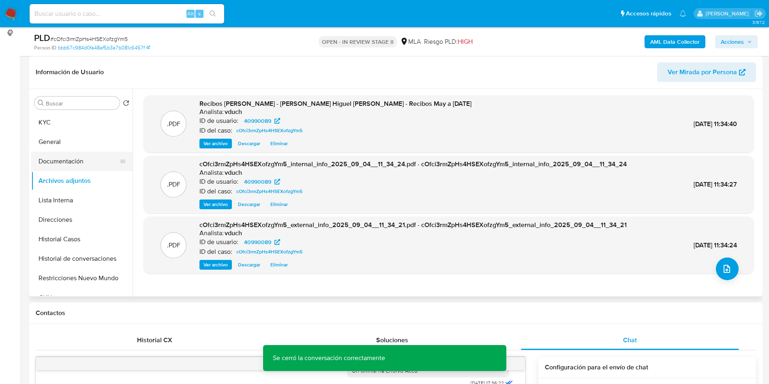
click at [100, 164] on button "Documentación" at bounding box center [78, 161] width 95 height 19
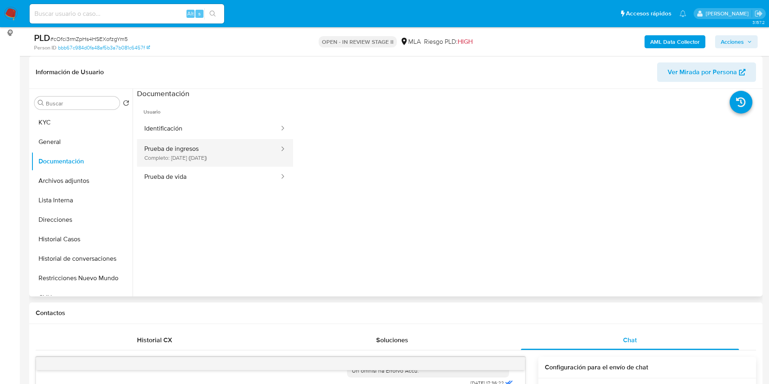
click at [223, 154] on button "Prueba de ingresos Completo: [DATE] ([DATE])" at bounding box center [208, 153] width 143 height 28
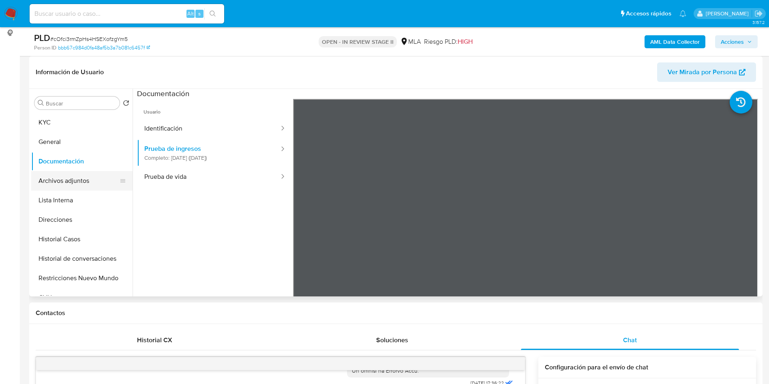
click at [87, 184] on button "Archivos adjuntos" at bounding box center [78, 180] width 95 height 19
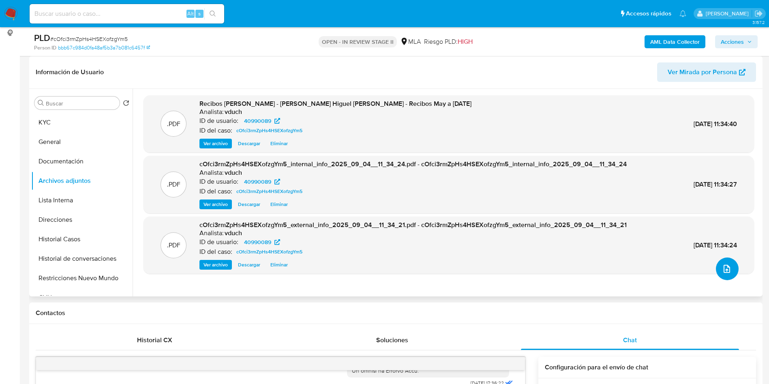
click at [722, 270] on icon "upload-file" at bounding box center [727, 269] width 10 height 10
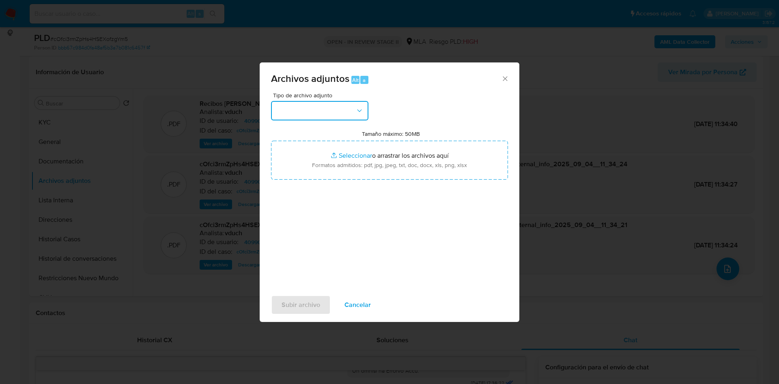
click at [344, 112] on button "button" at bounding box center [319, 110] width 97 height 19
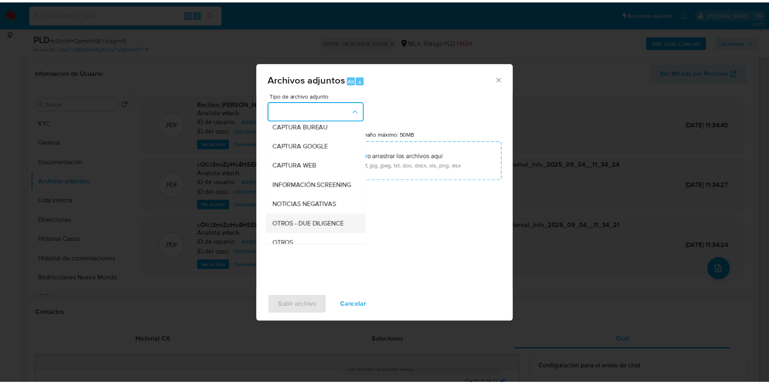
scroll to position [61, 0]
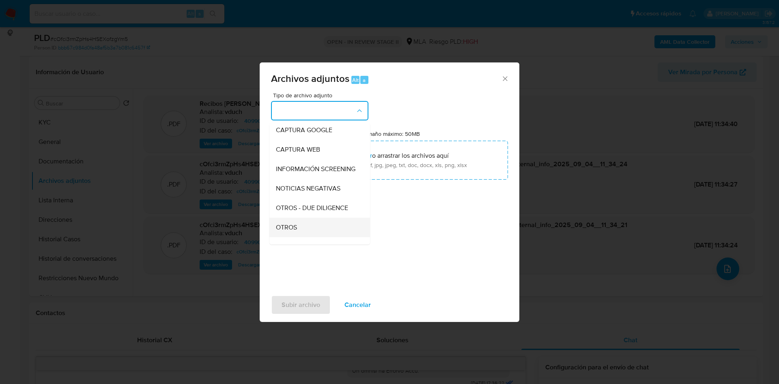
click at [296, 232] on span "OTROS" at bounding box center [286, 227] width 21 height 8
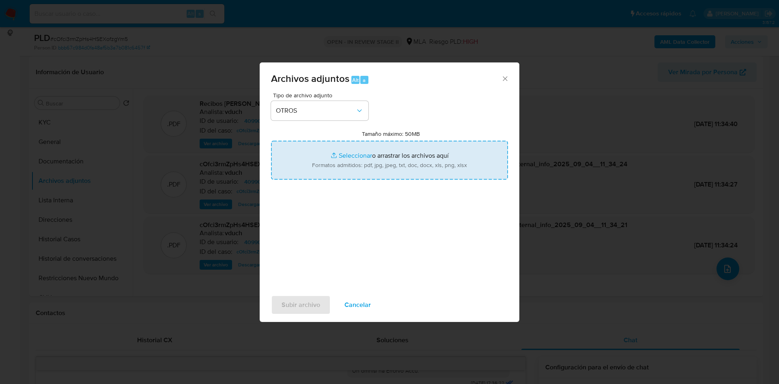
type input "C:\fakepath\Caselog cOfci3rmZpHs4HSEXofzgYm5_2025_08_19_02_21_19.docx"
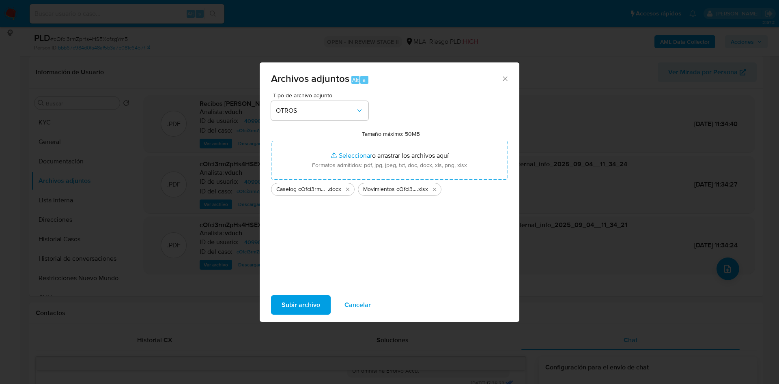
click at [300, 302] on span "Subir archivo" at bounding box center [300, 305] width 39 height 18
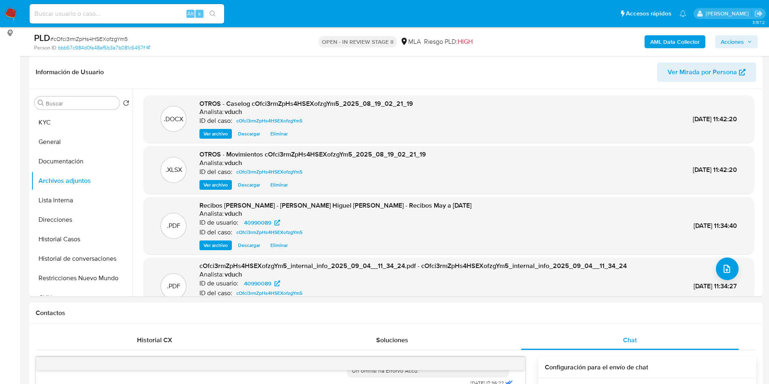
click at [737, 38] on span "Acciones" at bounding box center [732, 41] width 23 height 13
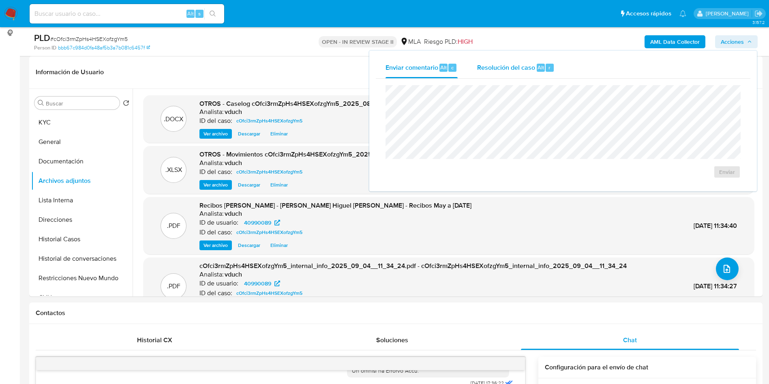
click at [507, 71] on span "Resolución del caso" at bounding box center [506, 66] width 58 height 9
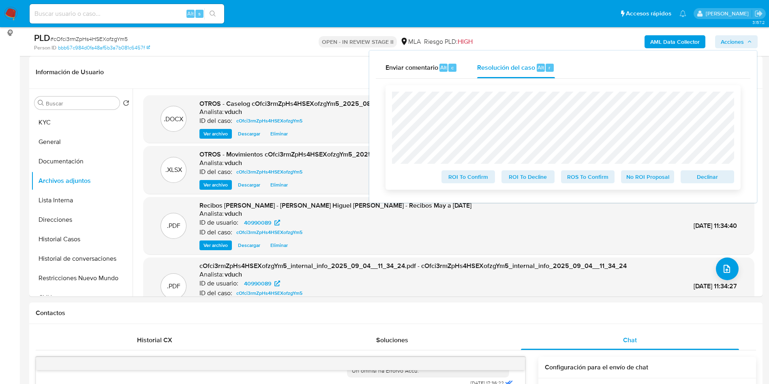
click at [640, 183] on span "No ROI Proposal" at bounding box center [648, 176] width 42 height 11
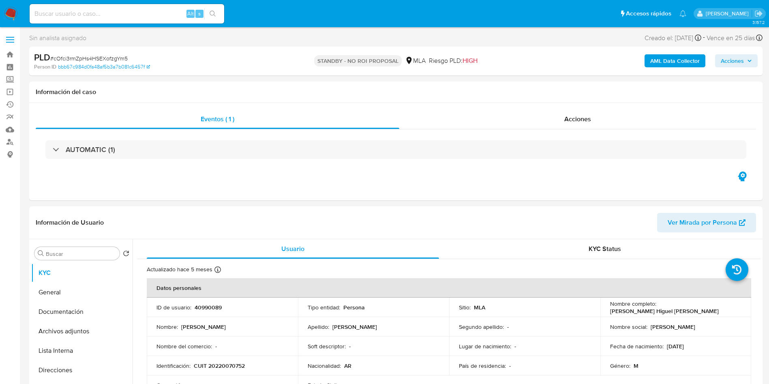
select select "10"
click at [97, 326] on button "Archivos adjuntos" at bounding box center [78, 331] width 95 height 19
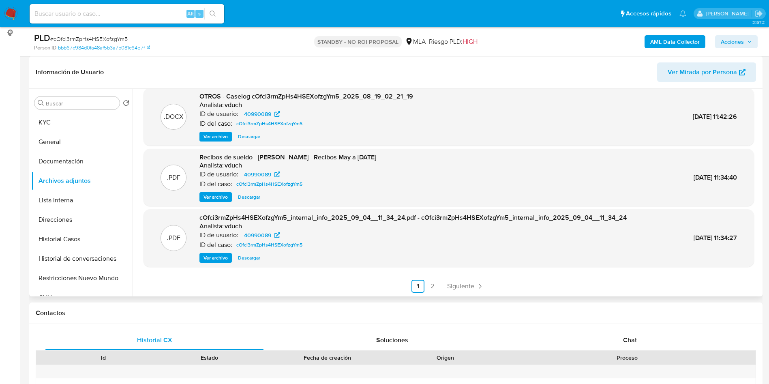
scroll to position [68, 0]
click at [466, 289] on span "Siguiente" at bounding box center [460, 286] width 27 height 6
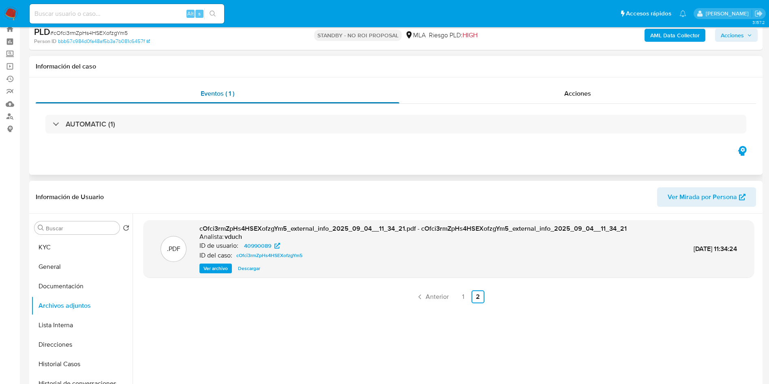
scroll to position [0, 0]
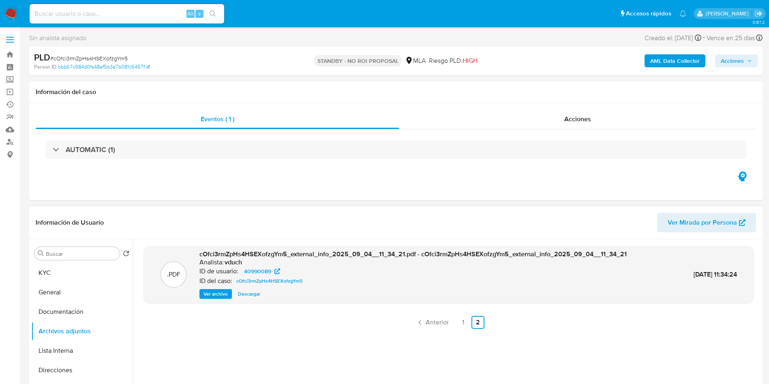
click at [293, 244] on div ".PDF cOfci3rmZpHs4HSEXofzgYm5_external_info_2025_09_04__11_34_21.pdf - cOfci3rm…" at bounding box center [447, 343] width 628 height 208
click at [136, 11] on input at bounding box center [127, 14] width 195 height 11
paste input "Sm8GcItAvgvRC3Xu6rv4Ados"
click at [222, 14] on input "Sm8GcItAvgvRC3Xu6rv4Ados" at bounding box center [127, 14] width 195 height 11
type input "Sm8GcItAvgvRC3Xu6rv4Ados"
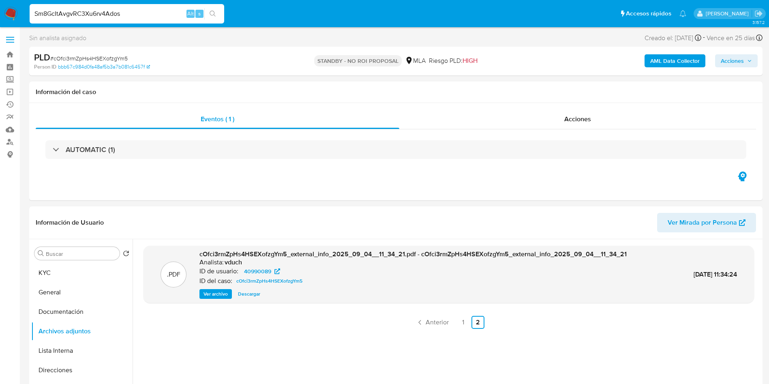
click at [221, 14] on button "search-icon" at bounding box center [212, 13] width 17 height 11
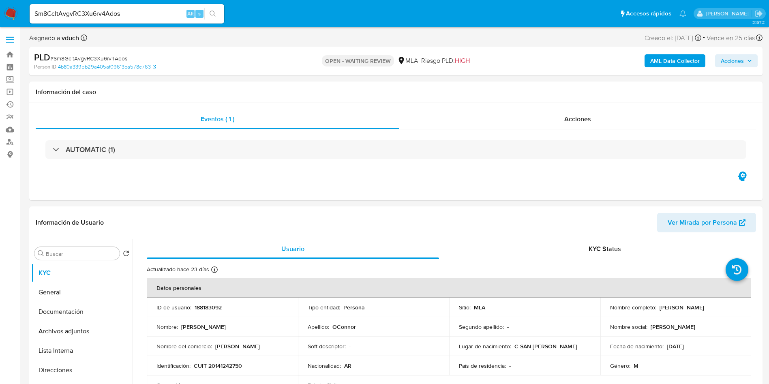
select select "10"
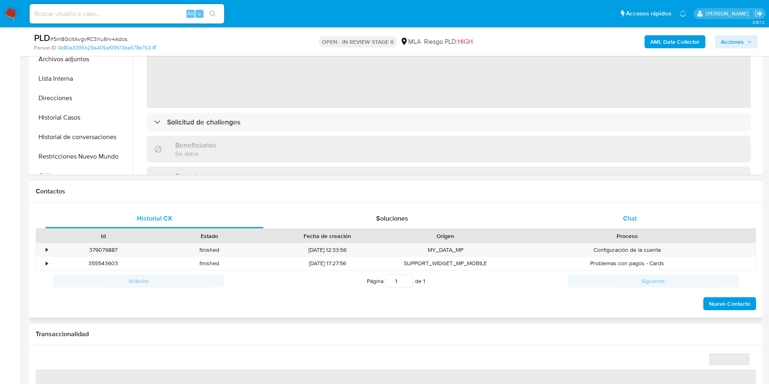
click at [625, 211] on div "Chat" at bounding box center [630, 218] width 218 height 19
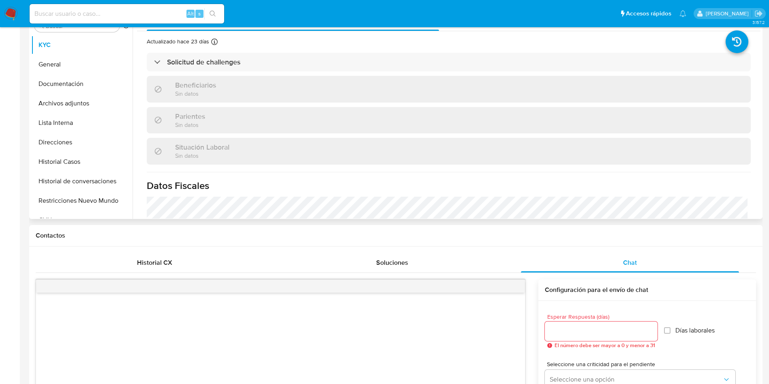
select select "10"
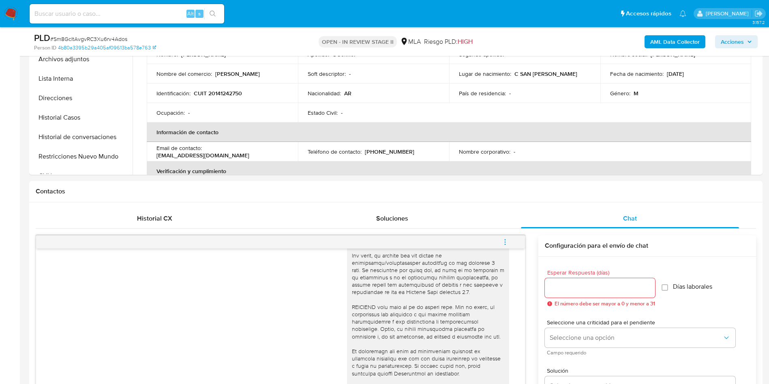
scroll to position [487, 0]
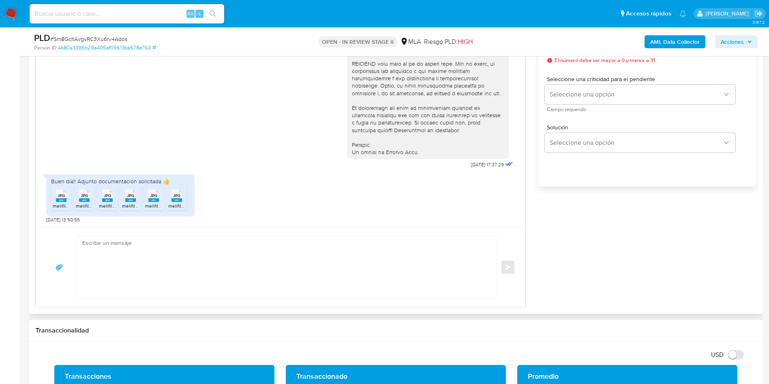
click at [60, 200] on rect at bounding box center [61, 200] width 11 height 4
click at [81, 196] on span "JPG" at bounding box center [84, 195] width 7 height 5
click at [100, 200] on div "JPG JPG" at bounding box center [107, 195] width 17 height 16
click at [130, 199] on rect at bounding box center [130, 200] width 11 height 4
click at [151, 200] on rect at bounding box center [153, 200] width 11 height 4
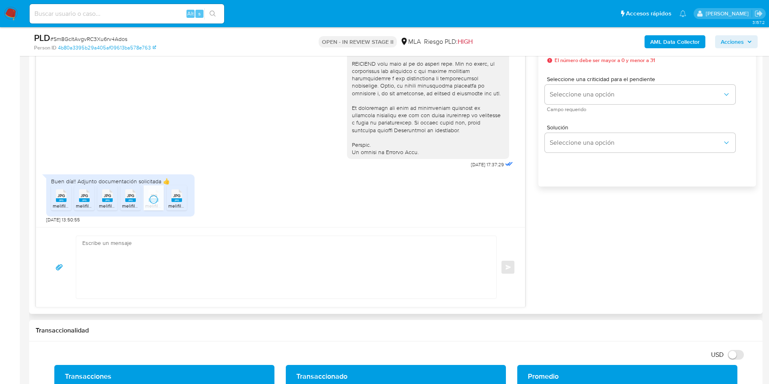
click at [191, 200] on div "Buen día!! Adjunto documentación solicitada 👍 JPG JPG melifile68165886331059495…" at bounding box center [120, 195] width 148 height 42
click at [173, 204] on span "melifile5833967760367643667.jpg" at bounding box center [206, 205] width 76 height 7
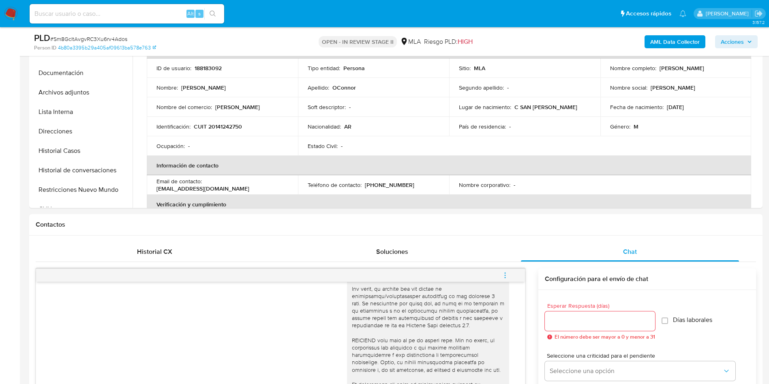
scroll to position [61, 0]
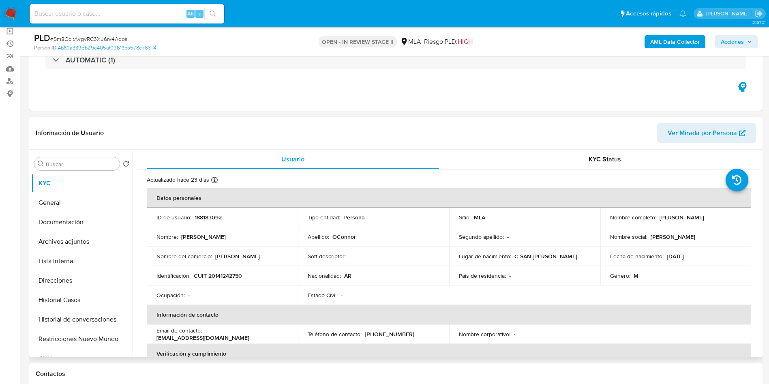
click at [204, 219] on p "188183092" at bounding box center [208, 217] width 27 height 7
copy p "188183092"
click at [223, 282] on td "Identificación : CUIT 20141242750" at bounding box center [222, 275] width 151 height 19
click at [221, 276] on p "CUIT 20141242750" at bounding box center [218, 275] width 48 height 7
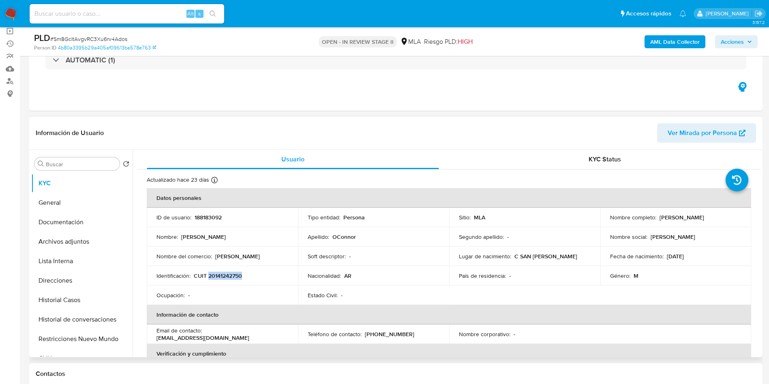
click at [221, 276] on p "CUIT 20141242750" at bounding box center [218, 275] width 48 height 7
copy p "20141242750"
